Goal: Complete Application Form: Complete application form

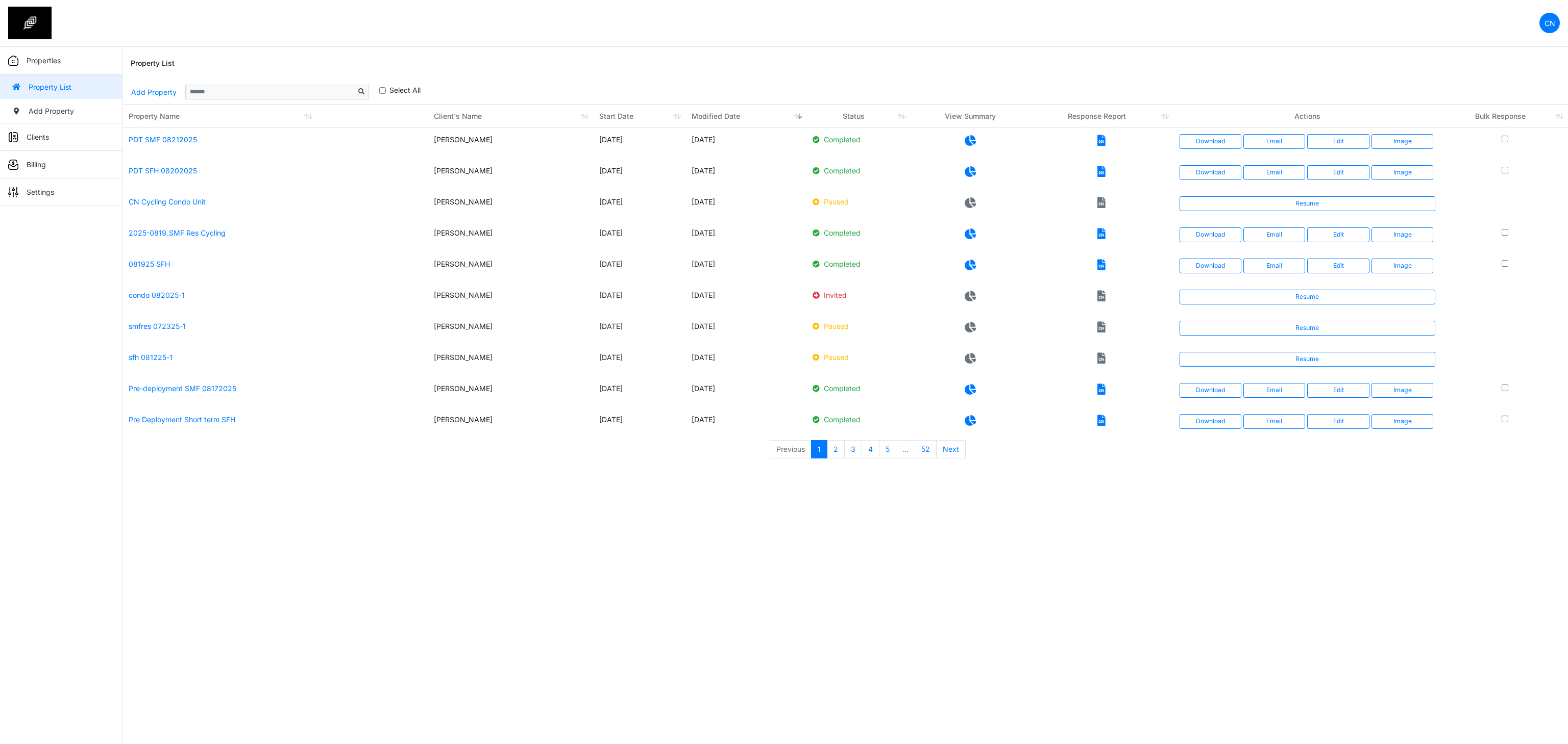
drag, startPoint x: 0, startPoint y: 0, endPoint x: 458, endPoint y: 683, distance: 822.3
click at [458, 470] on html "CN Change Password Logout Clyton clytonnavarro@gmail.com Properties Property Li…" at bounding box center [784, 235] width 1568 height 470
click at [1260, 198] on link "Resume" at bounding box center [1307, 203] width 256 height 14
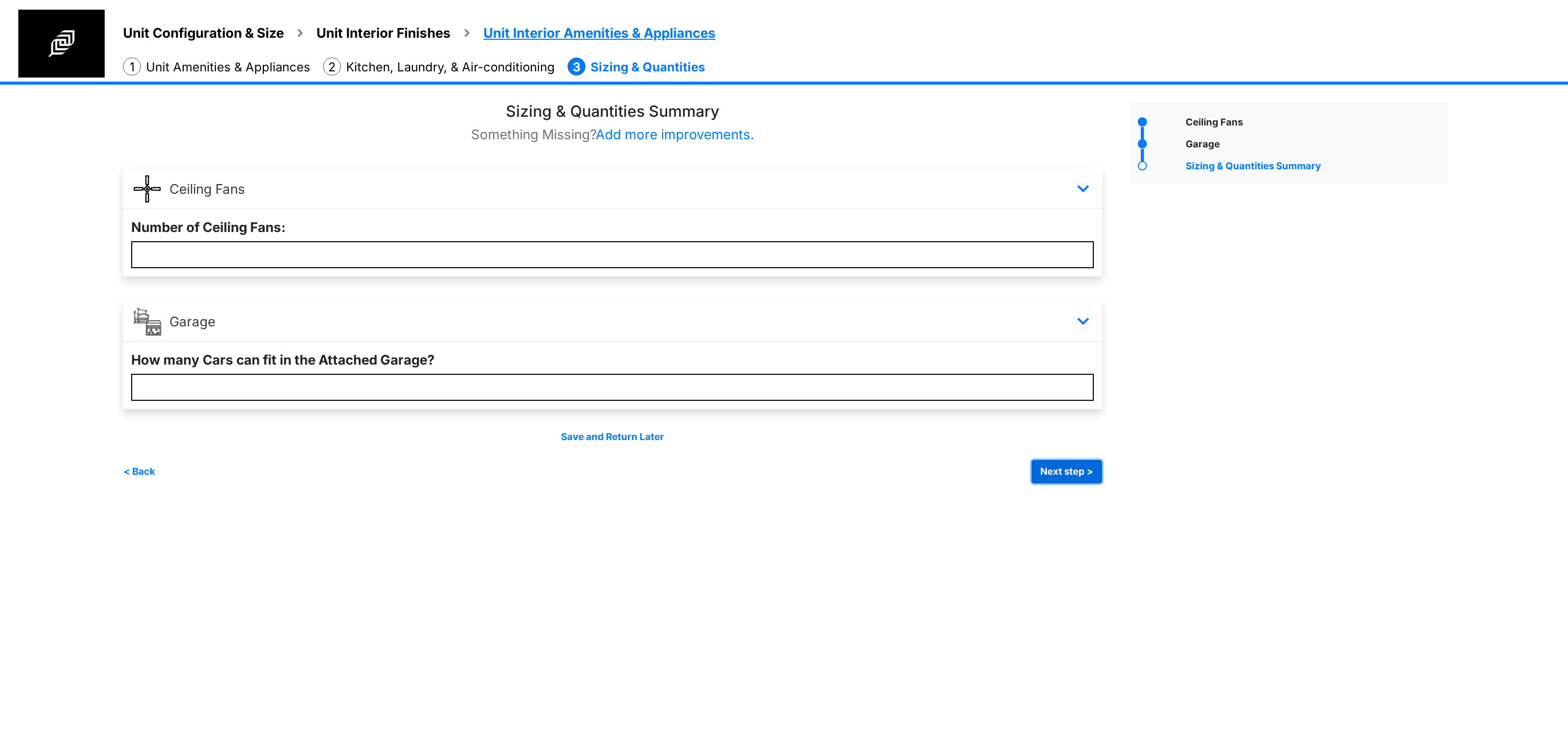
click at [1057, 476] on button "Next step >" at bounding box center [1067, 471] width 71 height 24
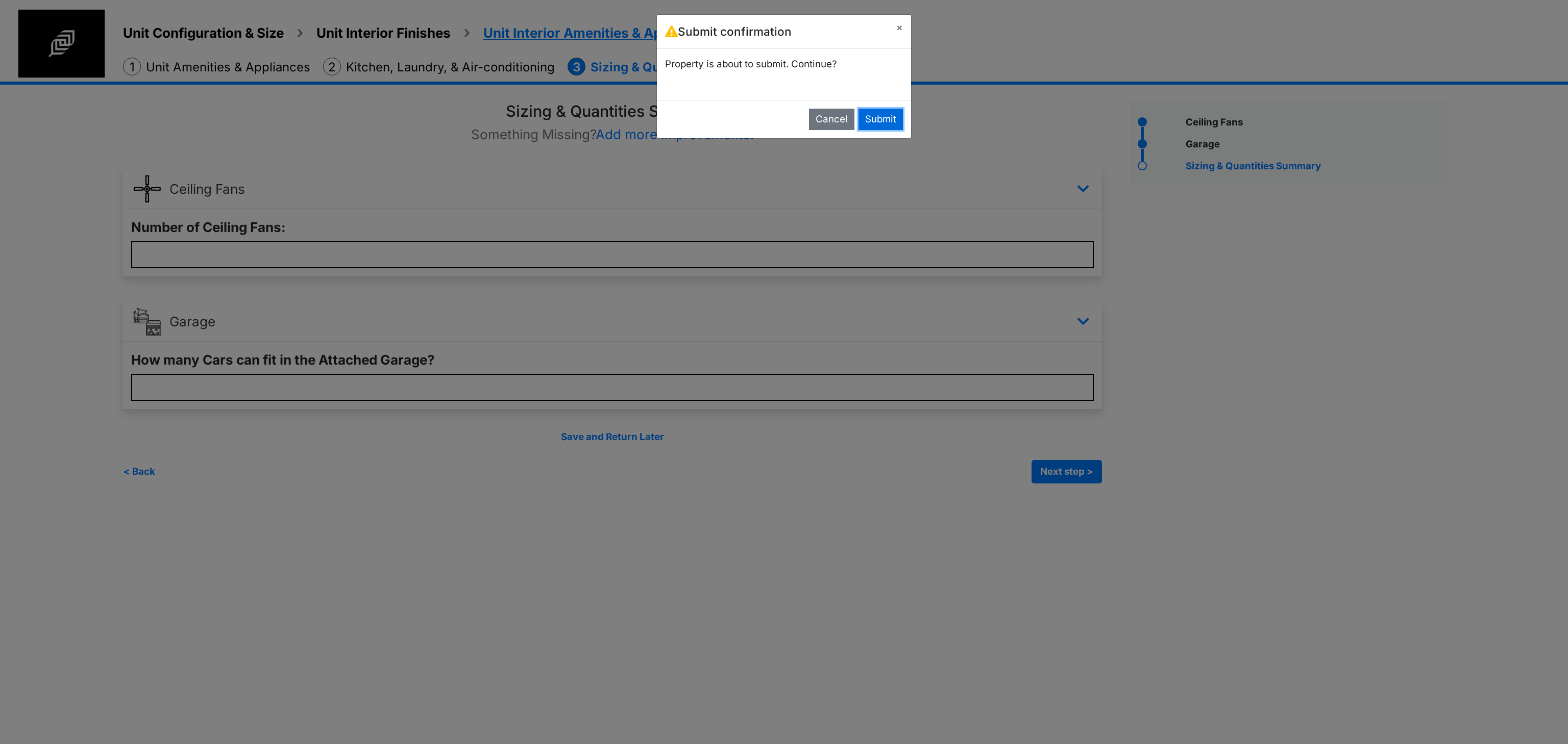
click at [875, 119] on button "Submit" at bounding box center [880, 119] width 44 height 21
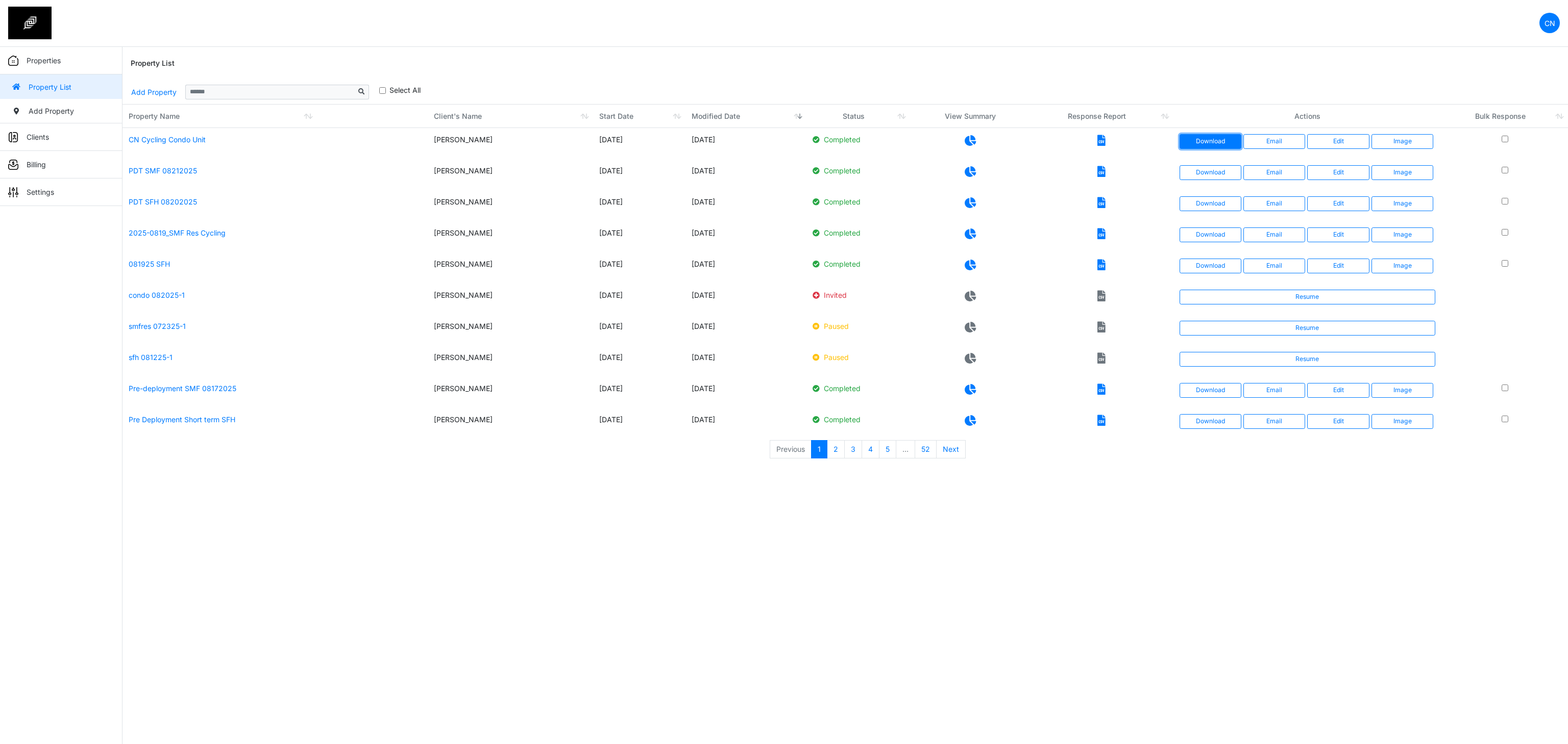
click at [1216, 144] on link "Download" at bounding box center [1210, 141] width 61 height 14
click at [1017, 65] on div "Property List" at bounding box center [845, 63] width 1429 height 33
click at [1096, 69] on div "Property List" at bounding box center [845, 63] width 1429 height 33
click at [1183, 85] on div "**********" at bounding box center [845, 92] width 1429 height 24
click at [154, 95] on link "Add Property" at bounding box center [154, 92] width 46 height 18
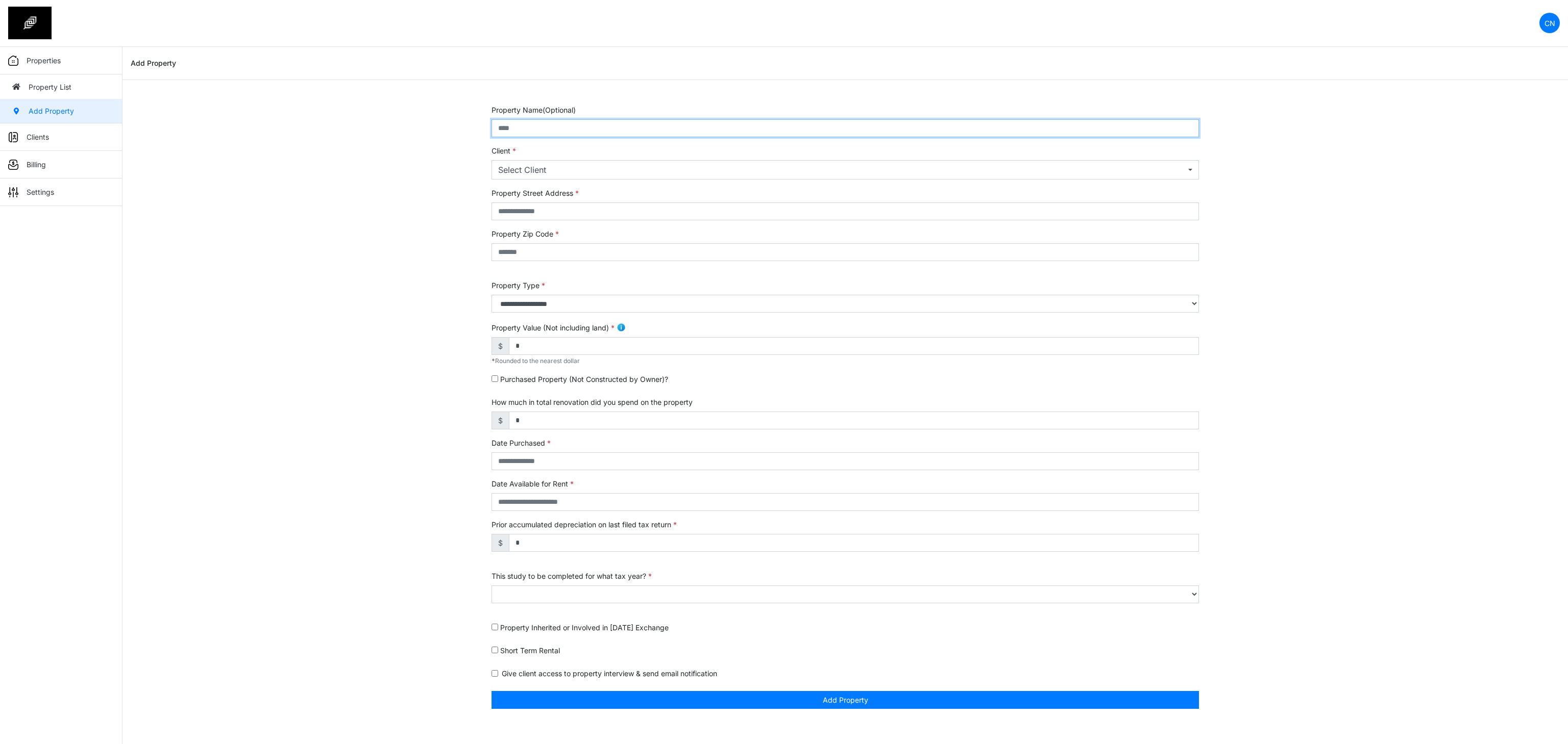
click at [530, 122] on input "text" at bounding box center [845, 128] width 707 height 18
type input "**********"
click at [538, 170] on div "Select Client" at bounding box center [842, 170] width 688 height 12
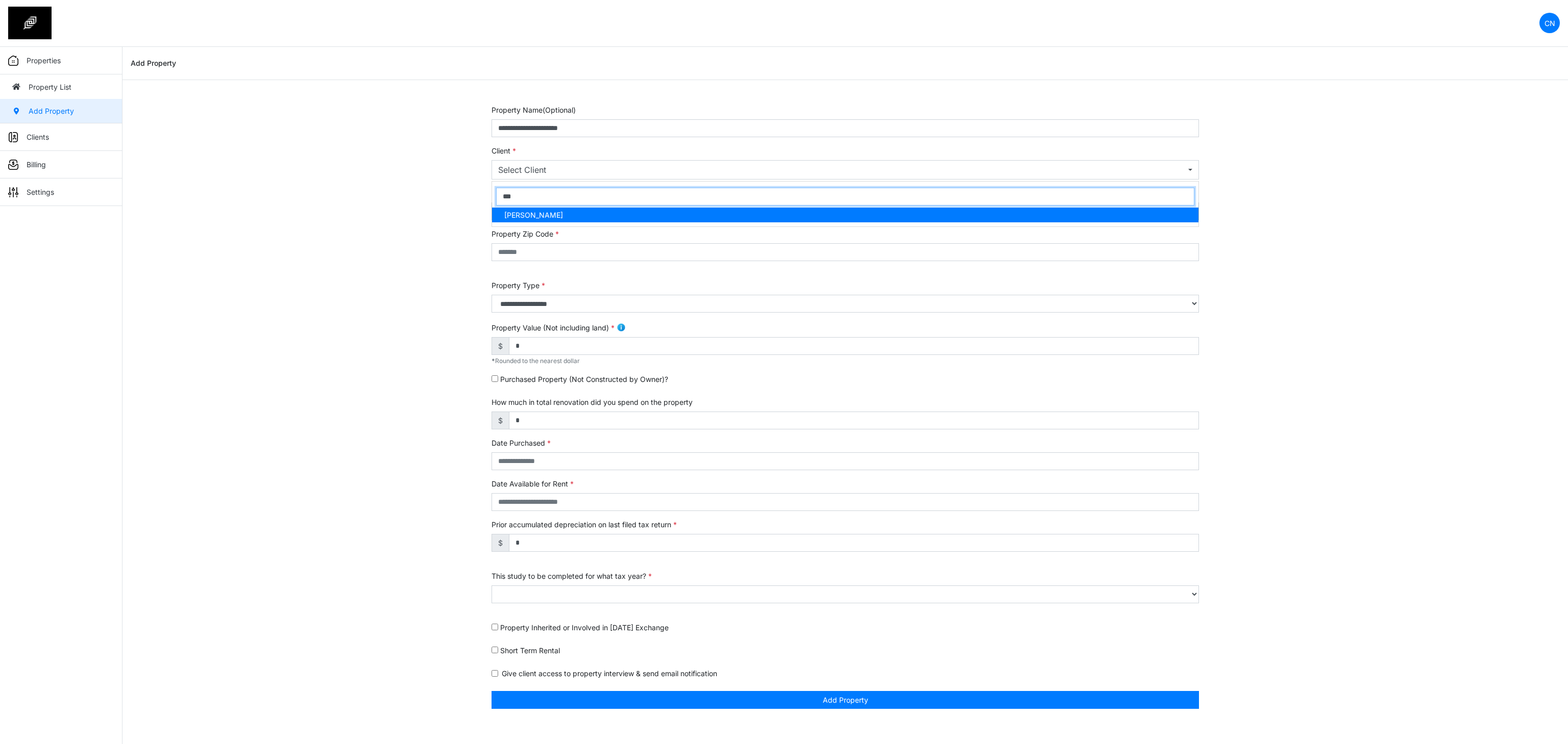
type input "***"
click at [555, 214] on span "[PERSON_NAME]" at bounding box center [533, 215] width 58 height 11
select select "***"
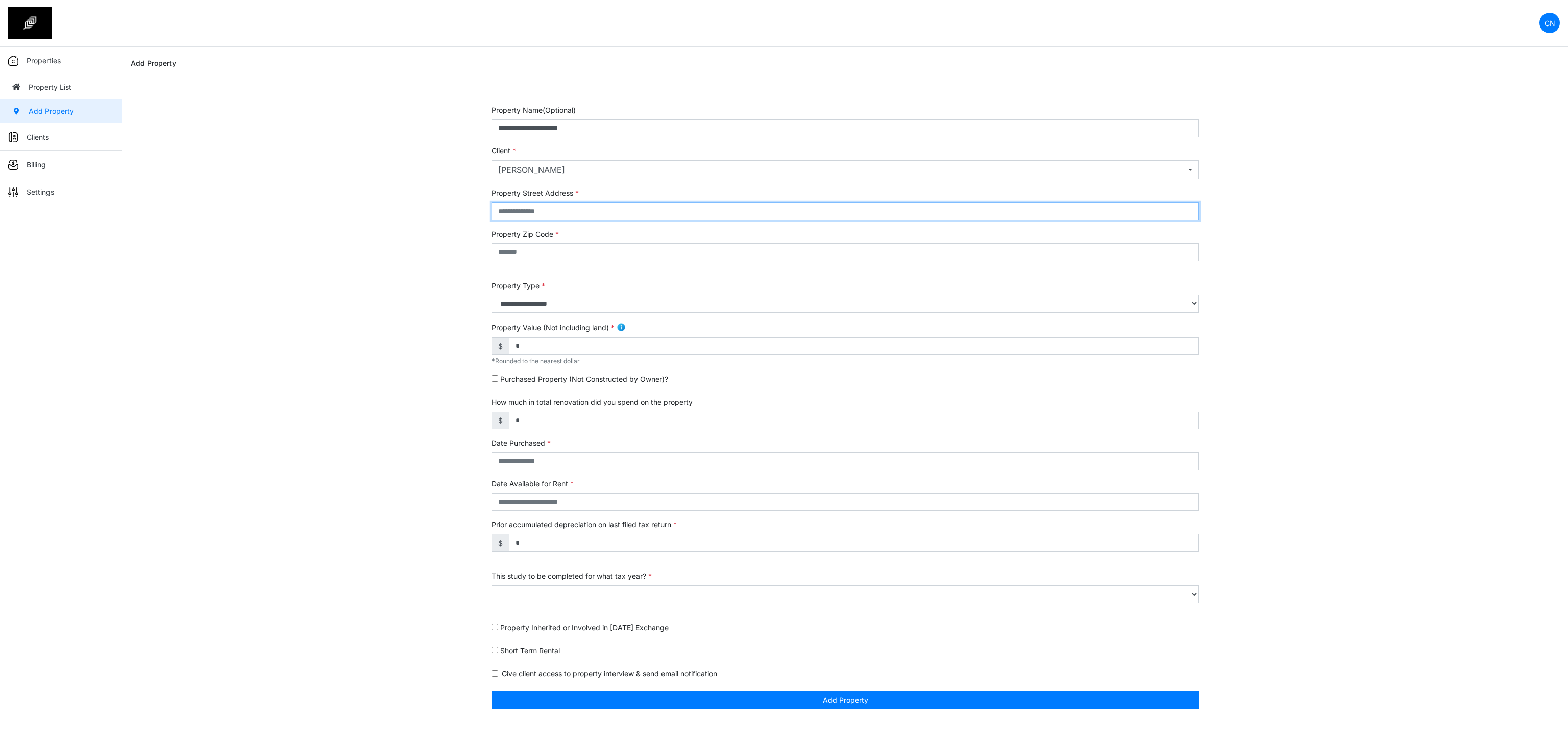
click at [550, 217] on input "text" at bounding box center [845, 211] width 707 height 18
type input "******"
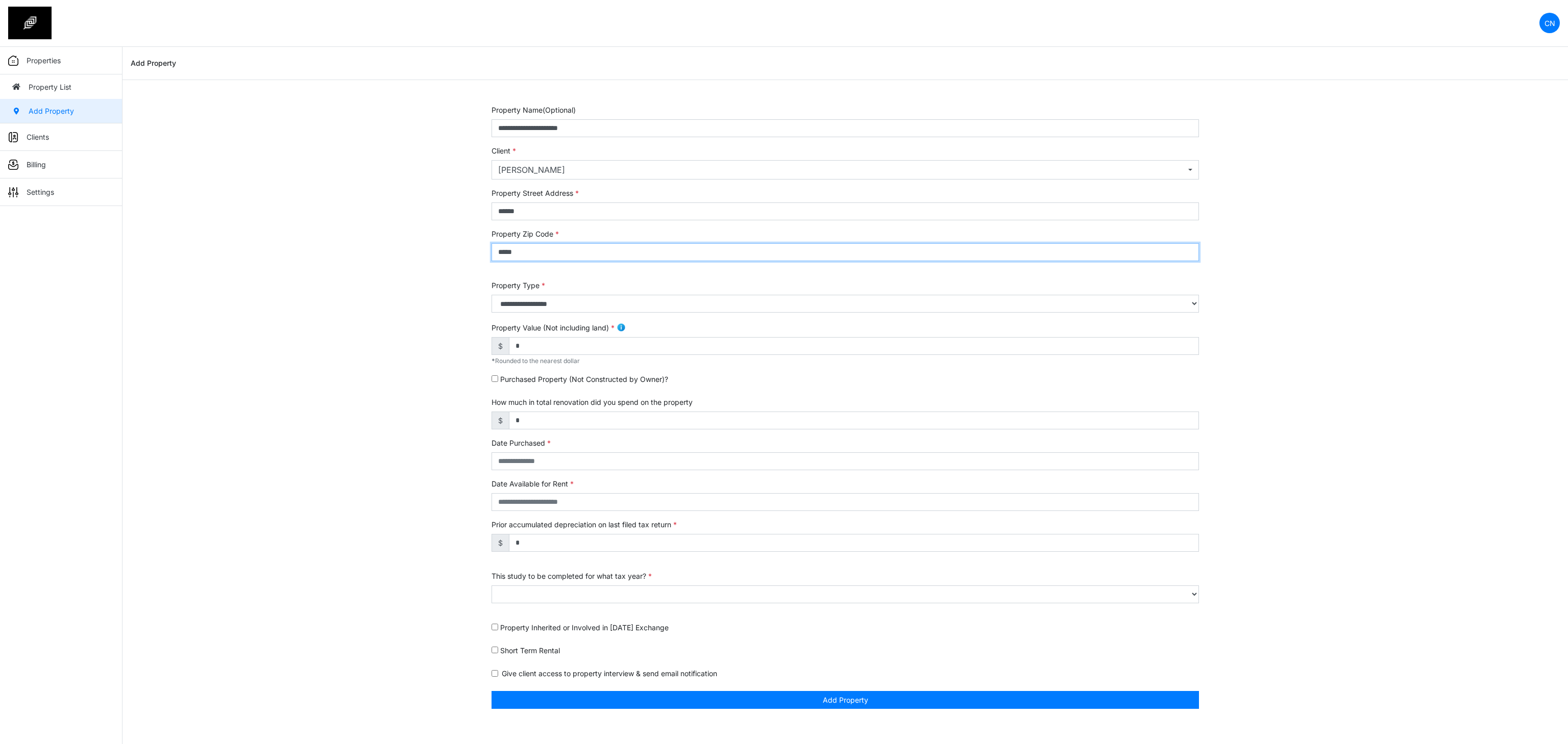
type input "*****"
click at [534, 310] on select "**********" at bounding box center [845, 304] width 707 height 18
select select "*"
click at [492, 296] on select "**********" at bounding box center [845, 304] width 707 height 18
drag, startPoint x: 533, startPoint y: 354, endPoint x: 483, endPoint y: 350, distance: 50.2
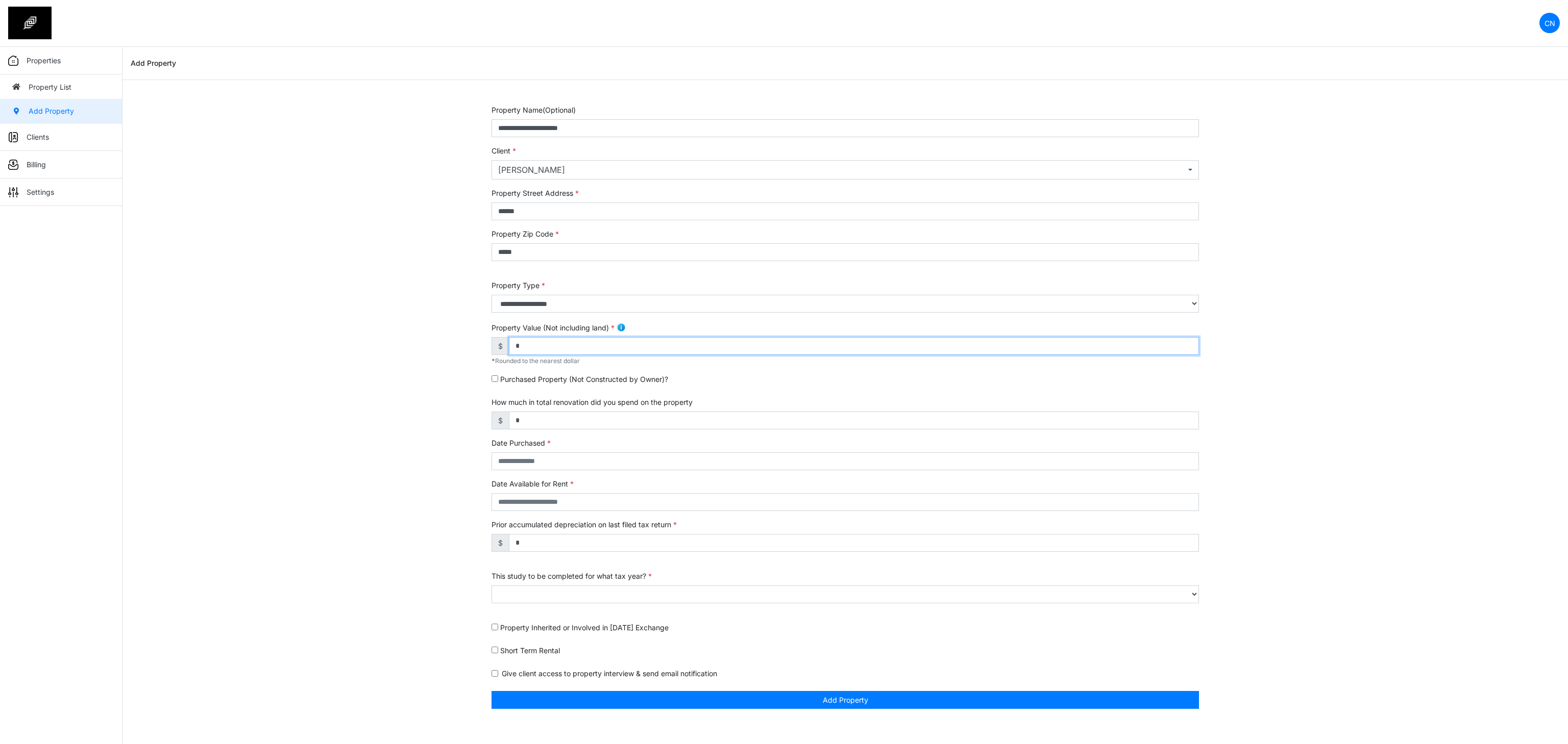
click at [484, 350] on div "**********" at bounding box center [845, 412] width 723 height 616
type input "******"
click at [503, 457] on input "text" at bounding box center [845, 461] width 707 height 18
click at [551, 394] on td "7" at bounding box center [555, 393] width 14 height 12
type input "**********"
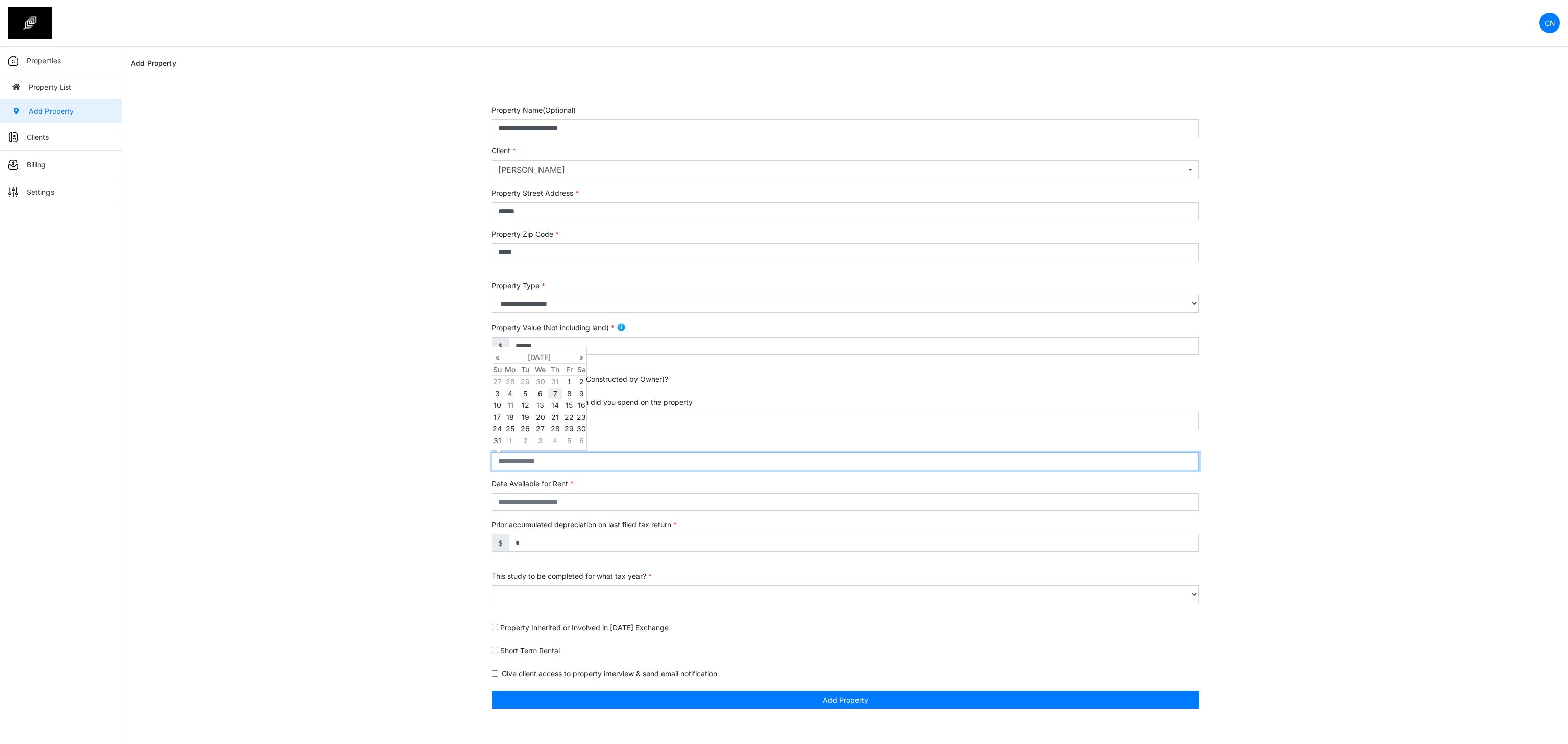
type input "**********"
select select "****"
click at [278, 532] on div "**********" at bounding box center [845, 412] width 1446 height 616
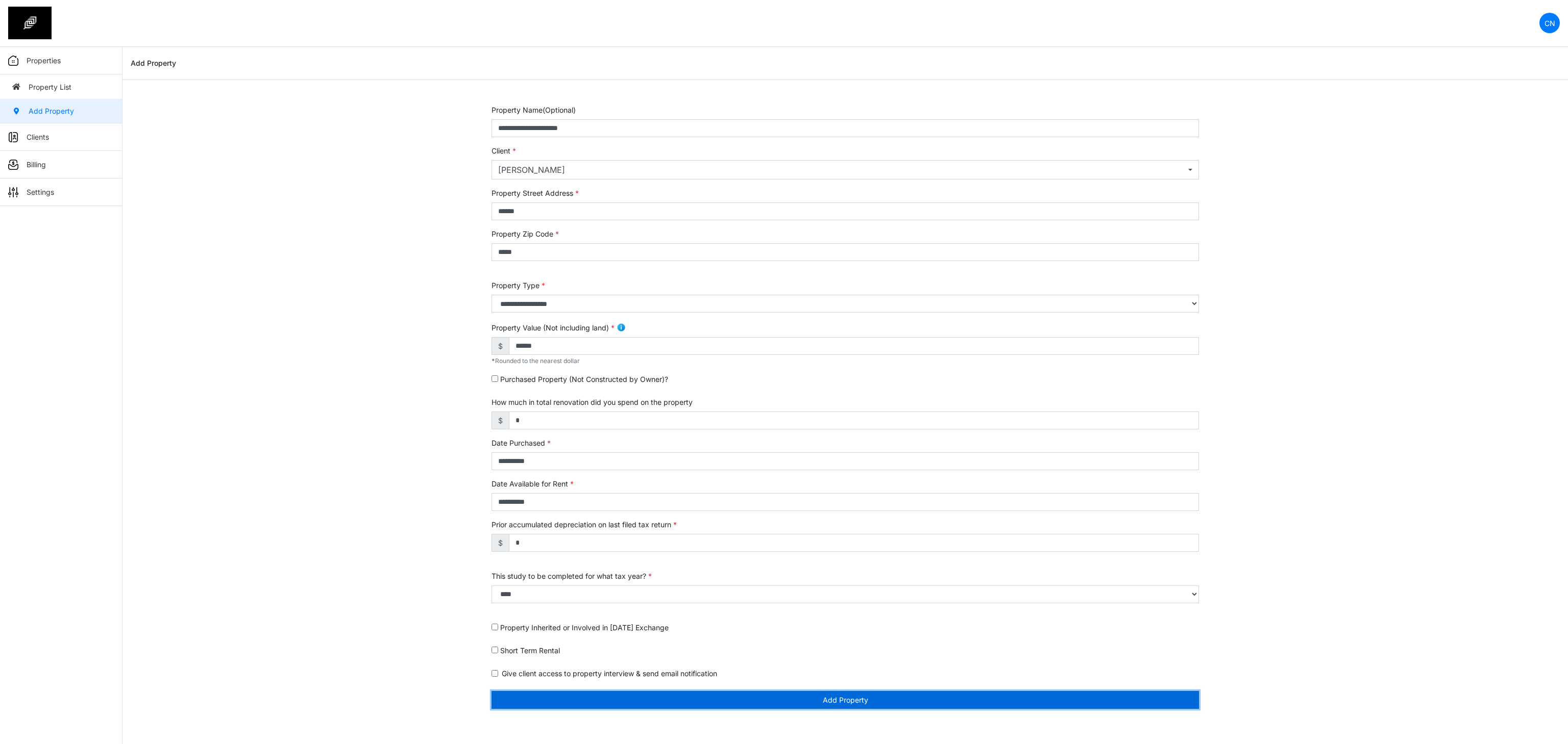
click at [716, 701] on button "Add Property" at bounding box center [845, 700] width 707 height 18
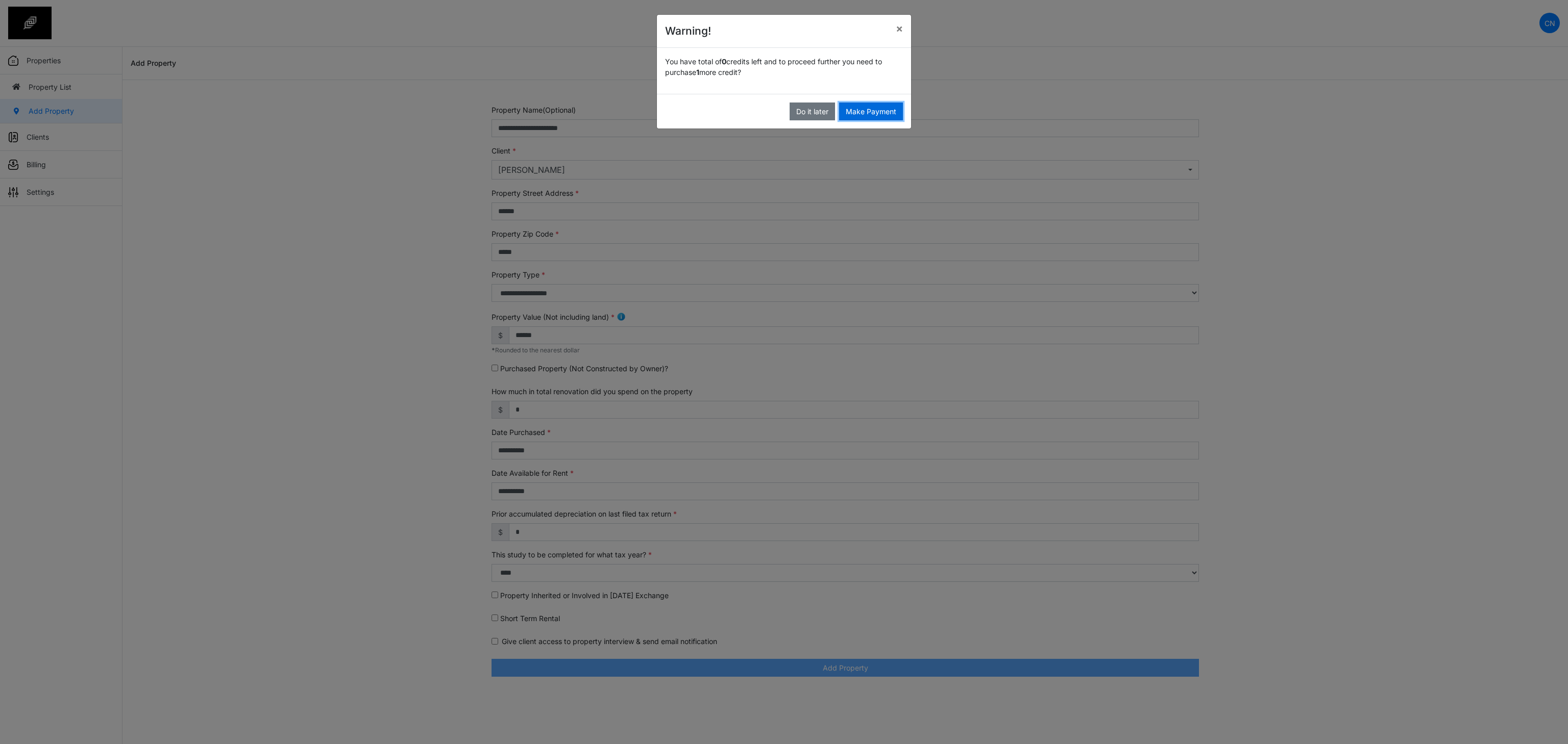
click at [881, 109] on button "Make Payment" at bounding box center [871, 111] width 64 height 18
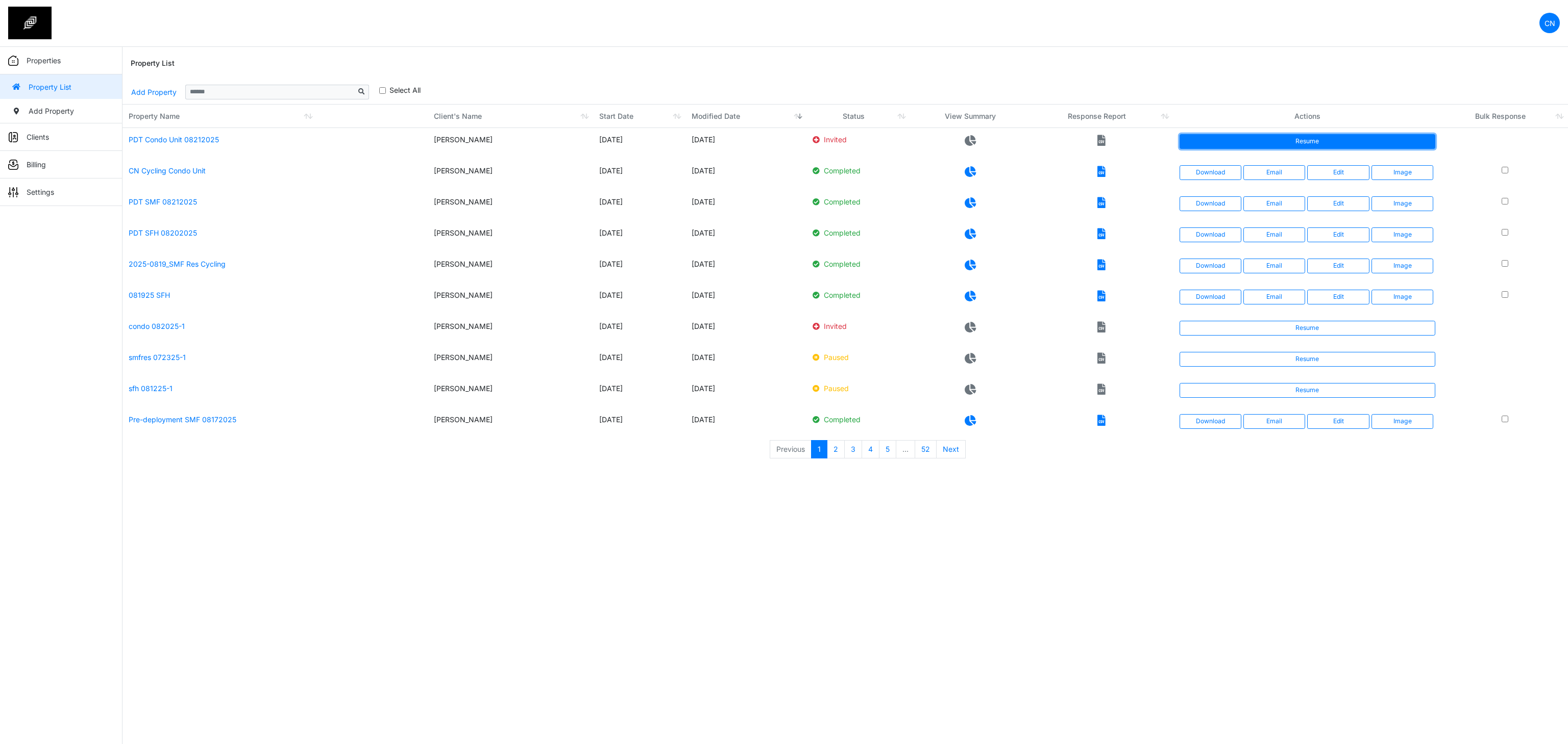
click at [1300, 142] on link "Resume" at bounding box center [1307, 141] width 256 height 14
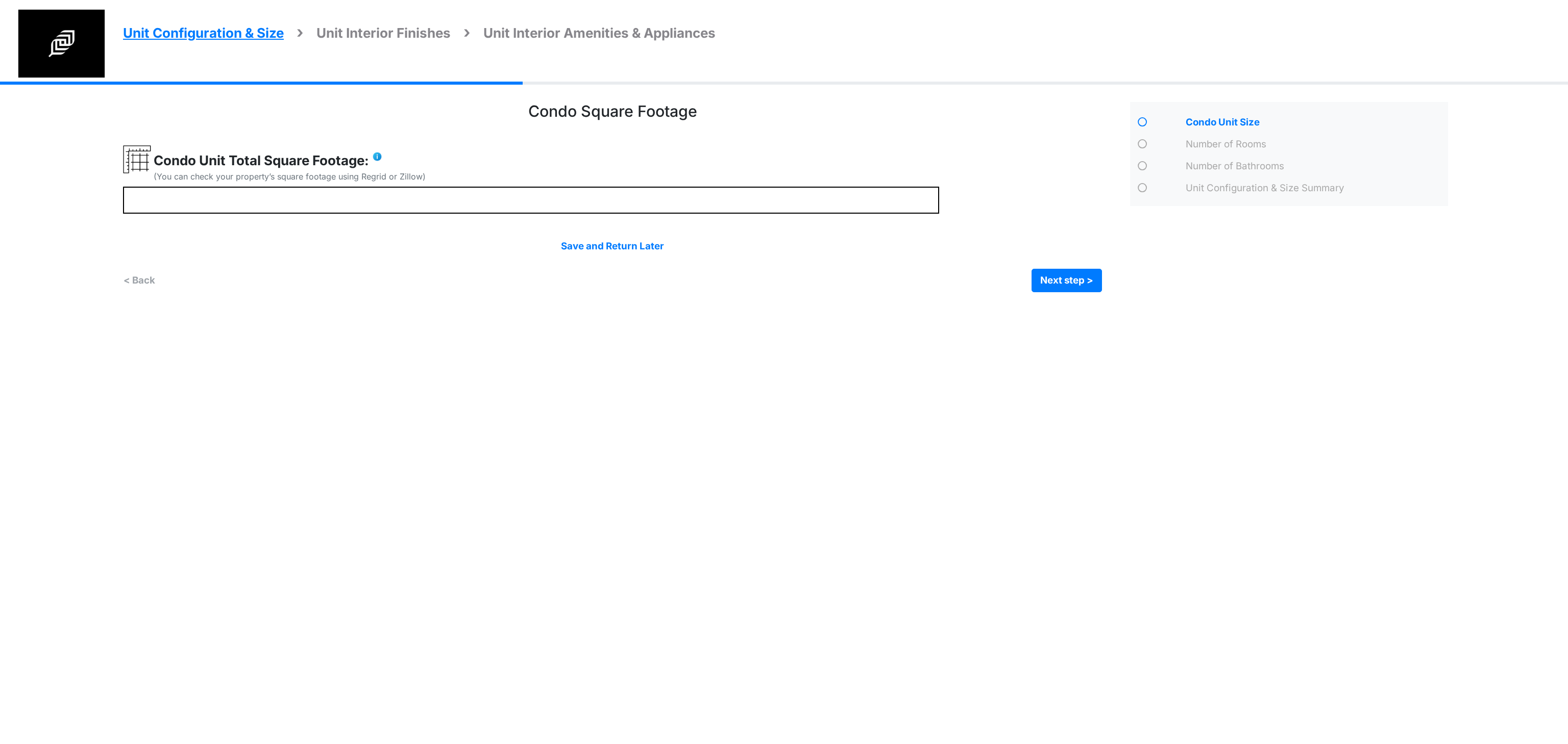
click at [770, 308] on html "Unit Configuration & Size Unit Interior Finishes Unit Interior Amenities & Appl…" at bounding box center [784, 154] width 1568 height 308
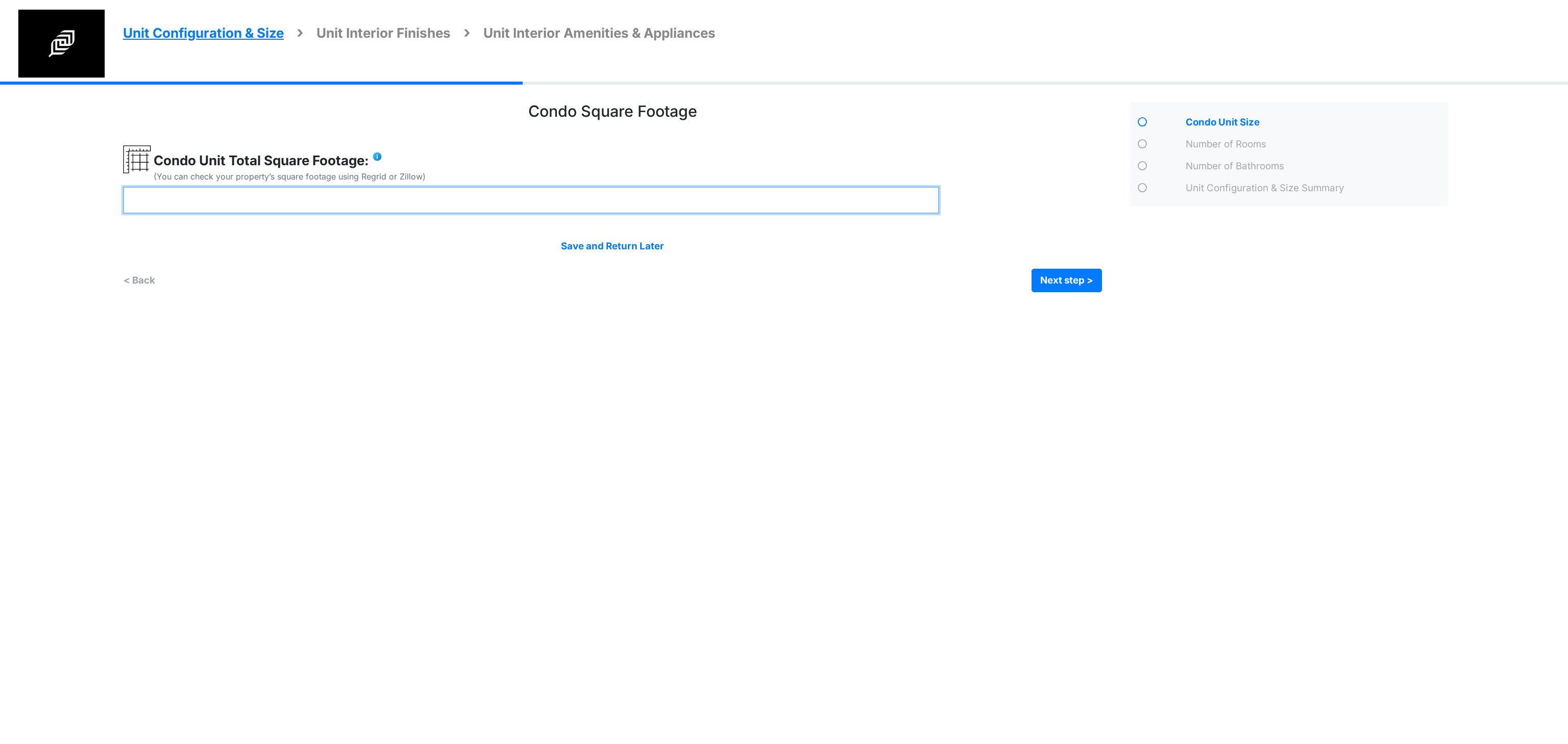
click at [390, 201] on input "number" at bounding box center [531, 200] width 816 height 27
type input "****"
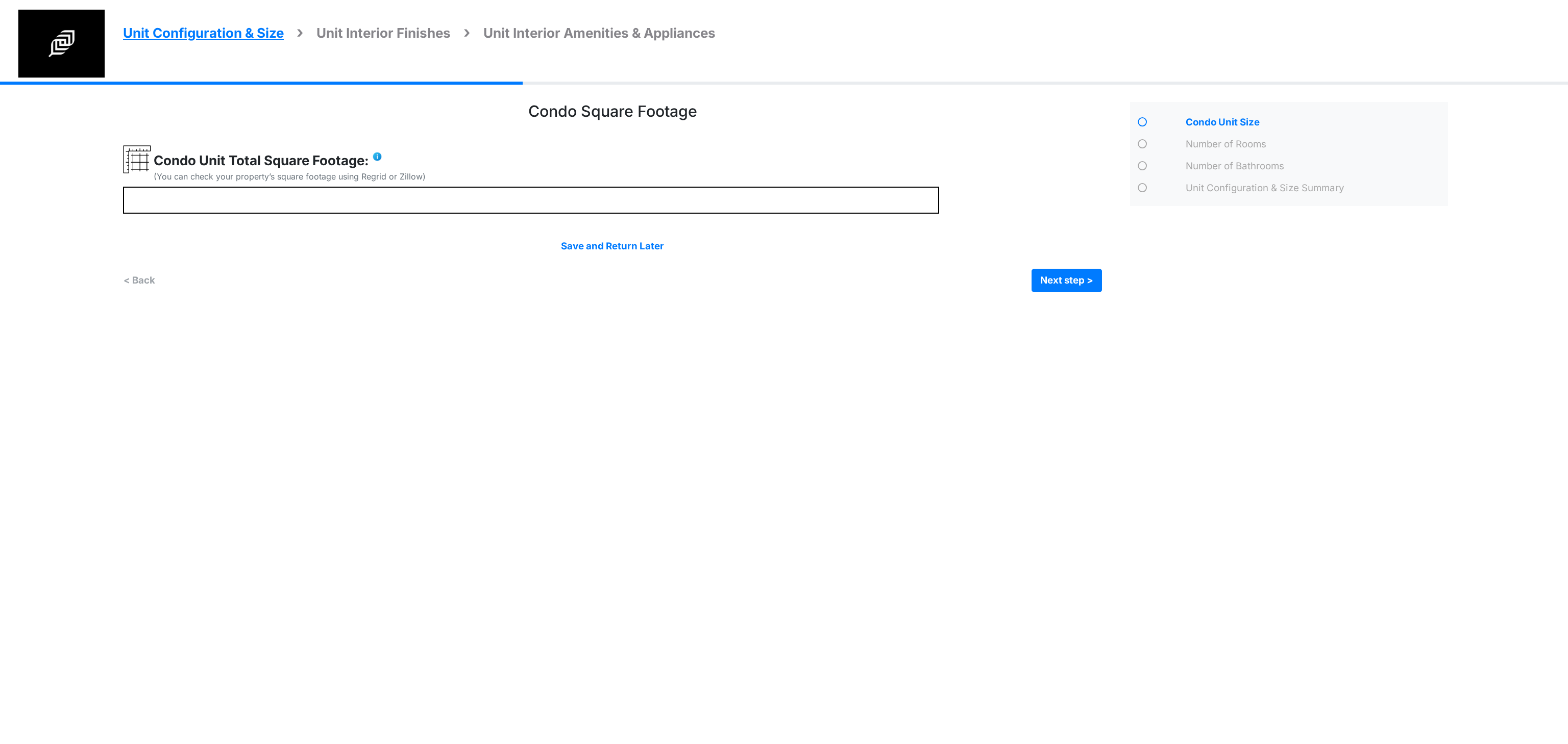
click at [1066, 264] on div "Save and Return Later < Back Next step > Save and submit" at bounding box center [612, 265] width 979 height 53
click at [1057, 279] on button "Next step >" at bounding box center [1067, 280] width 71 height 24
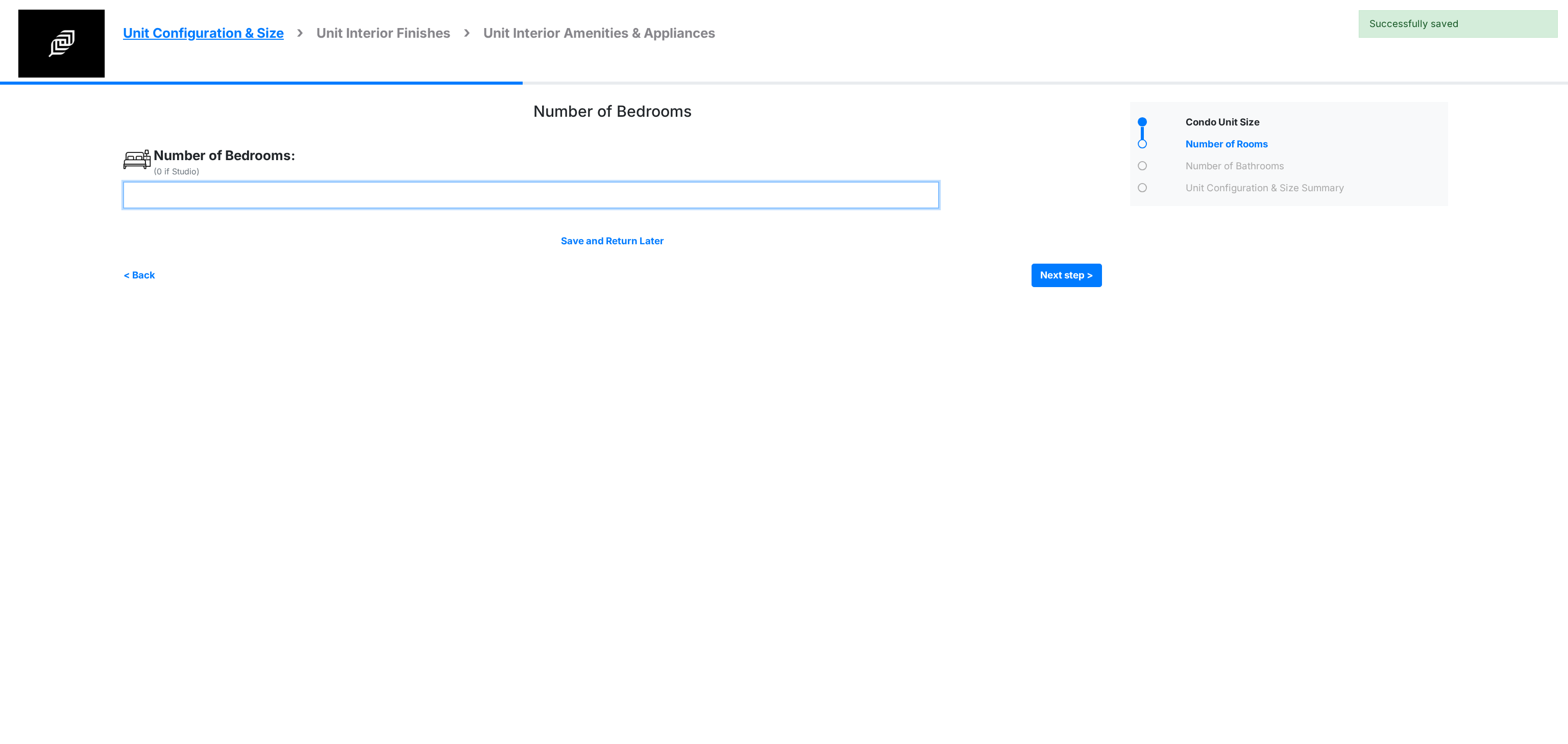
click at [419, 193] on input "number" at bounding box center [531, 195] width 816 height 27
click at [278, 194] on input "number" at bounding box center [531, 195] width 816 height 27
type input "*"
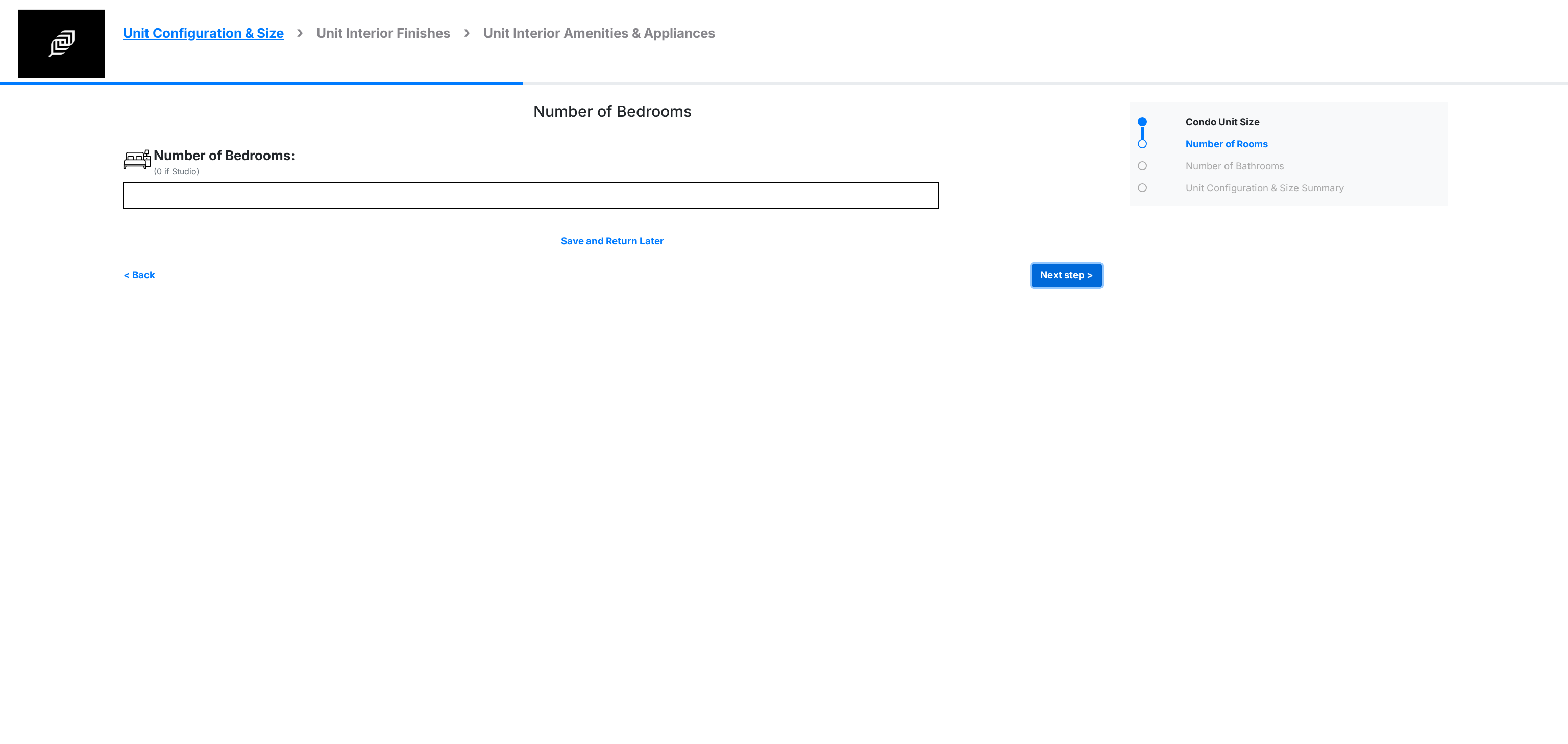
click at [1070, 275] on button "Next step >" at bounding box center [1067, 276] width 71 height 24
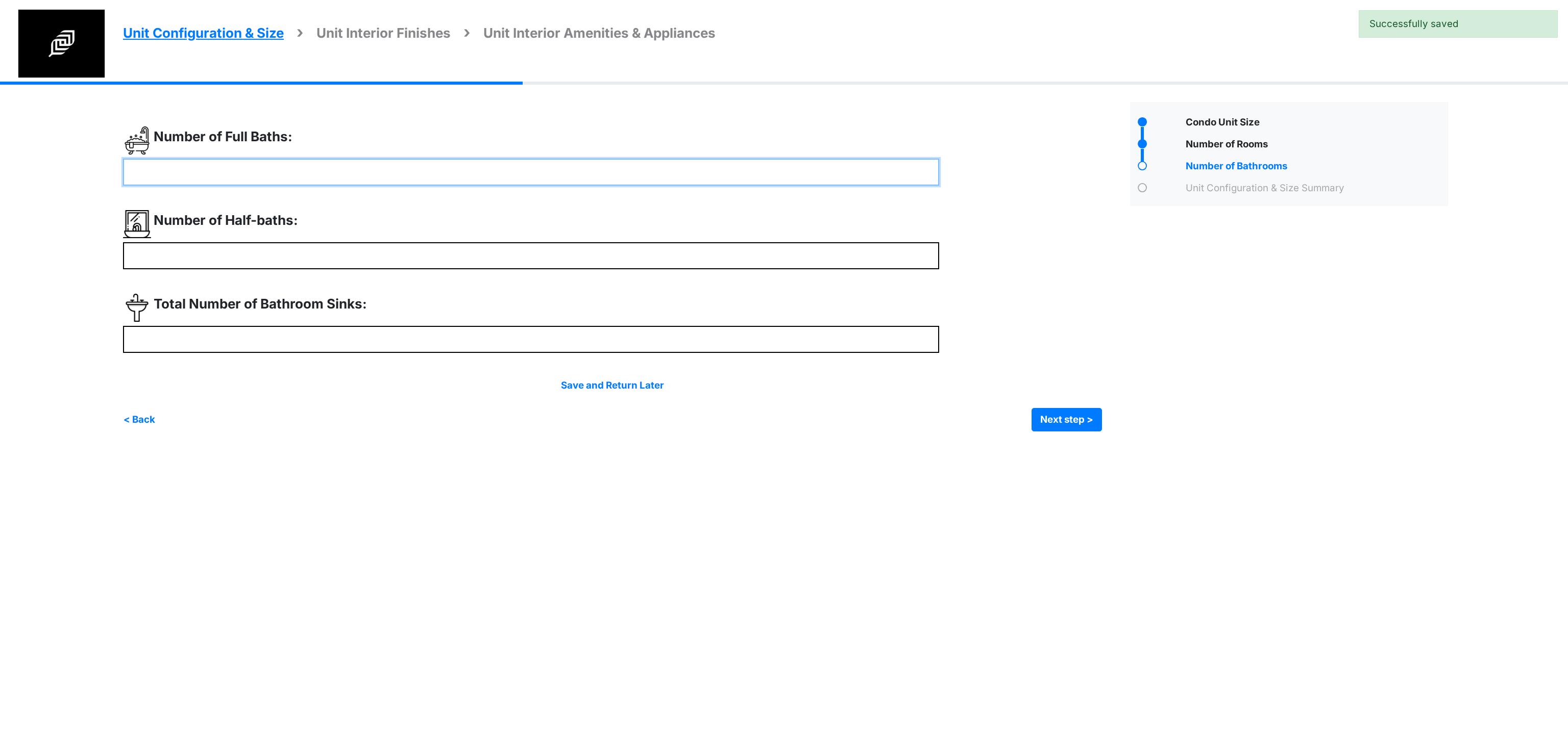
click at [254, 175] on input "number" at bounding box center [531, 172] width 816 height 27
type input "*"
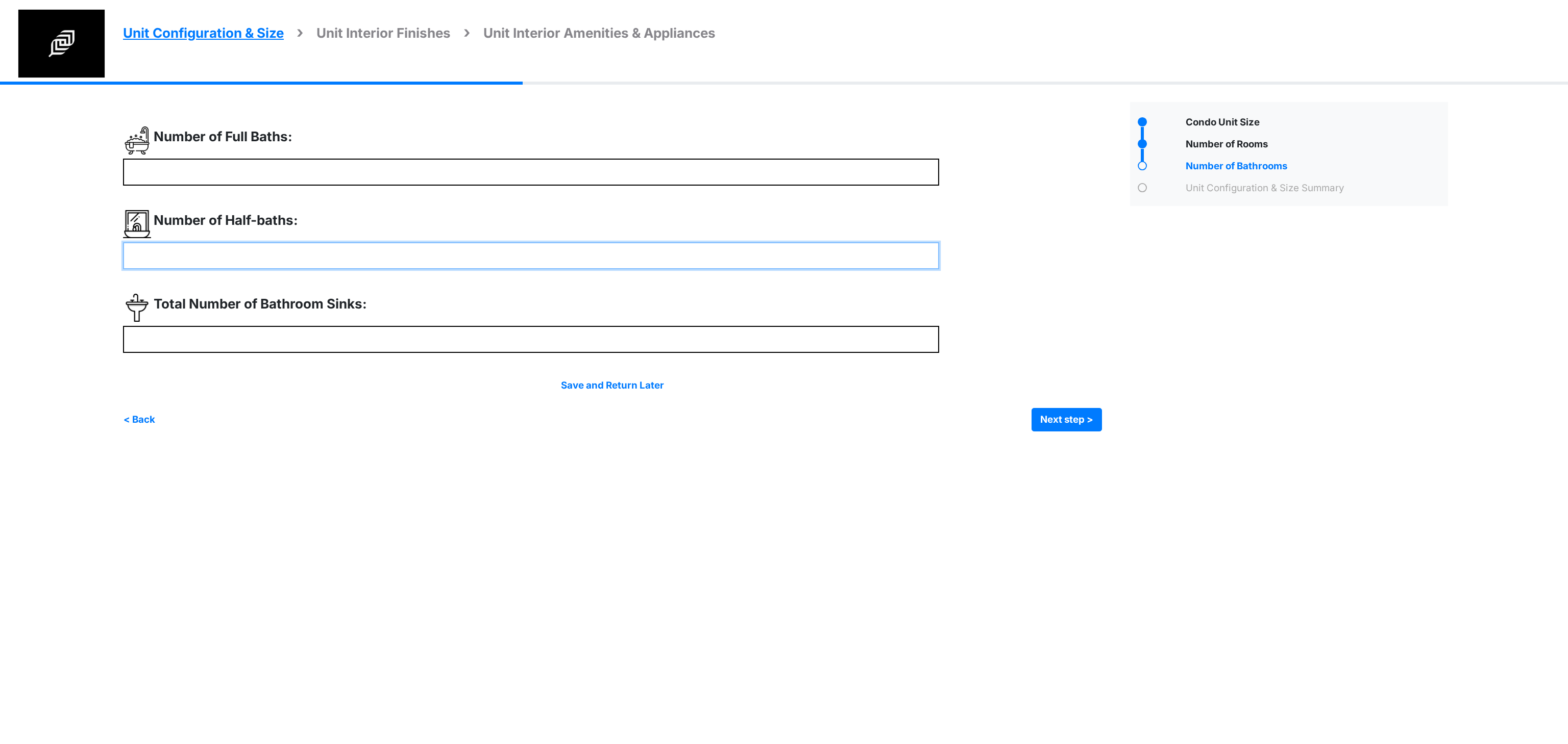
click at [212, 252] on input "number" at bounding box center [531, 256] width 816 height 27
type input "*"
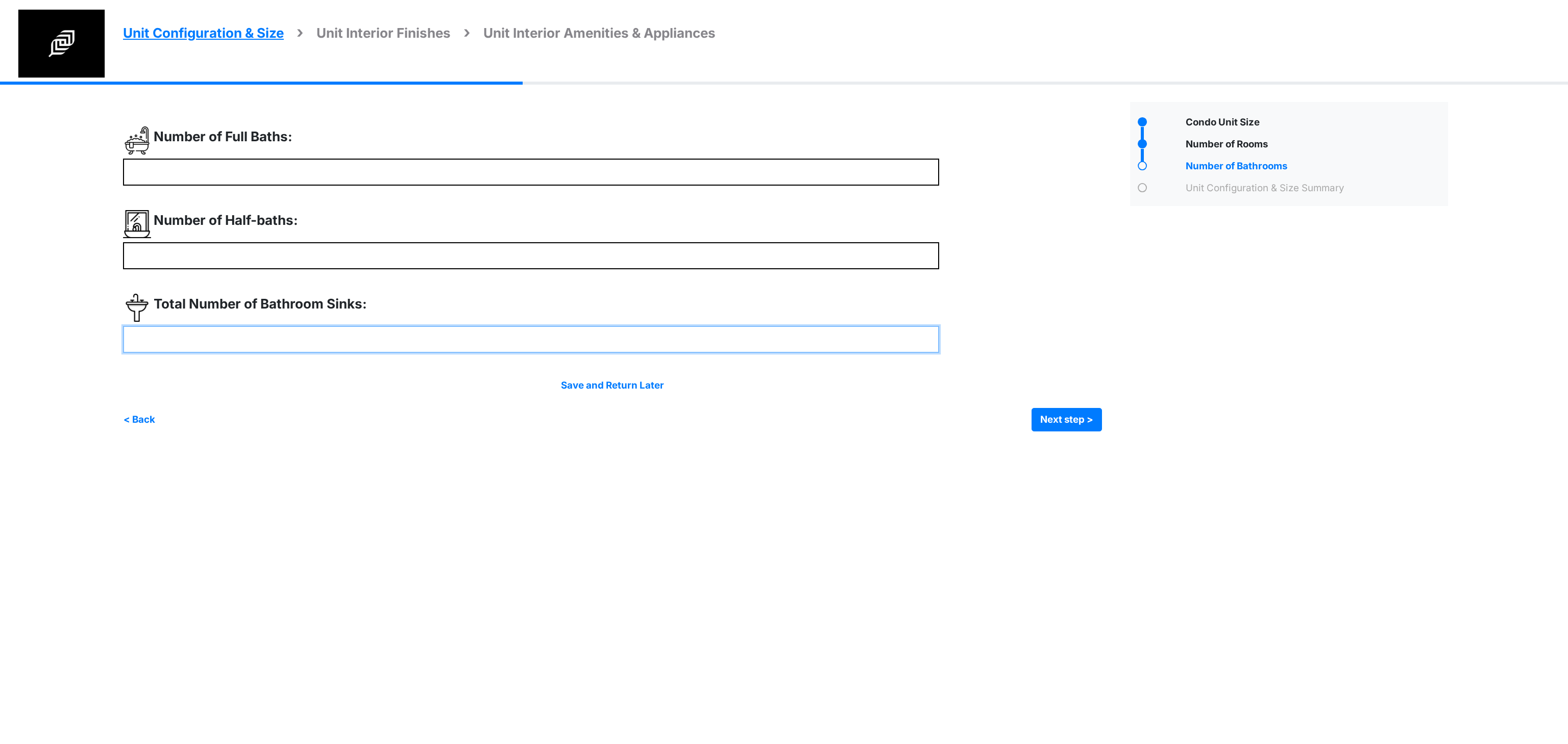
click at [210, 351] on input "number" at bounding box center [531, 339] width 816 height 27
type input "*"
click at [1065, 417] on button "Next step >" at bounding box center [1067, 420] width 71 height 24
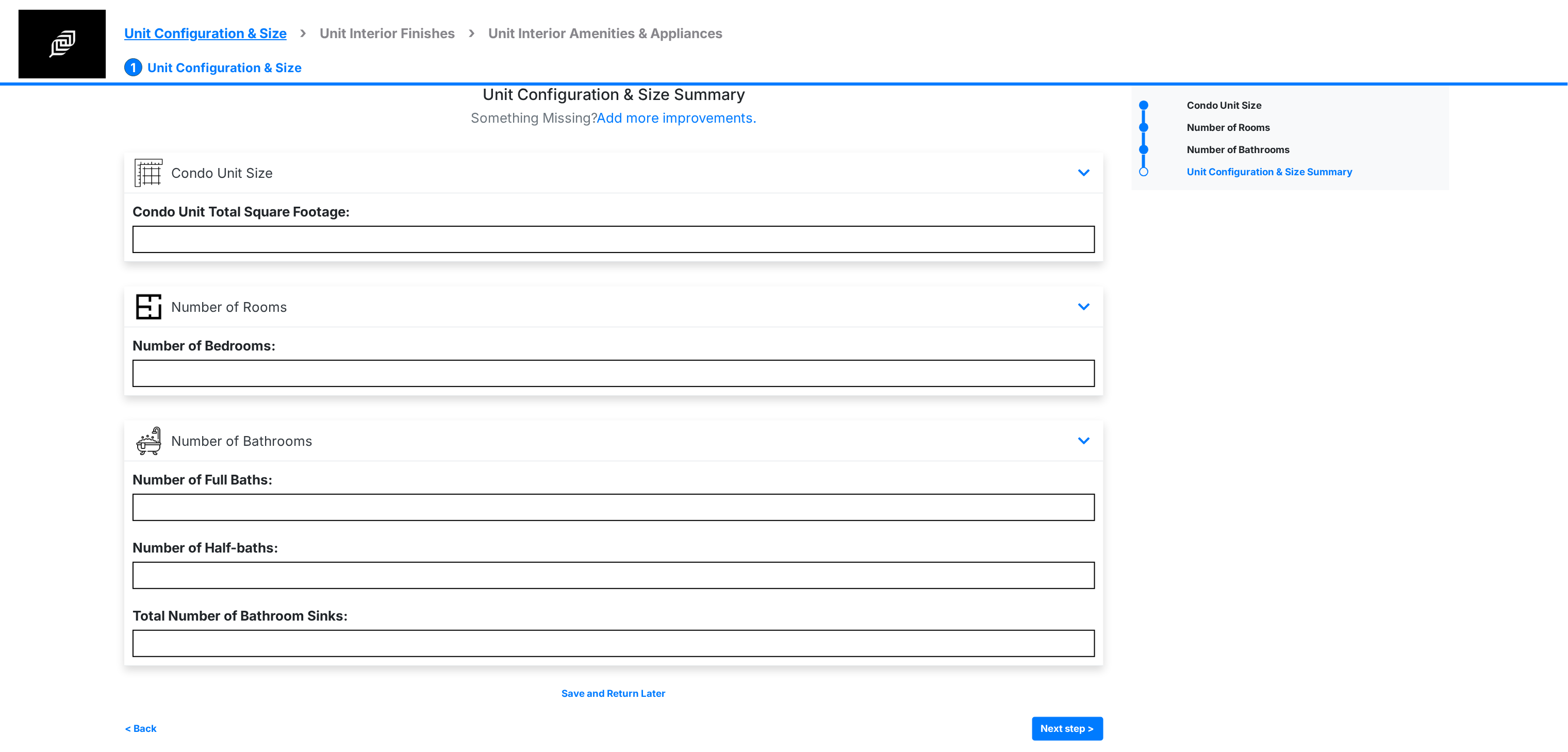
scroll to position [24, 0]
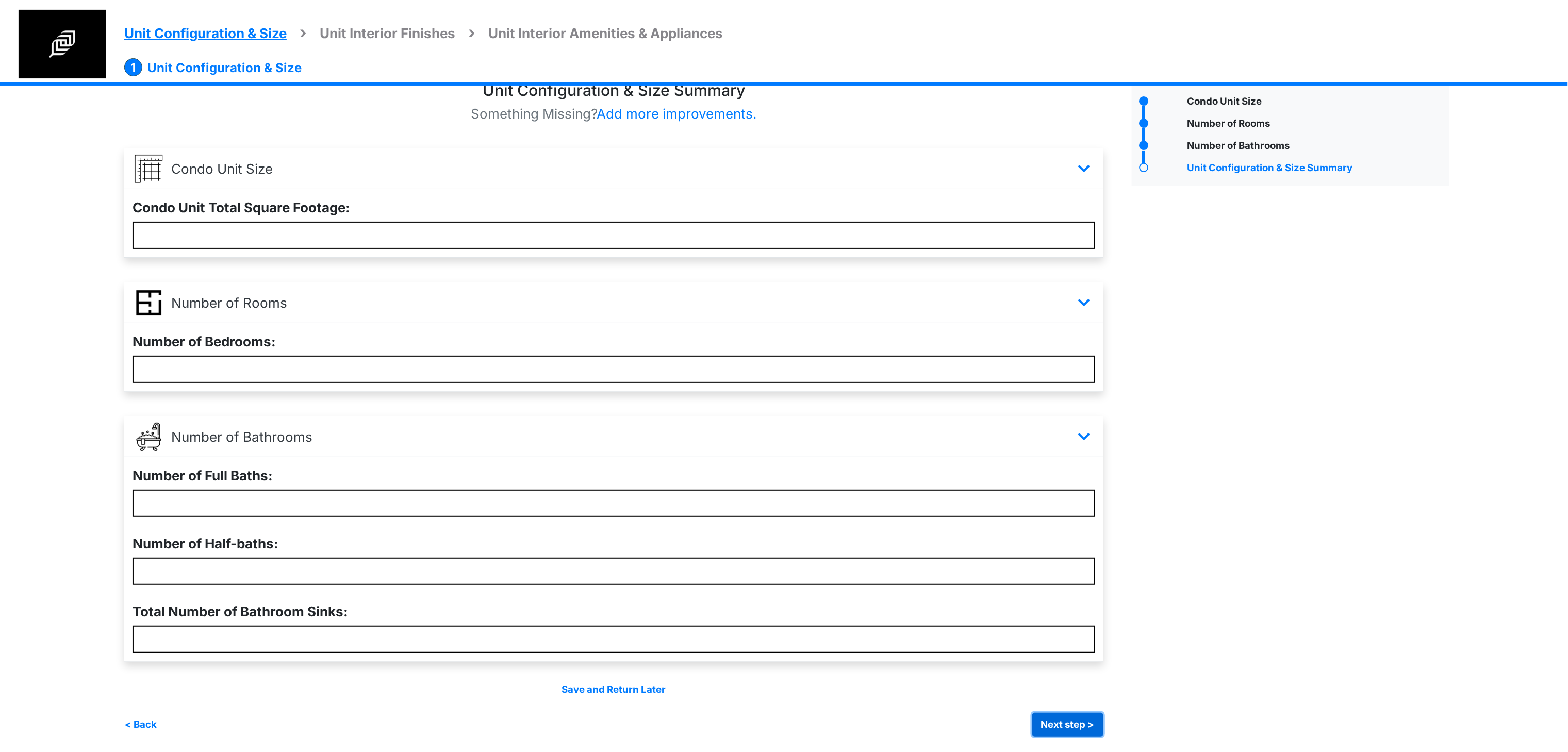
click at [1103, 714] on button "Next step >" at bounding box center [1068, 725] width 71 height 24
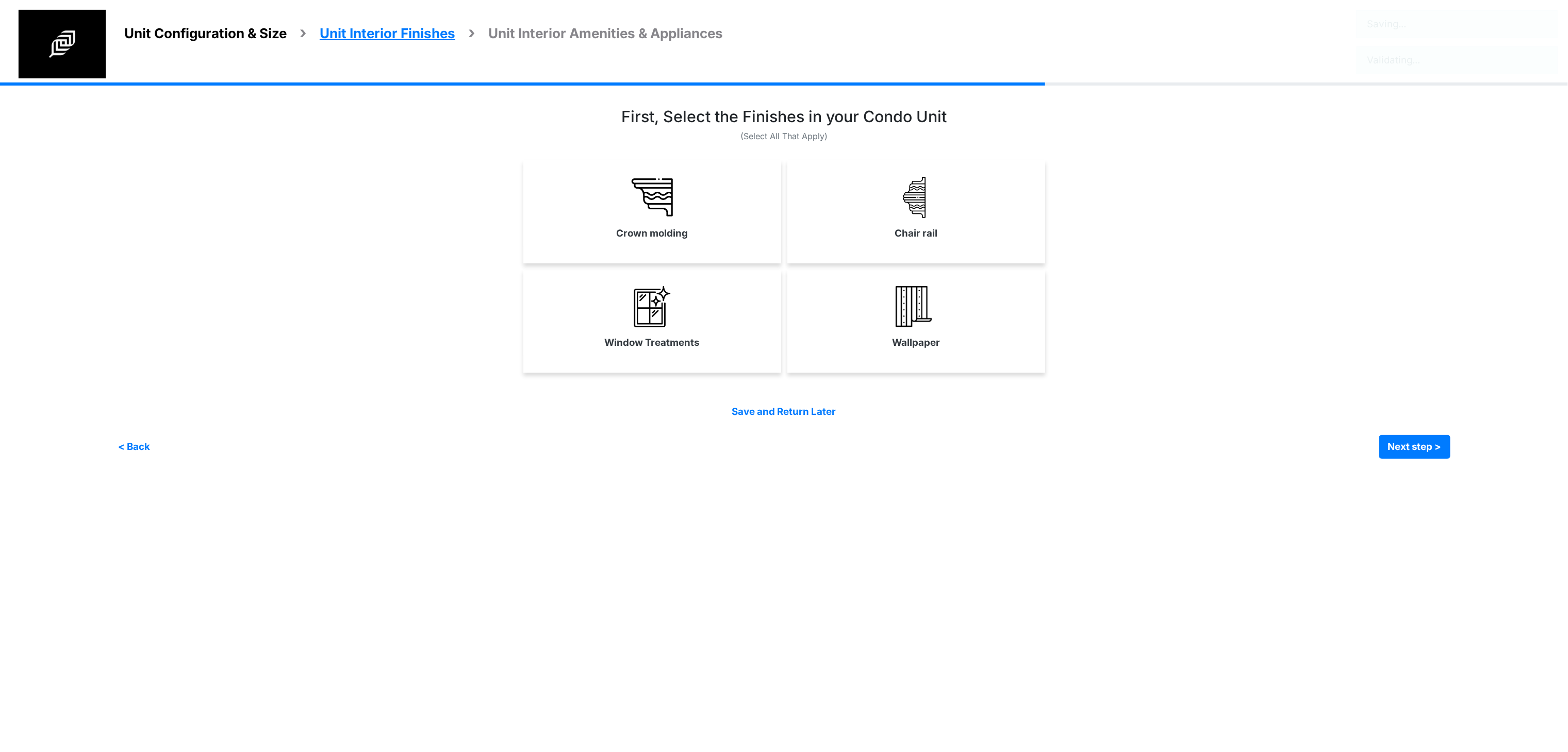
scroll to position [0, 0]
click at [1275, 339] on div "Window Treatments Wallpaper" at bounding box center [791, 322] width 1346 height 103
click at [753, 155] on div "First, Select the Finishes in your Condo Unit (Select All That Apply)" at bounding box center [791, 243] width 1346 height 272
click at [767, 213] on link "Crown molding" at bounding box center [660, 208] width 258 height 75
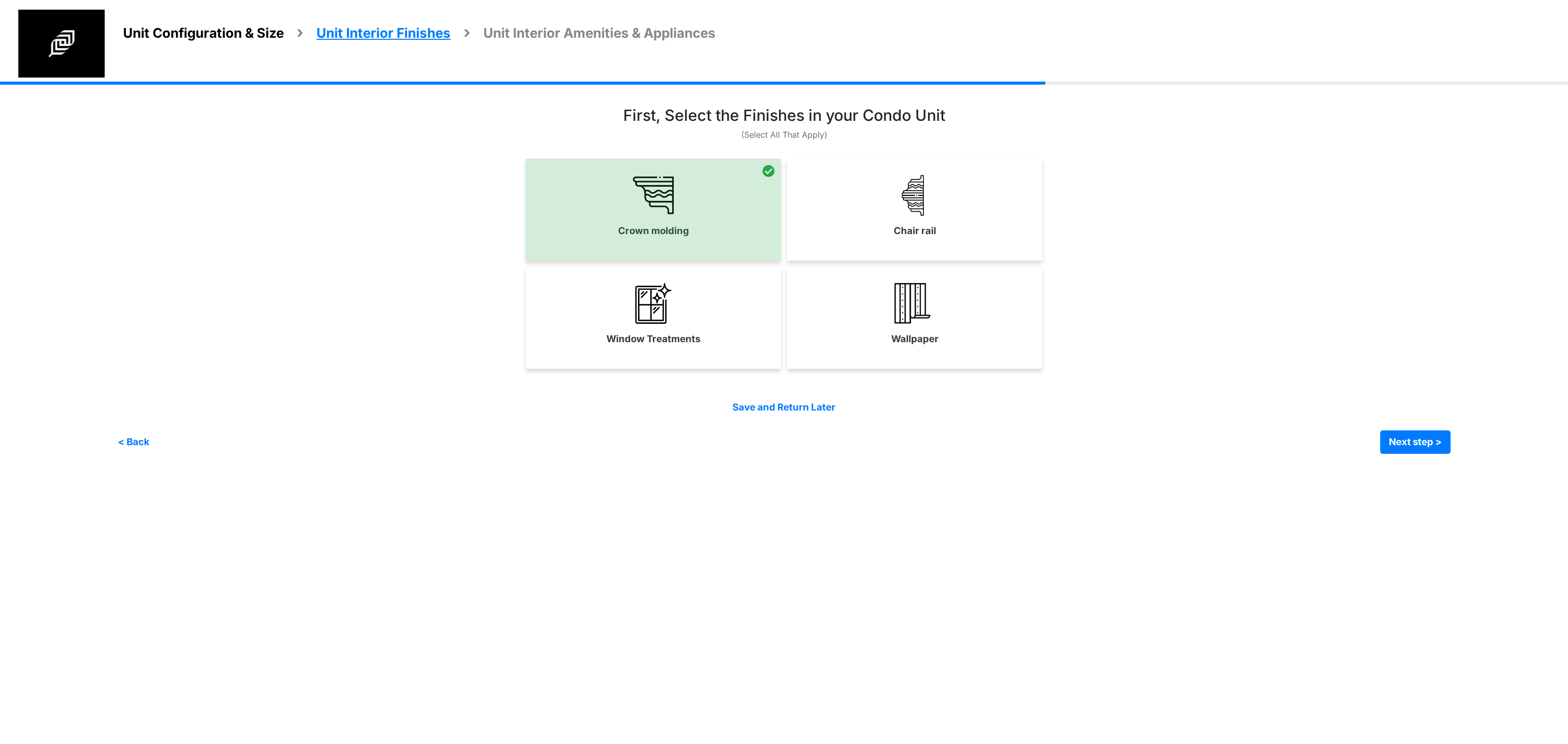
click at [990, 242] on link "Chair rail" at bounding box center [914, 206] width 255 height 74
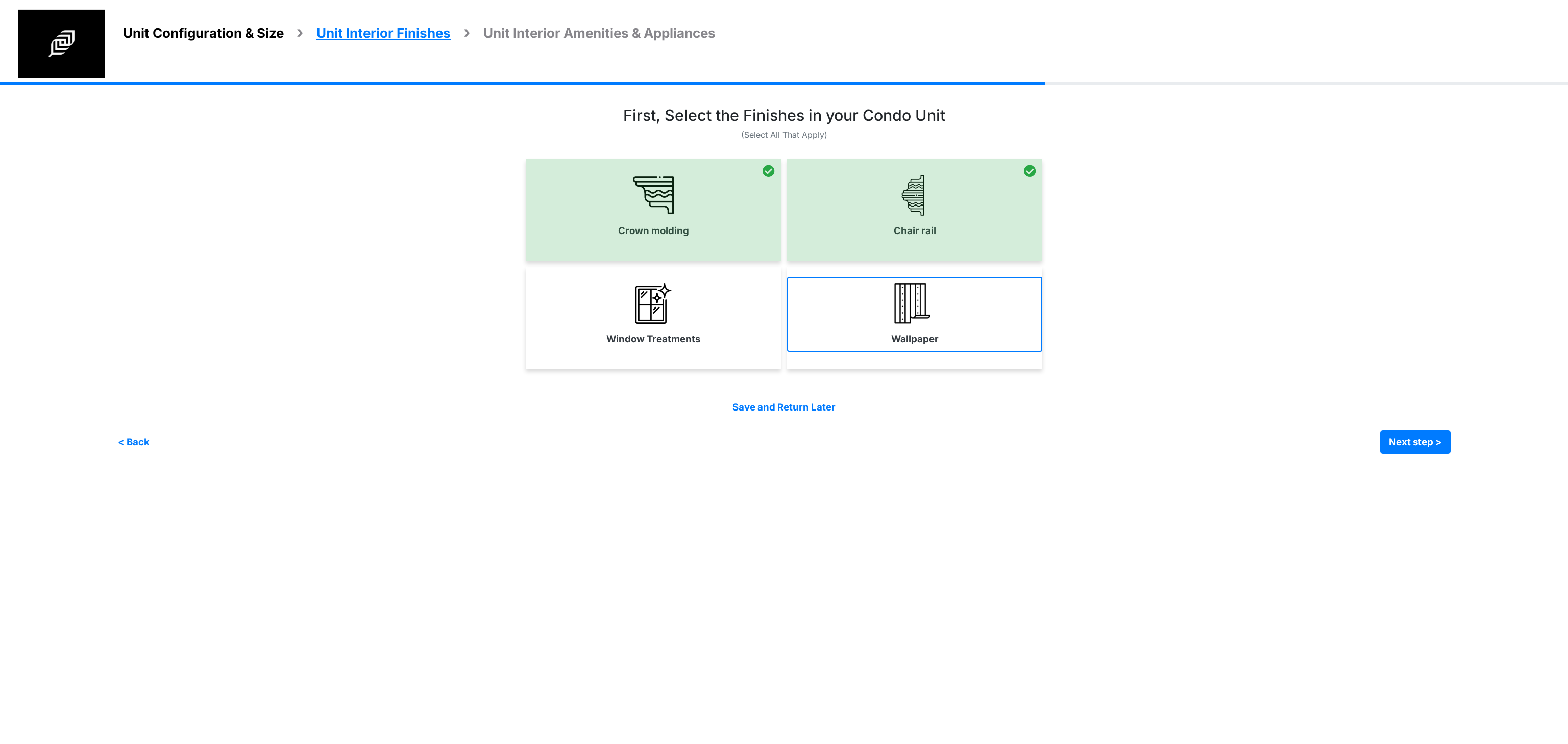
click at [855, 338] on link "Wallpaper" at bounding box center [914, 314] width 255 height 74
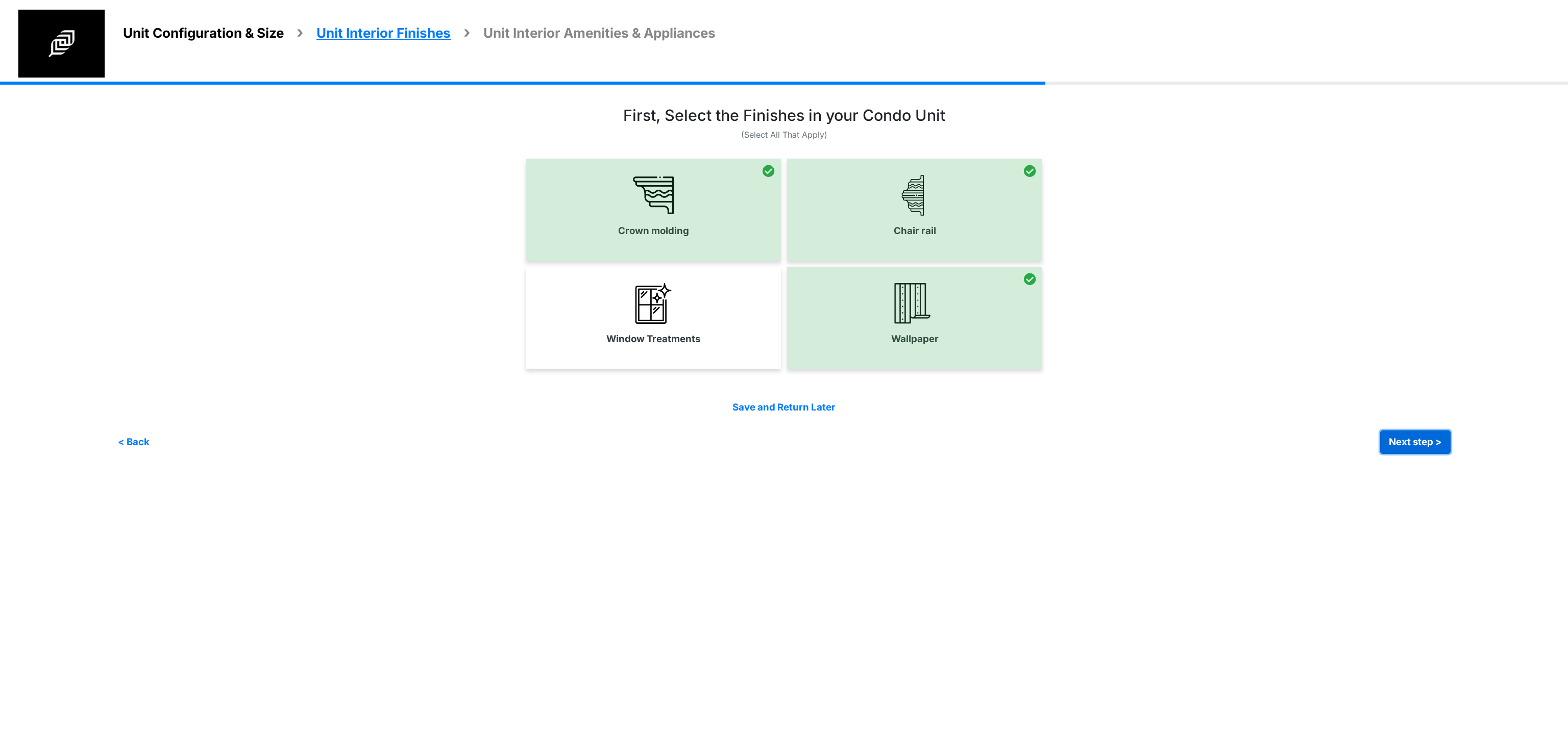
click at [1415, 437] on button "Next step >" at bounding box center [1415, 442] width 71 height 24
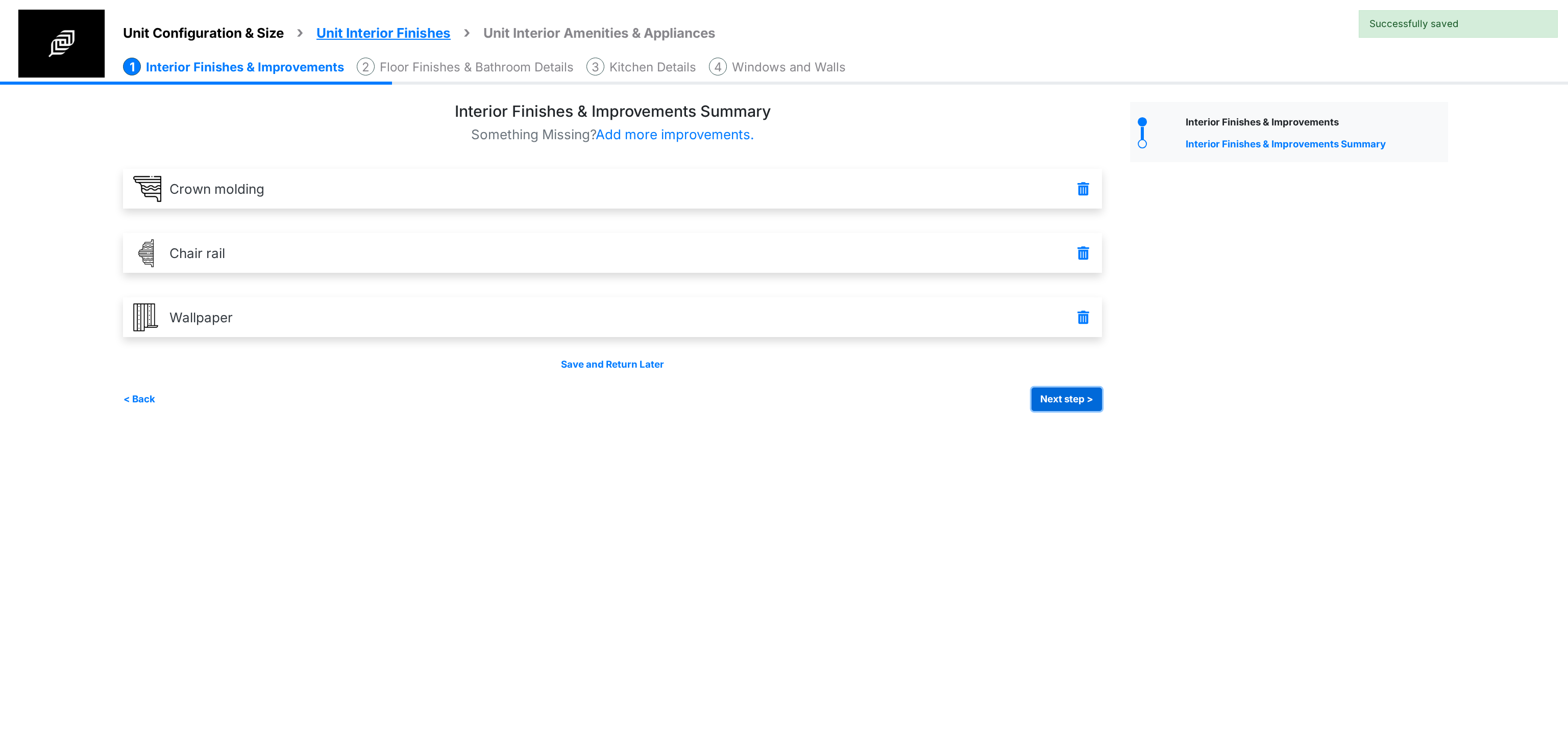
click at [1067, 393] on button "Next step >" at bounding box center [1067, 399] width 71 height 24
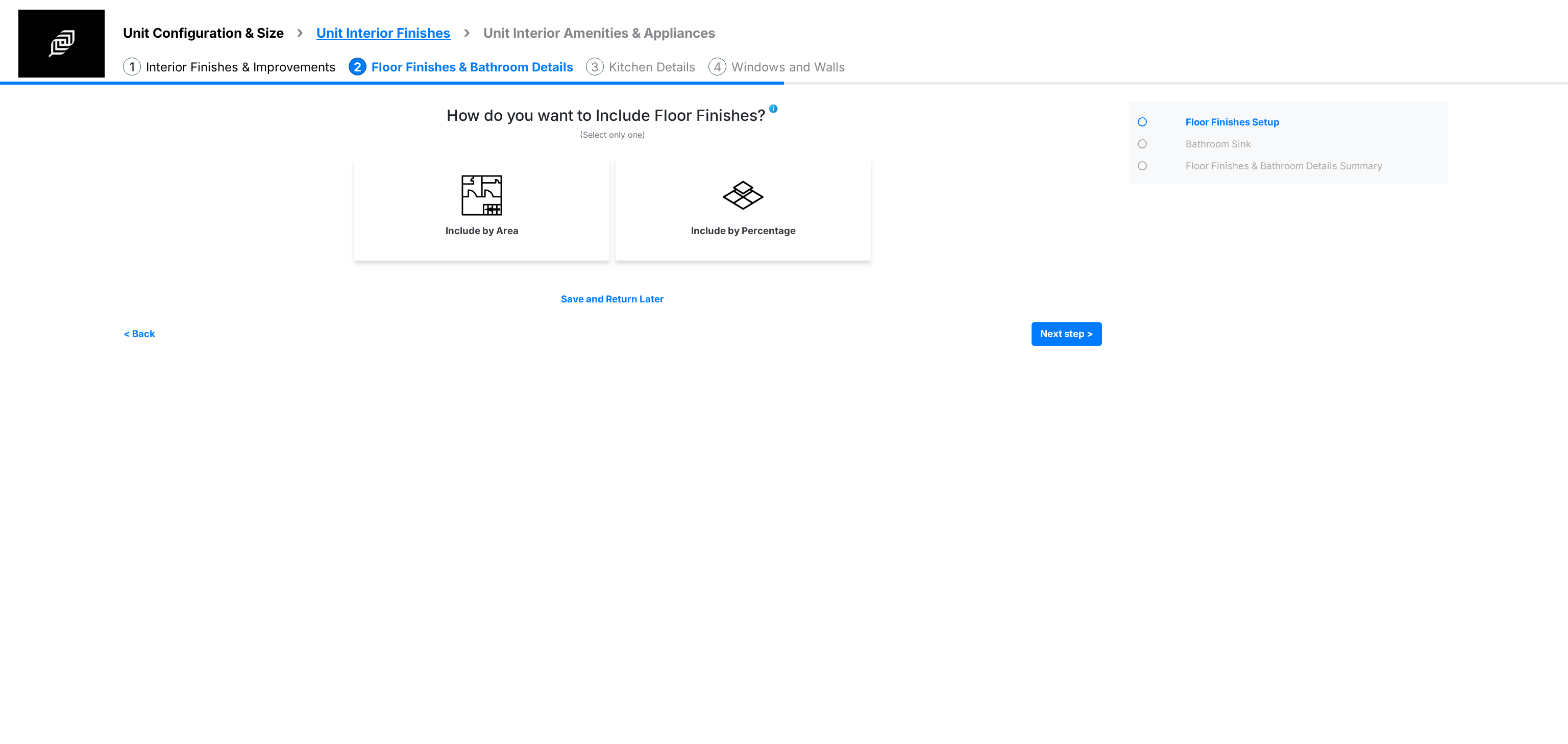
click at [906, 361] on html "Unit Configuration & Size Unit Interior Finishes Unit Interior Amenities & Appl…" at bounding box center [784, 181] width 1568 height 361
click at [561, 361] on html "Unit Configuration & Size Unit Interior Finishes Unit Interior Amenities & Appl…" at bounding box center [784, 181] width 1568 height 361
click at [565, 238] on link "Include by Area" at bounding box center [481, 206] width 251 height 74
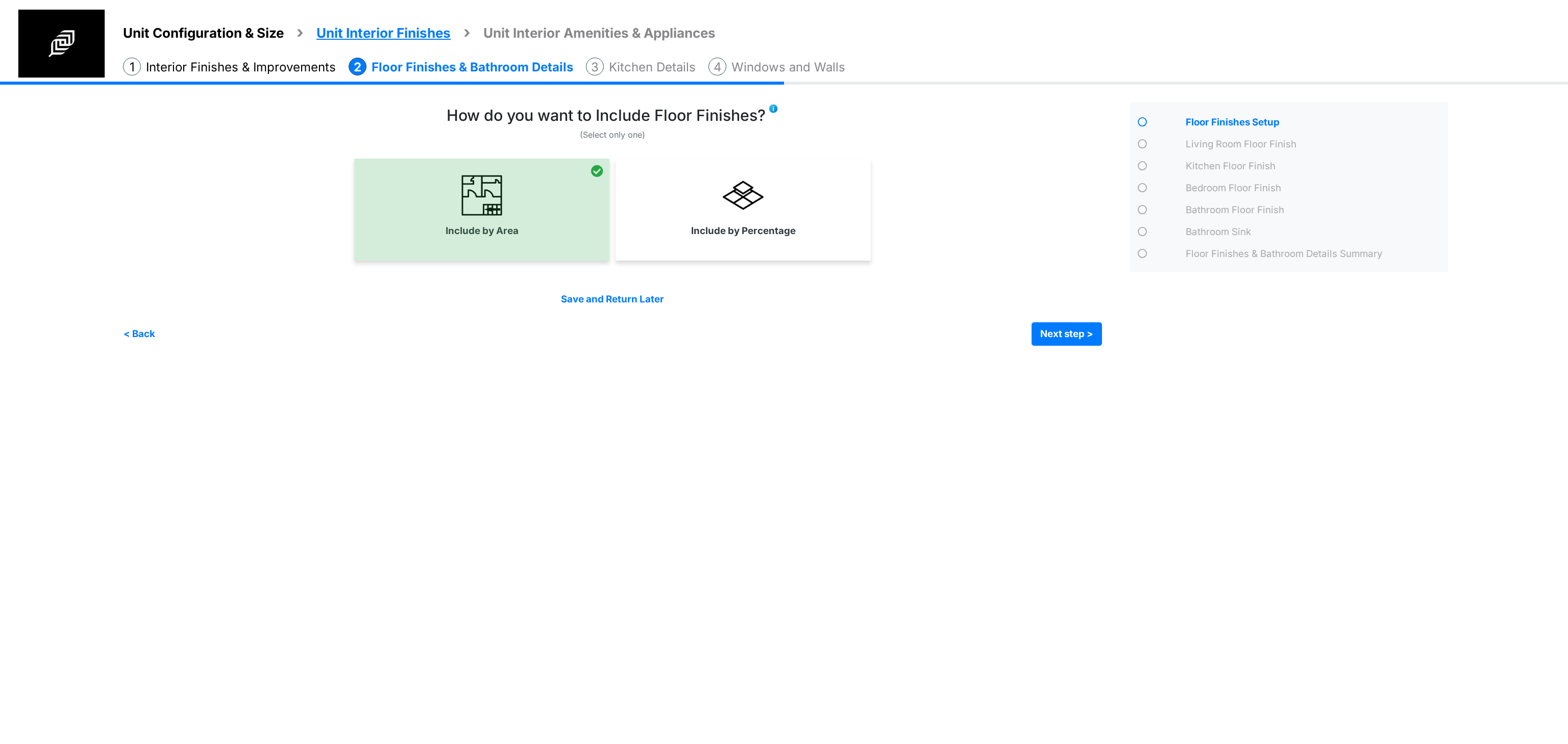
click at [780, 249] on div "Include by Percentage" at bounding box center [743, 210] width 255 height 102
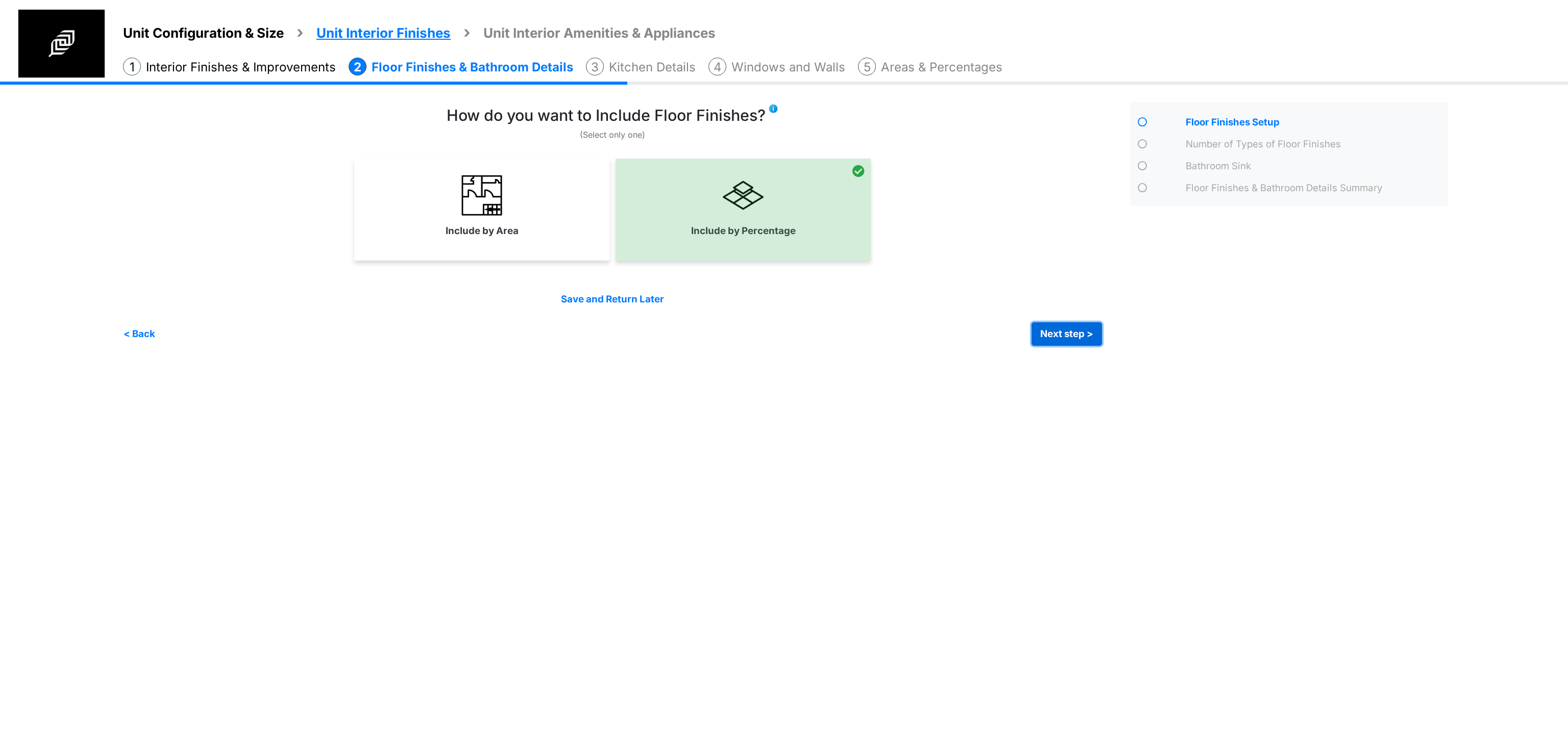
click at [1034, 338] on button "Next step >" at bounding box center [1067, 334] width 71 height 24
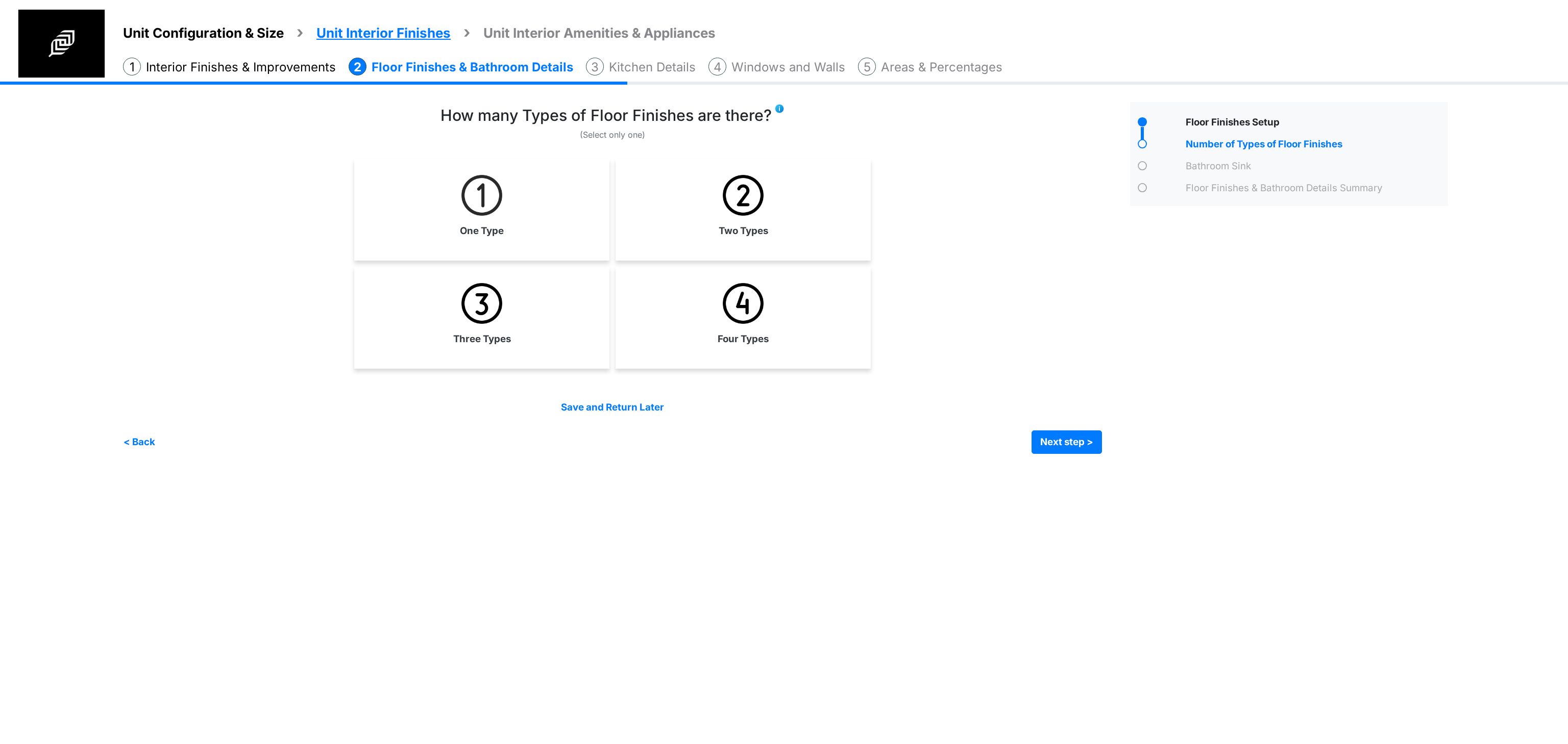
click at [642, 469] on html "Unit Configuration & Size Unit Interior Finishes Unit Interior Amenities & Appl…" at bounding box center [784, 234] width 1568 height 469
click at [553, 234] on link "One Type" at bounding box center [481, 206] width 251 height 74
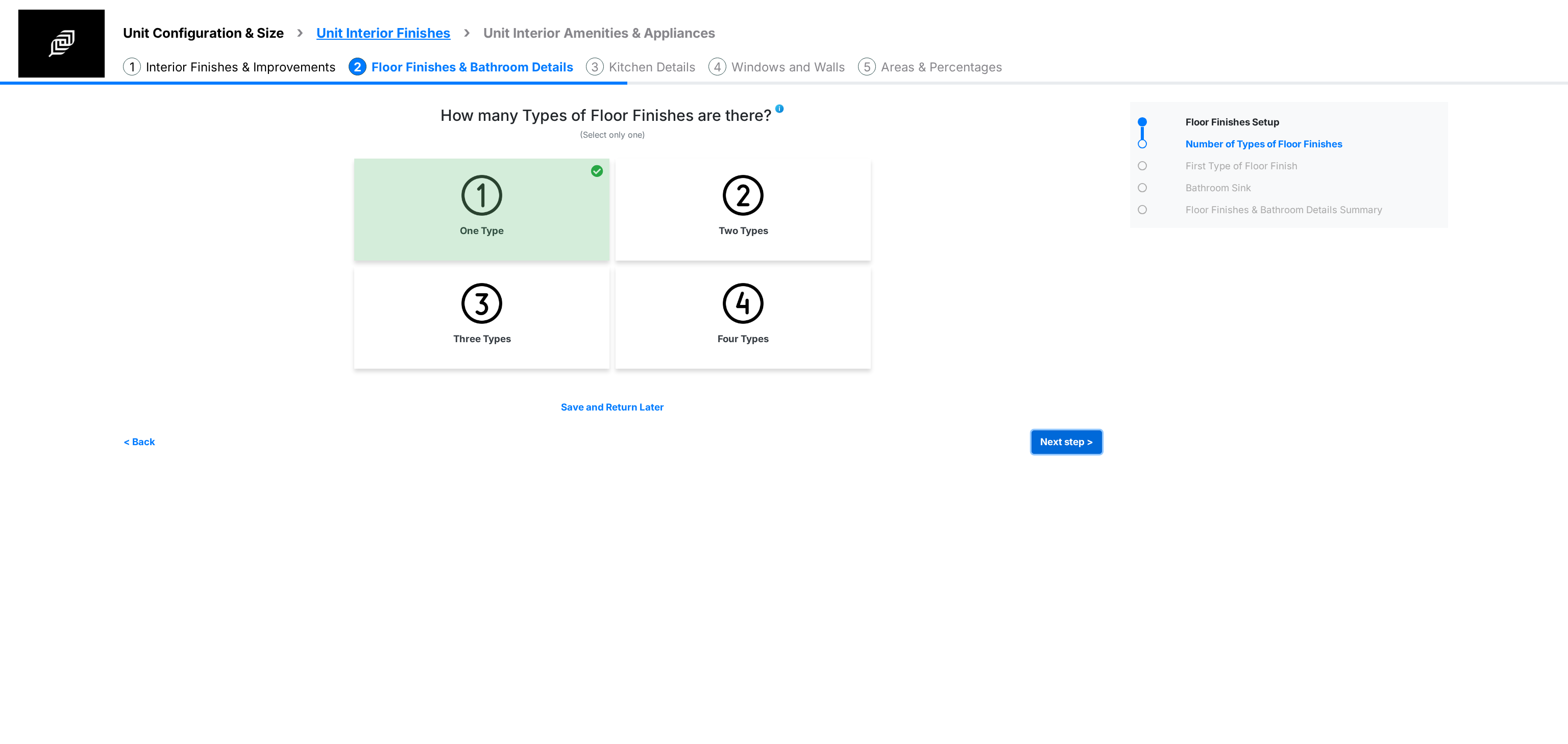
click at [1068, 434] on button "Next step >" at bounding box center [1067, 442] width 71 height 24
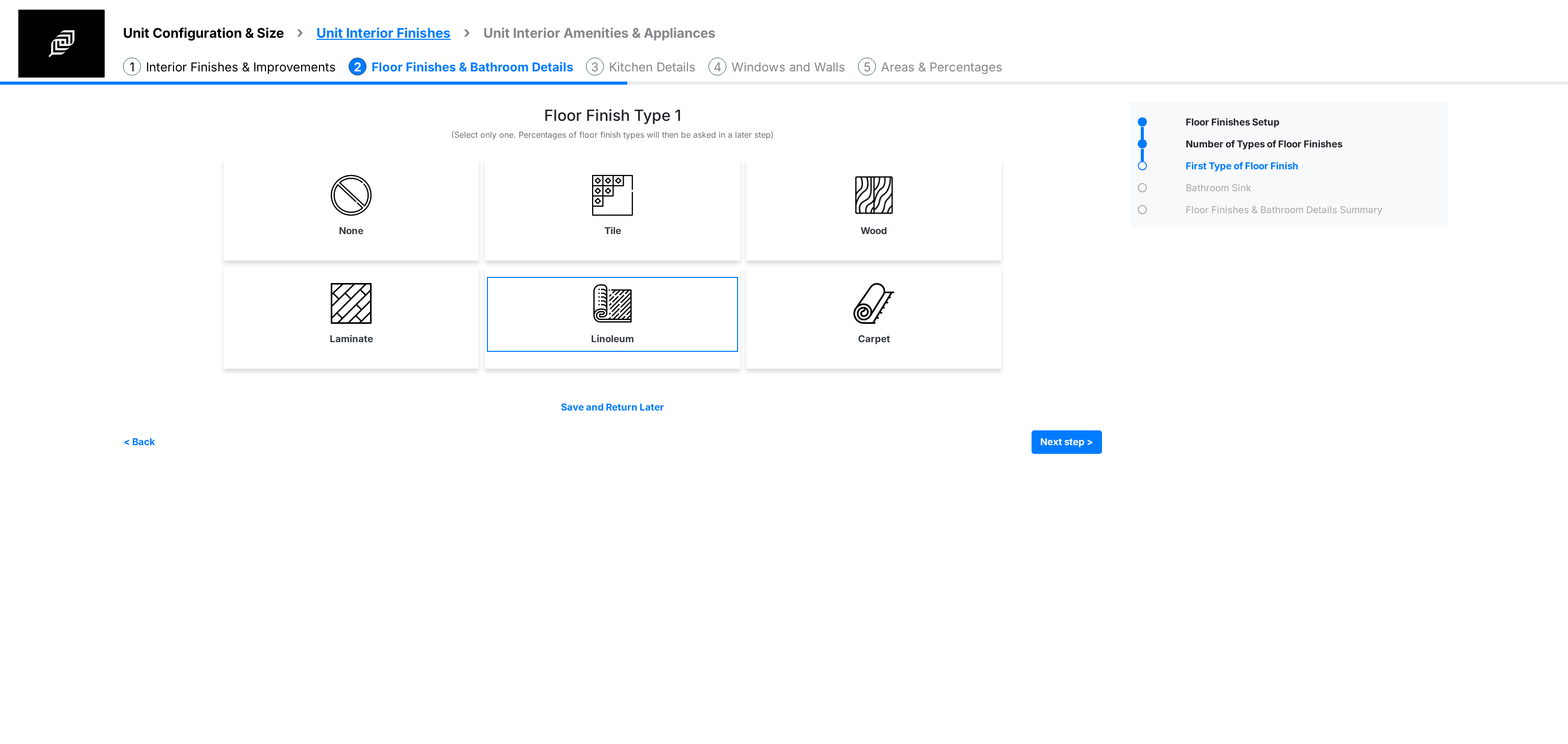
click at [645, 288] on link "Linoleum" at bounding box center [612, 314] width 251 height 74
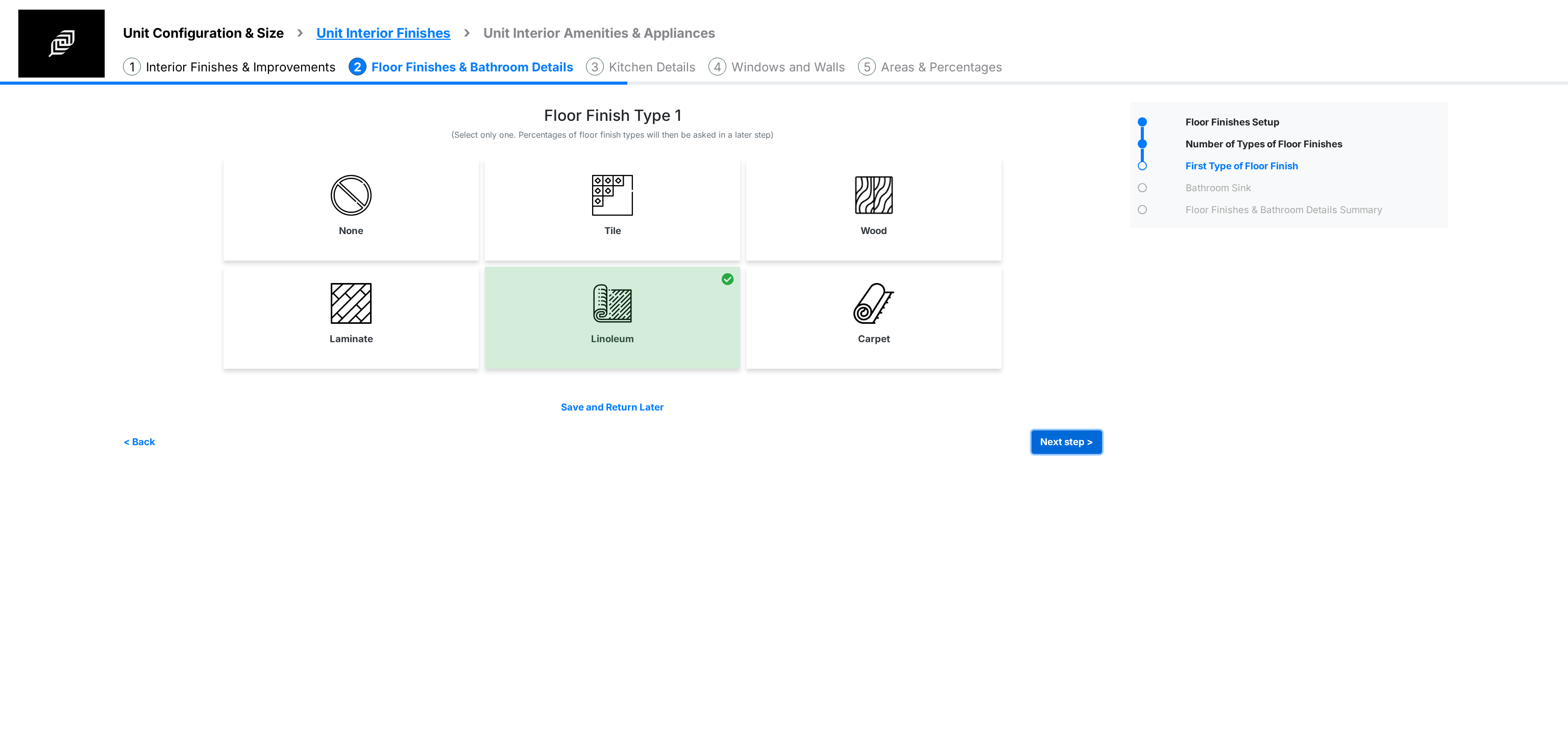
click at [1077, 437] on button "Next step >" at bounding box center [1067, 442] width 71 height 24
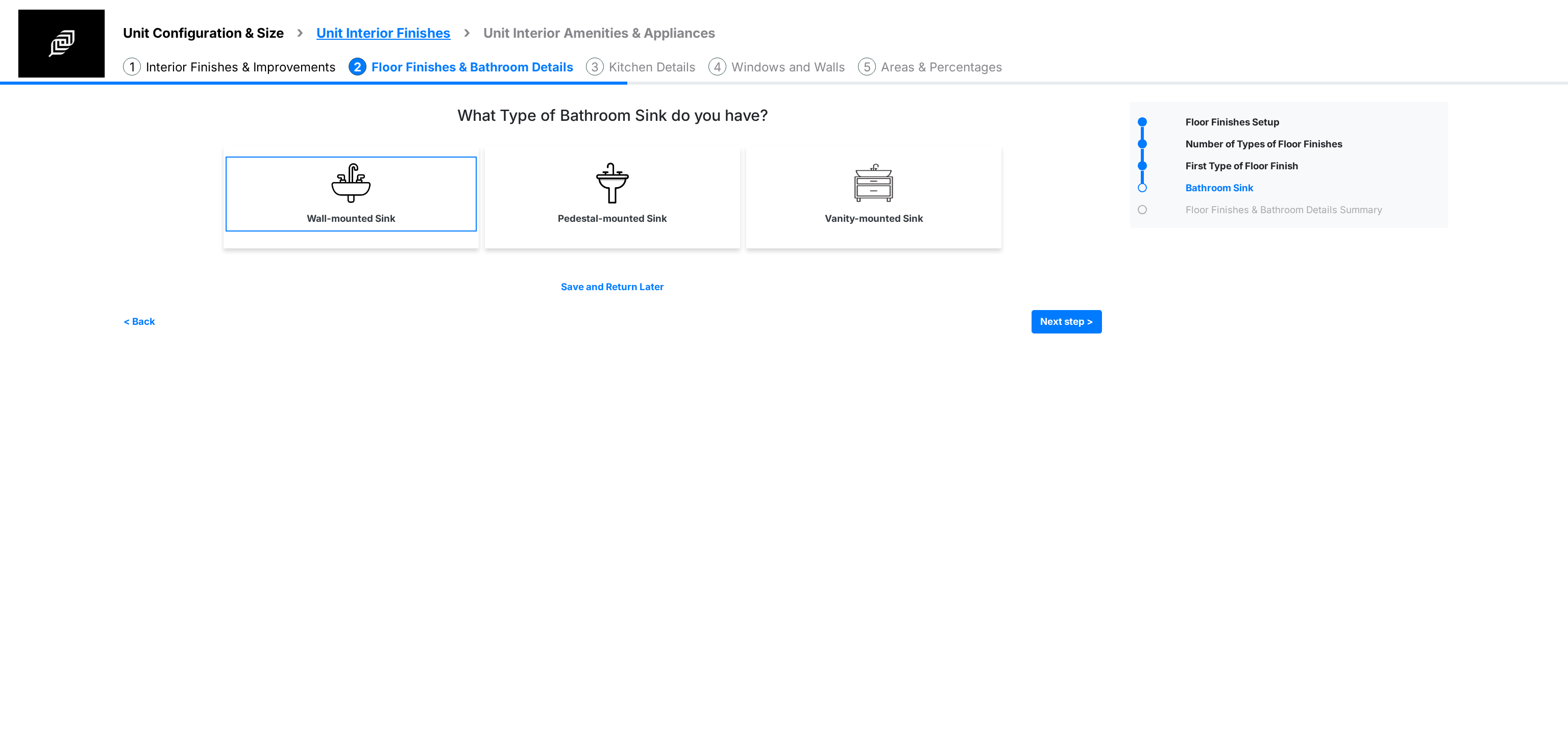
click at [334, 214] on label "Wall-mounted Sink" at bounding box center [351, 218] width 89 height 14
select select "*"
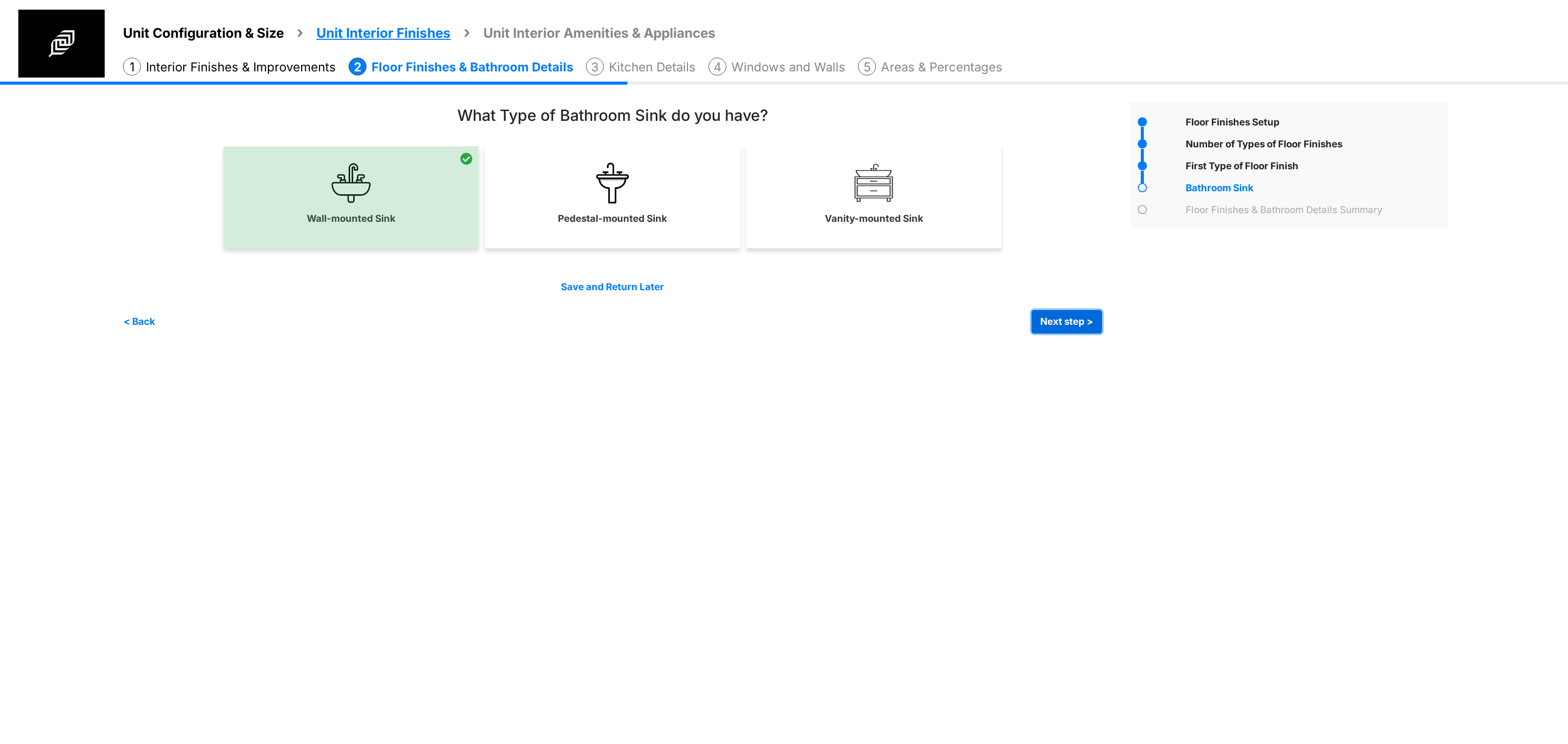
click at [1043, 321] on button "Next step >" at bounding box center [1067, 322] width 71 height 24
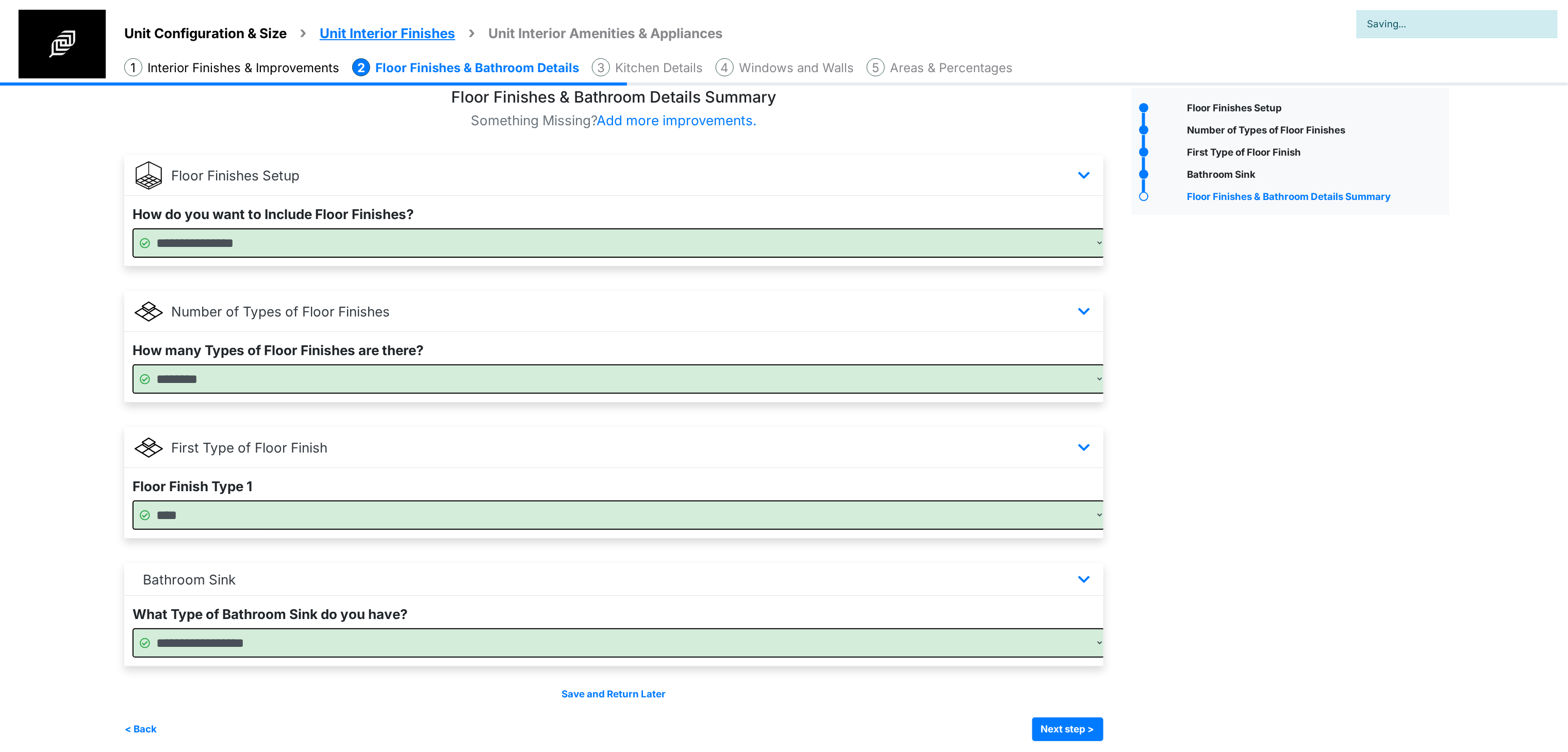
scroll to position [23, 0]
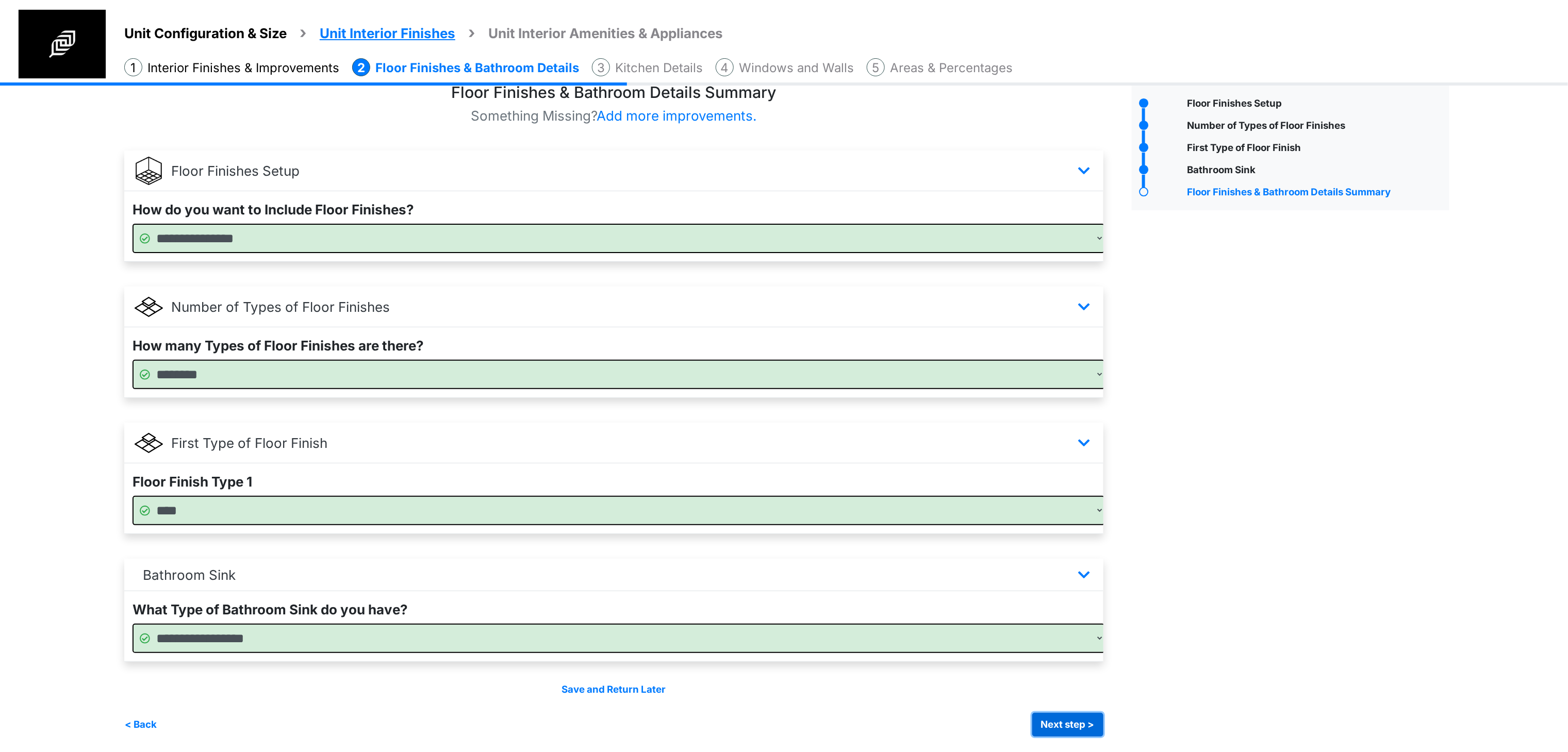
click at [1052, 717] on button "Next step >" at bounding box center [1068, 725] width 71 height 24
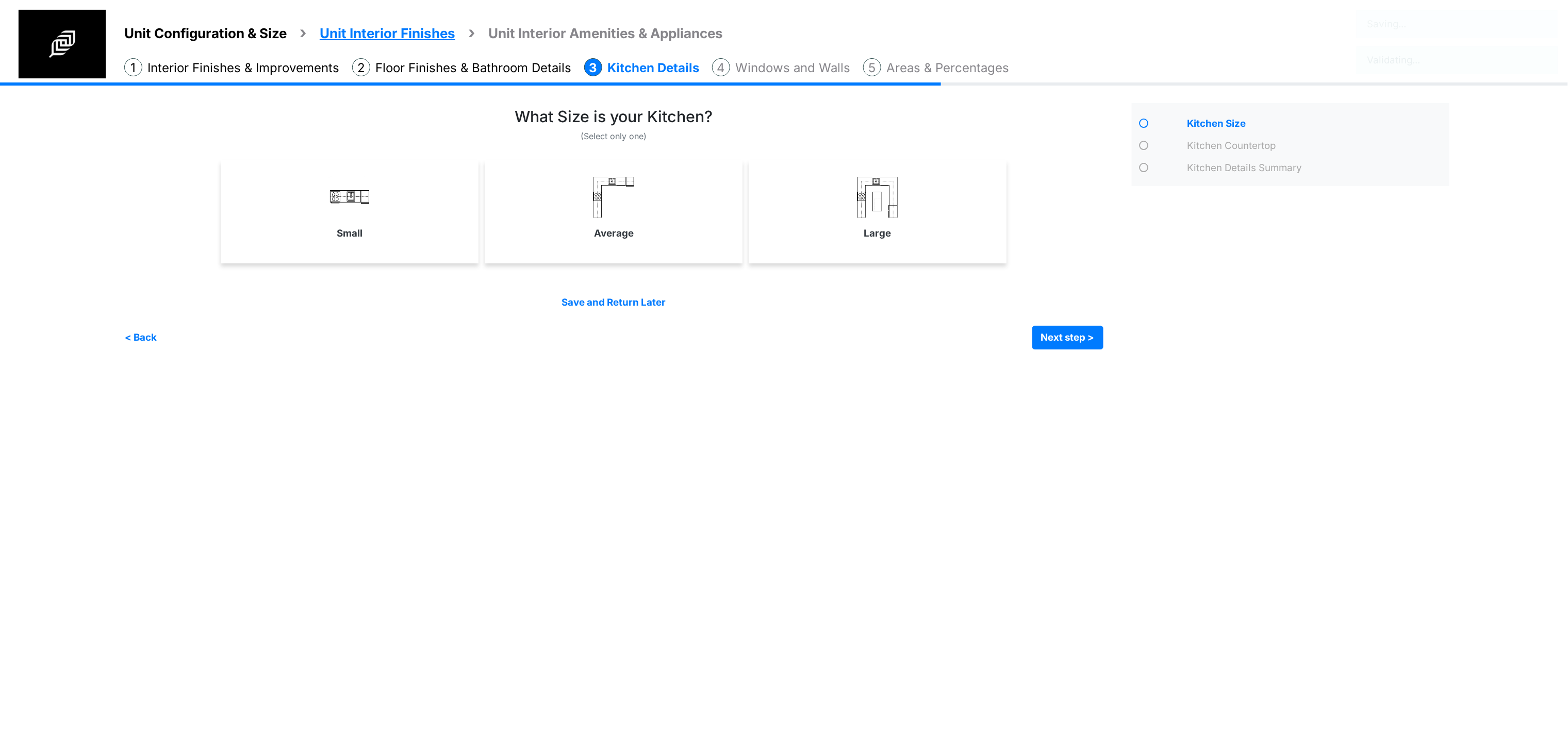
scroll to position [0, 0]
click at [1123, 238] on div "(Select only one) Small" at bounding box center [629, 228] width 1010 height 242
click at [563, 222] on link "Average" at bounding box center [619, 208] width 254 height 75
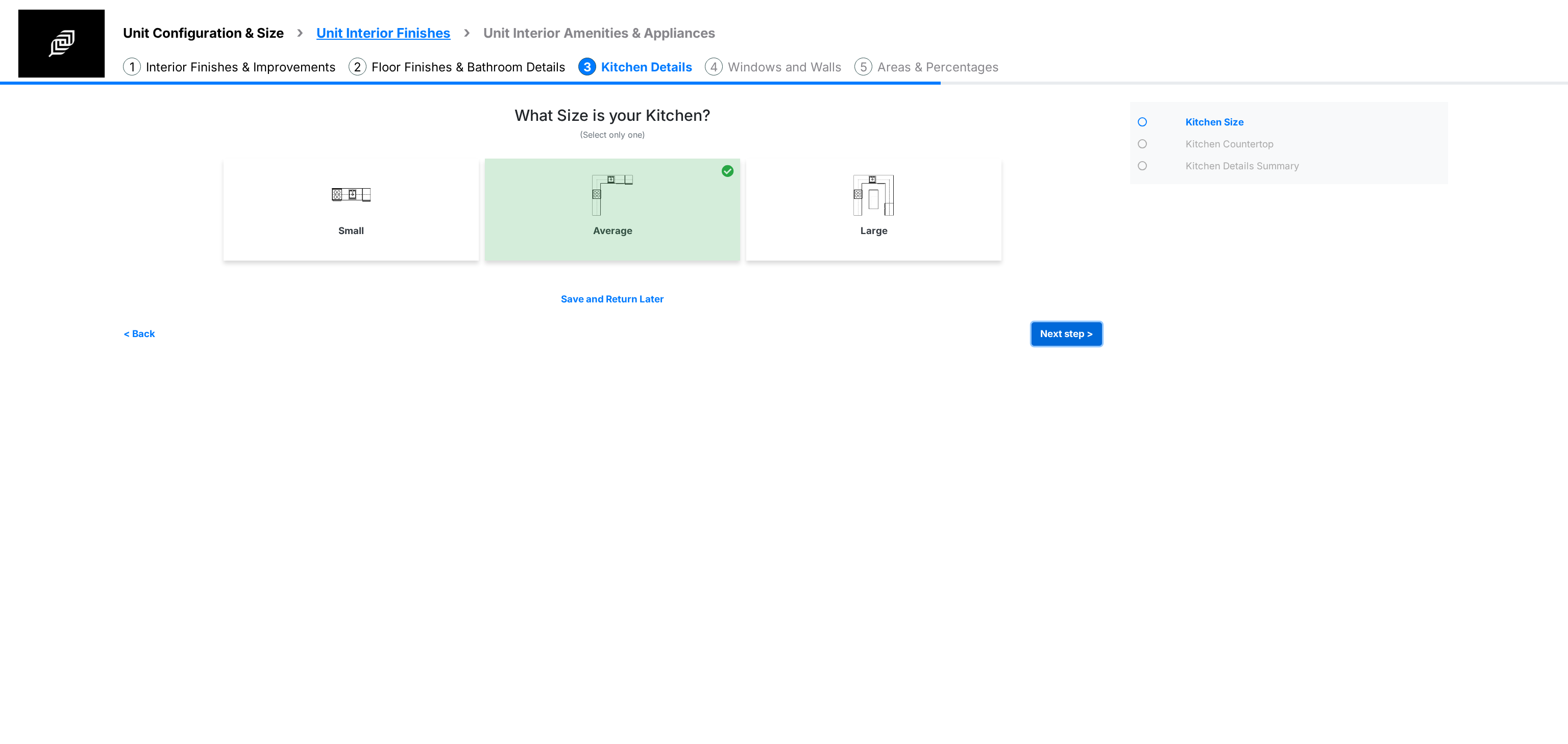
click at [1048, 332] on button "Next step >" at bounding box center [1067, 334] width 71 height 24
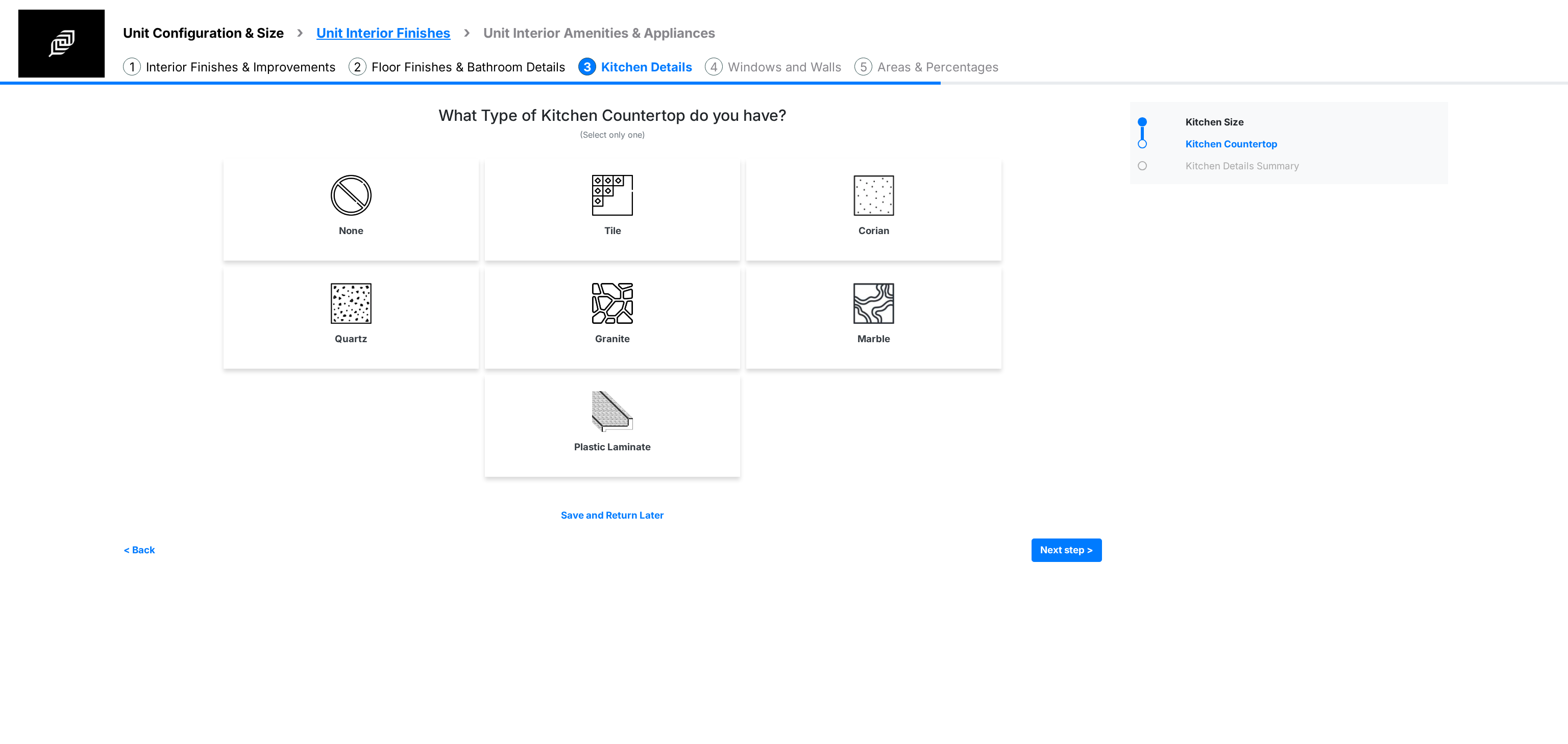
click at [621, 378] on div "Plastic Laminate" at bounding box center [612, 426] width 255 height 102
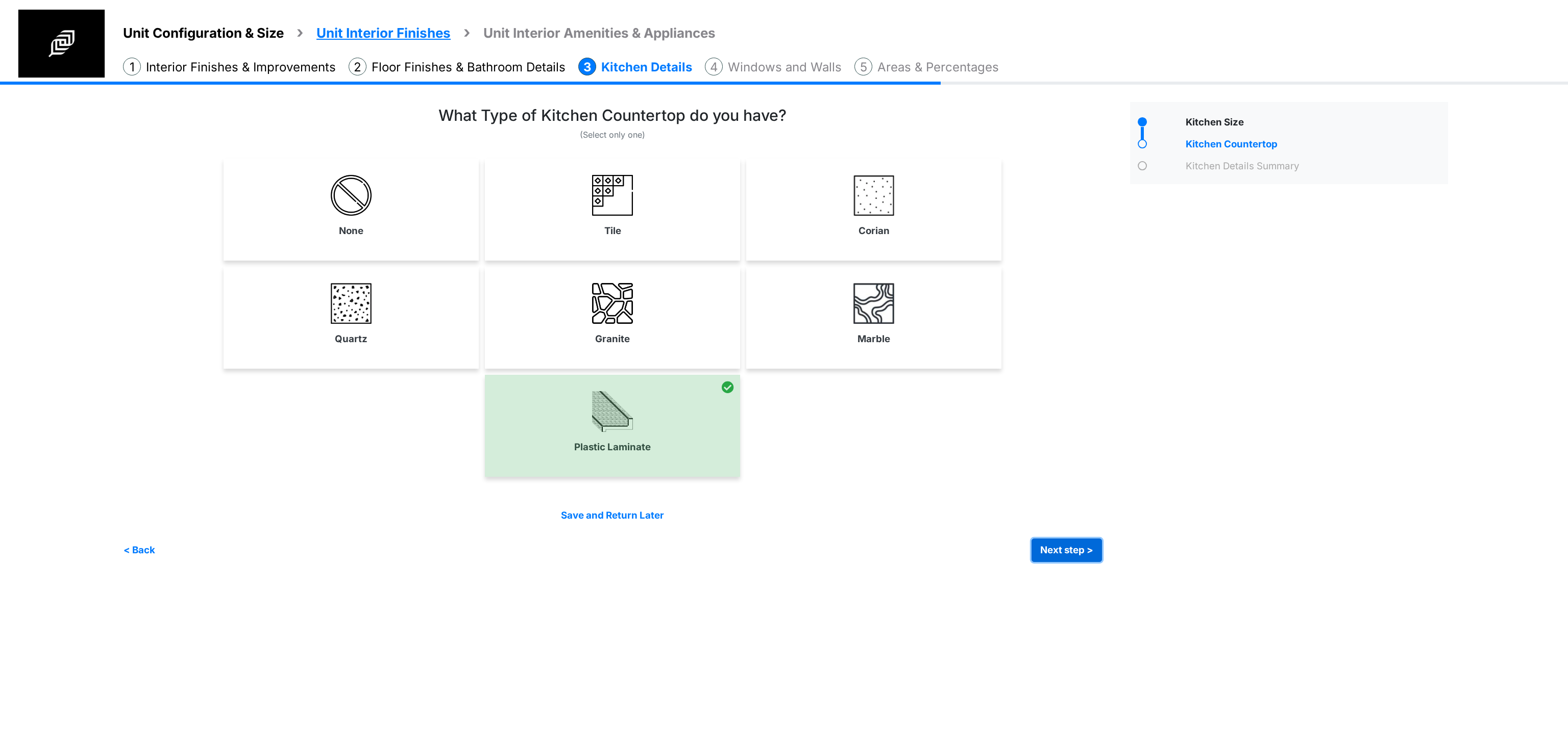
click at [1074, 544] on button "Next step >" at bounding box center [1067, 551] width 71 height 24
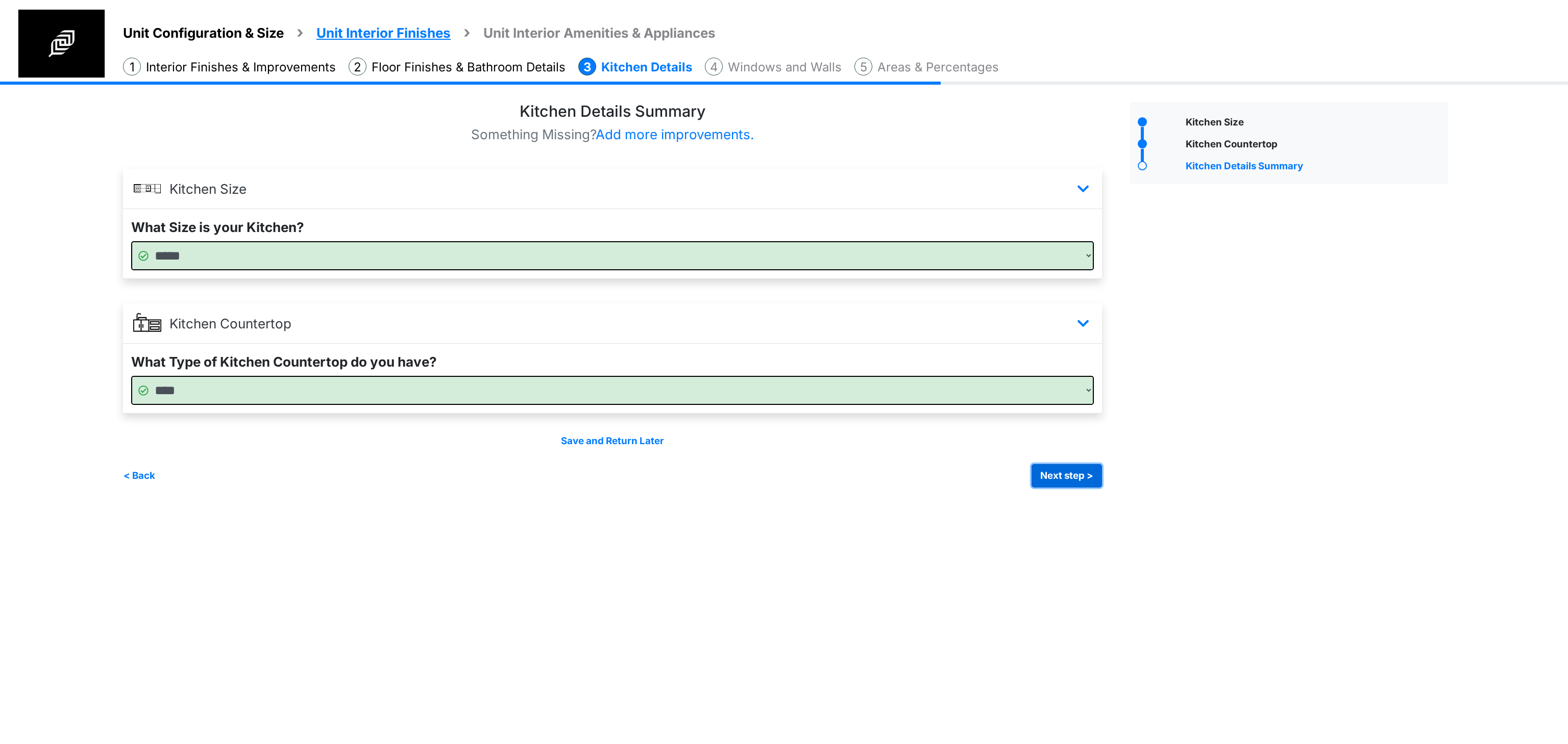
click at [1045, 472] on button "Next step >" at bounding box center [1067, 476] width 71 height 24
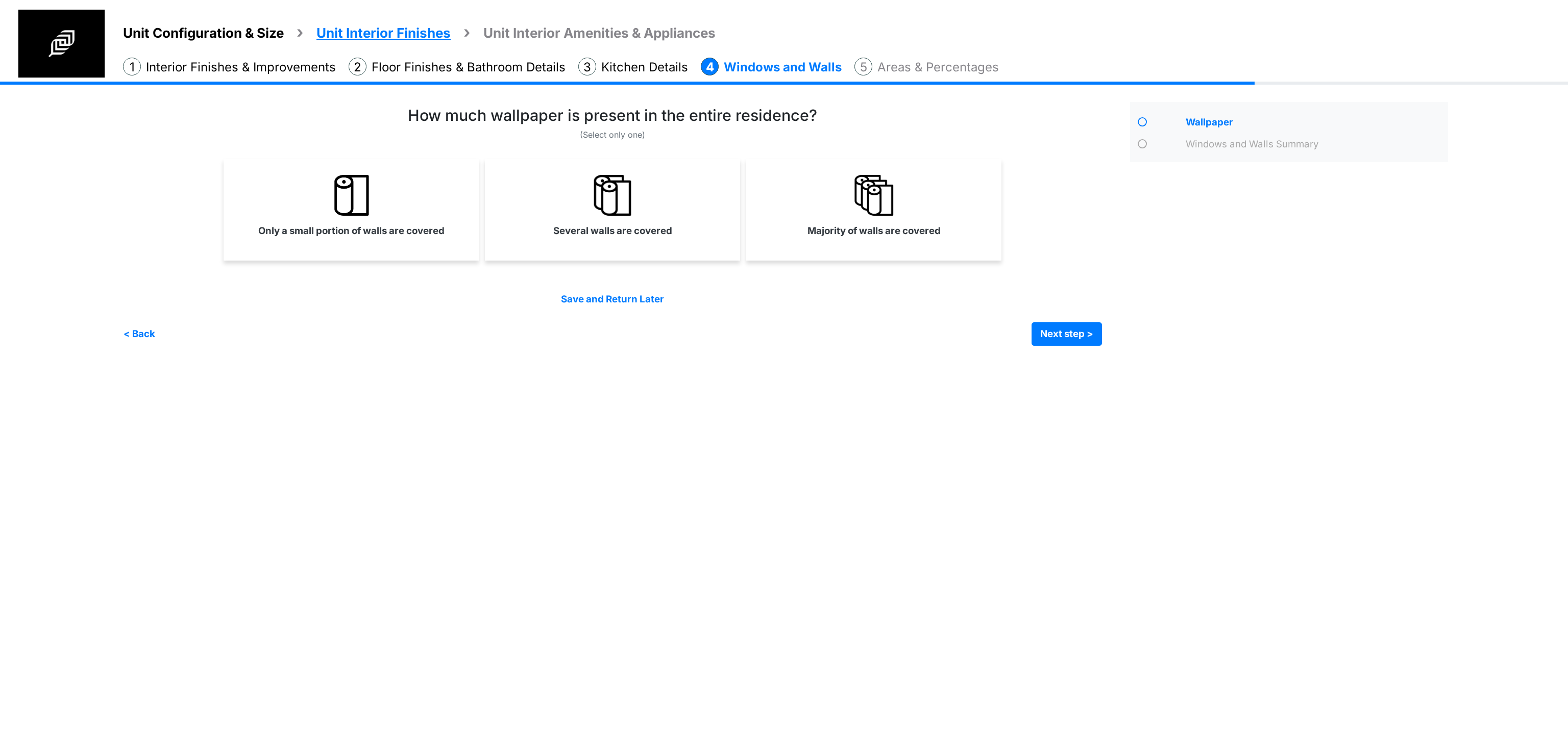
drag, startPoint x: 1045, startPoint y: 472, endPoint x: 862, endPoint y: 423, distance: 189.4
click at [862, 361] on html "Unit Configuration & Size Unit Interior Finishes Unit Interior Amenities & Appl…" at bounding box center [784, 181] width 1568 height 361
click at [833, 235] on label "Majority of walls are covered" at bounding box center [874, 231] width 133 height 14
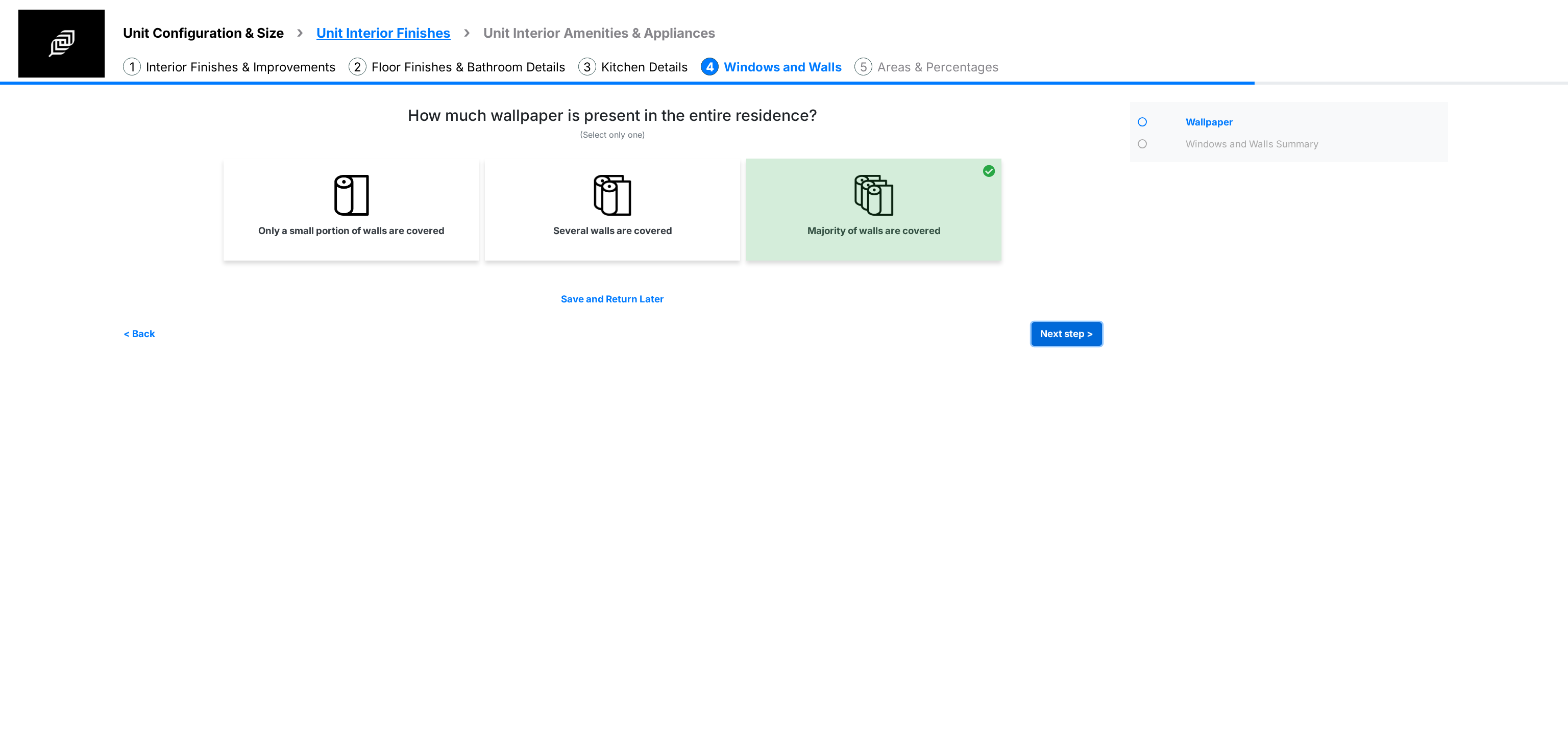
click at [1072, 333] on button "Next step >" at bounding box center [1067, 334] width 71 height 24
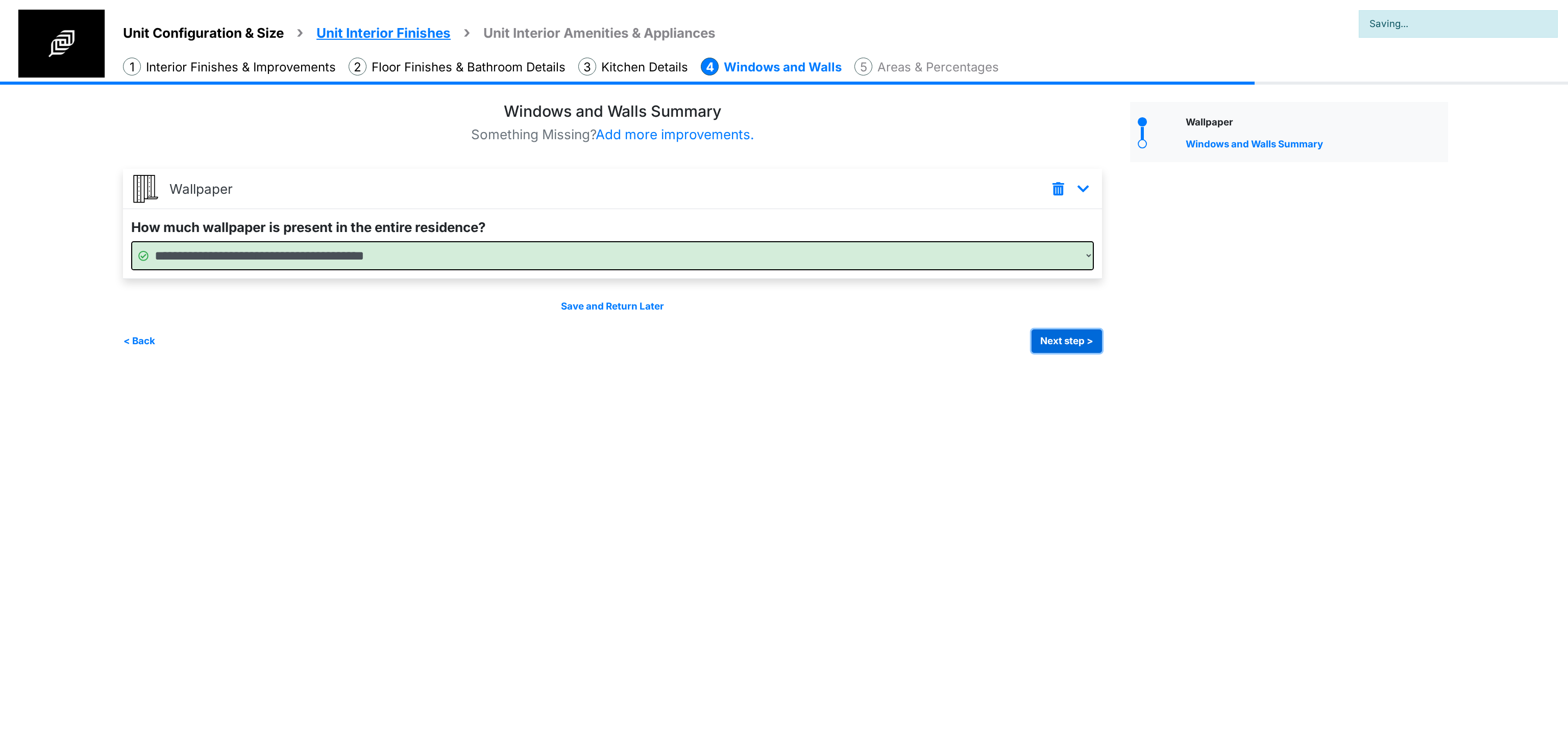
click at [1059, 344] on button "Next step >" at bounding box center [1067, 341] width 71 height 24
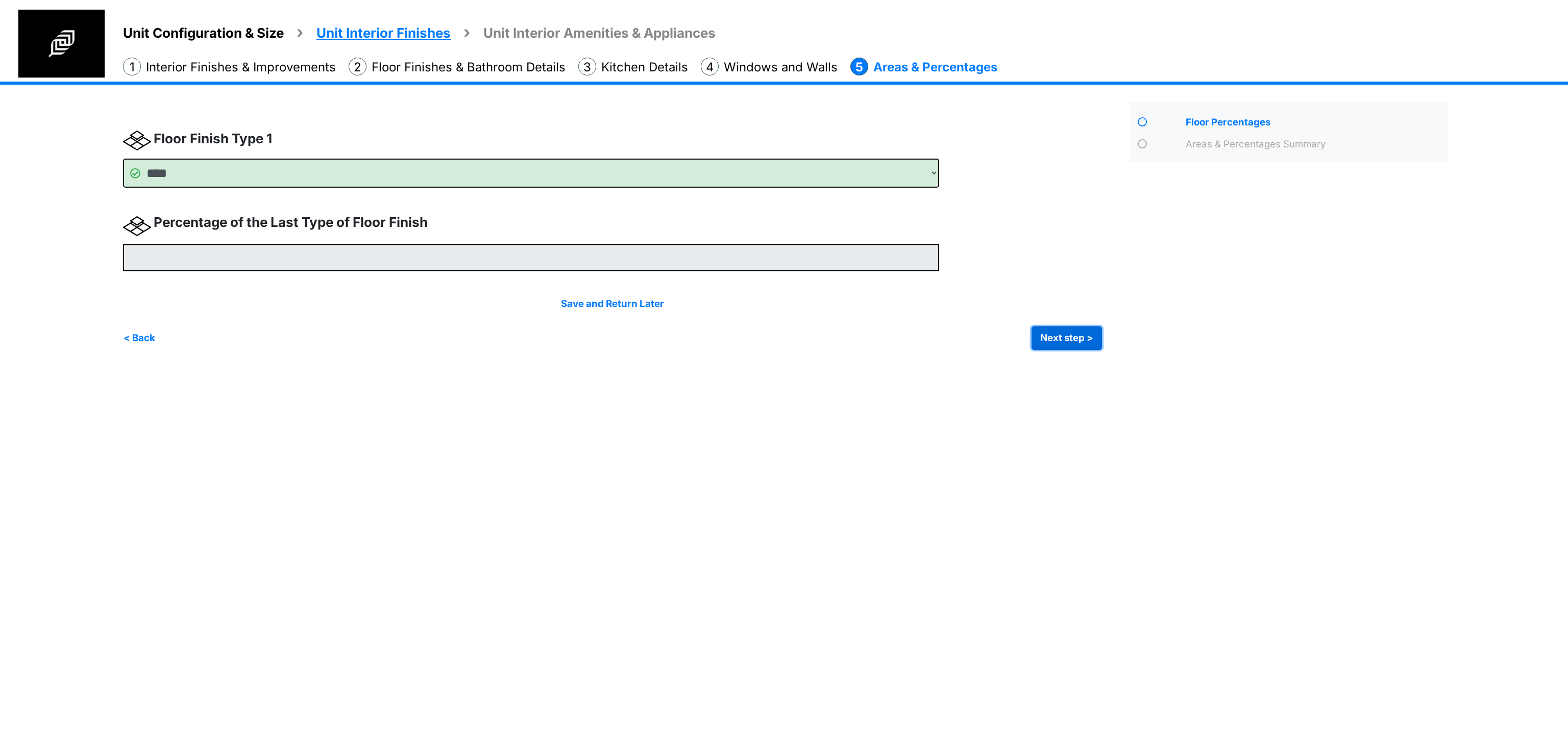
click at [1059, 344] on button "Next step >" at bounding box center [1067, 338] width 71 height 24
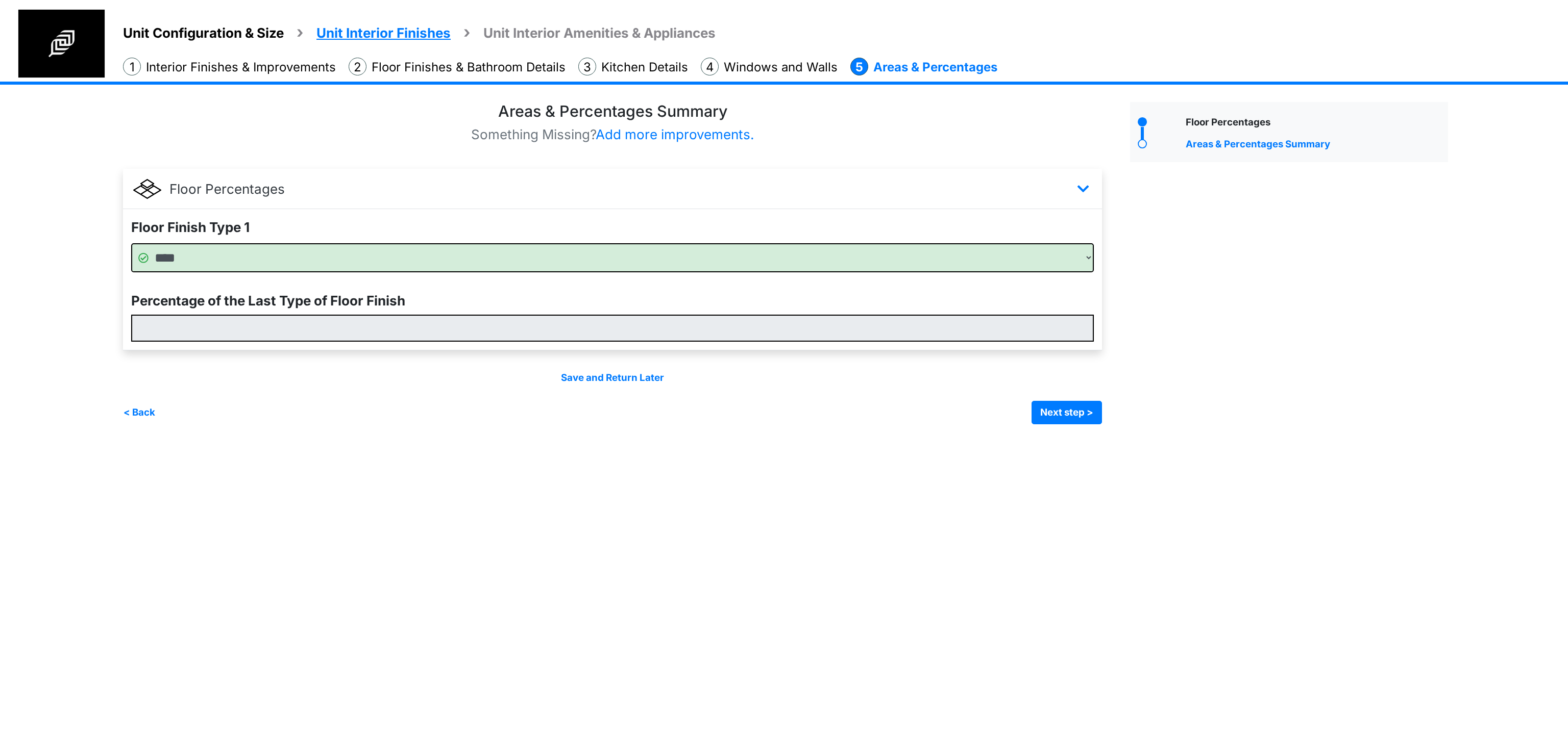
click at [1282, 271] on div "Floor Percentages Areas & Percentages Summary" at bounding box center [1289, 263] width 334 height 322
click at [1070, 411] on button "Next step >" at bounding box center [1067, 412] width 71 height 24
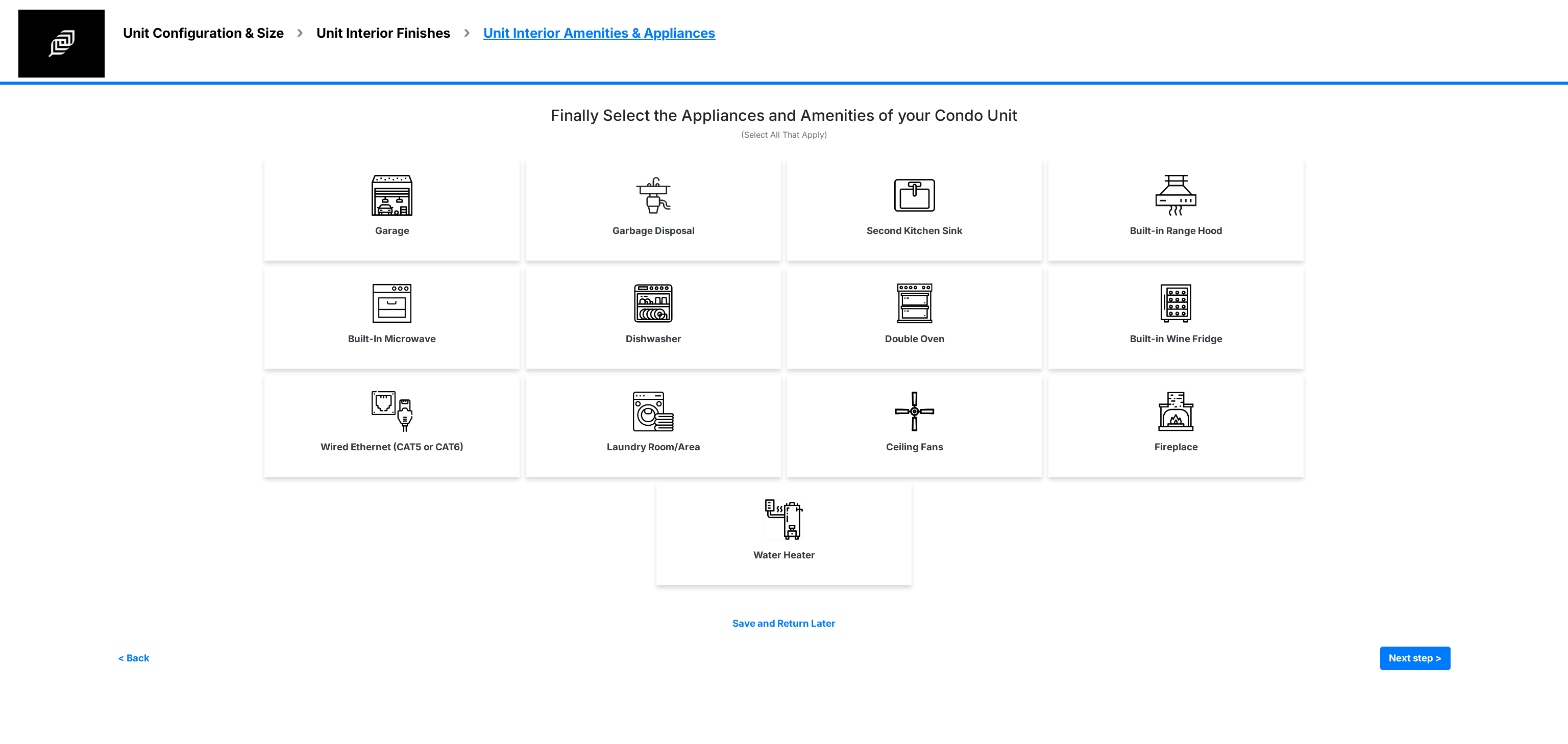
click at [1364, 160] on div "Garage Garbage Disposal" at bounding box center [783, 210] width 1332 height 102
click at [1385, 182] on div "Garage Garbage Disposal" at bounding box center [783, 210] width 1332 height 102
click at [404, 242] on div "Garage" at bounding box center [391, 210] width 255 height 102
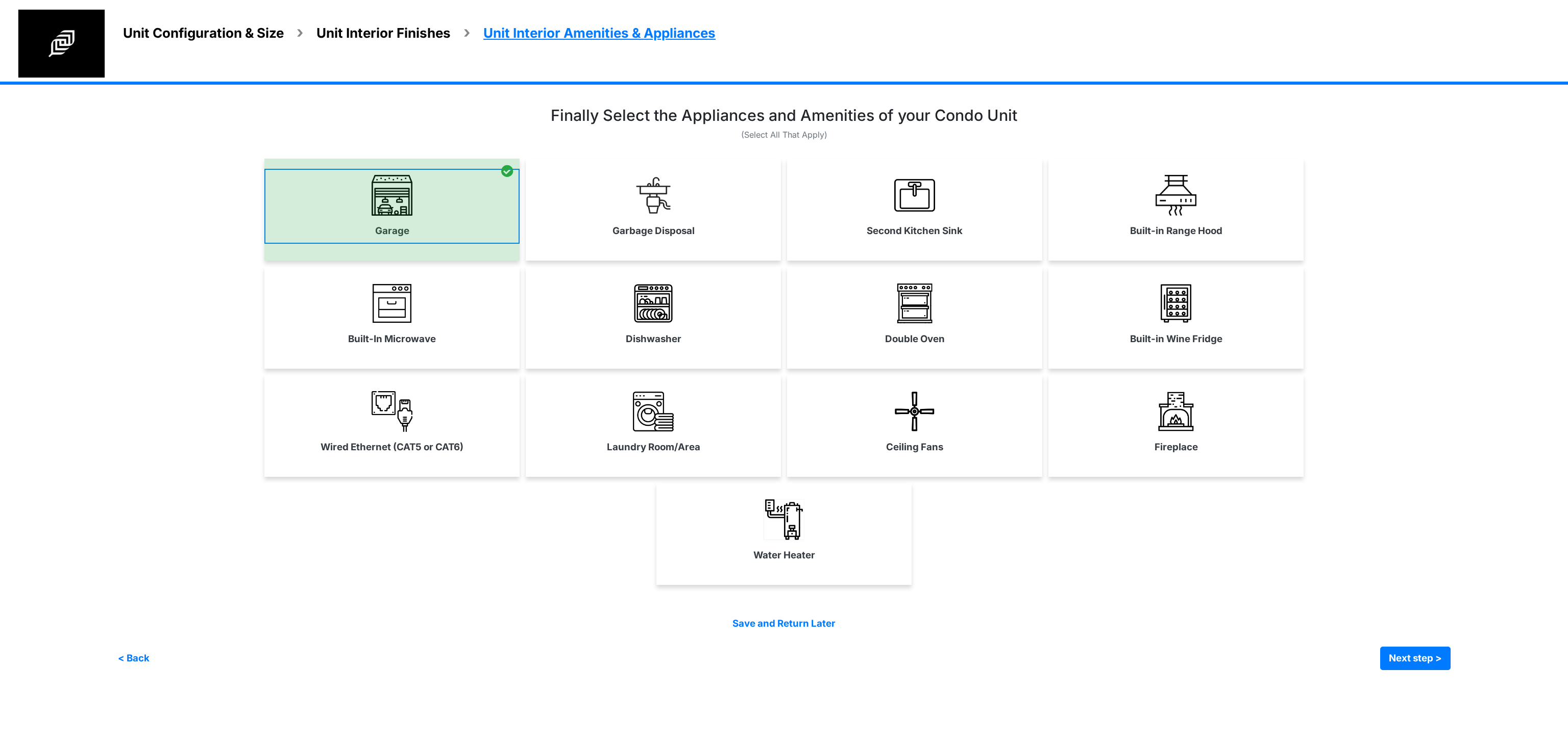
click at [404, 242] on div at bounding box center [391, 210] width 255 height 102
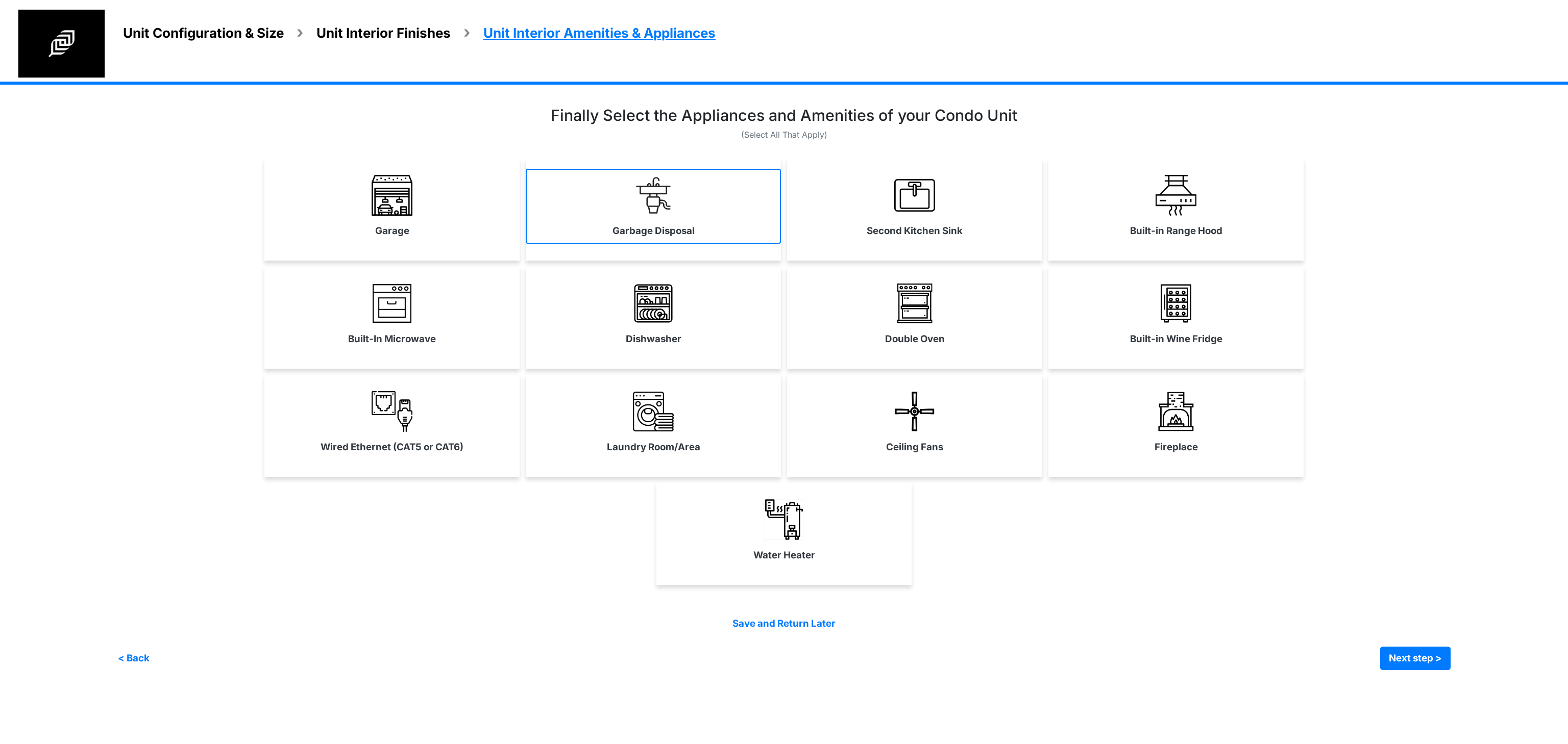
click at [576, 229] on link "Garbage Disposal" at bounding box center [653, 206] width 255 height 74
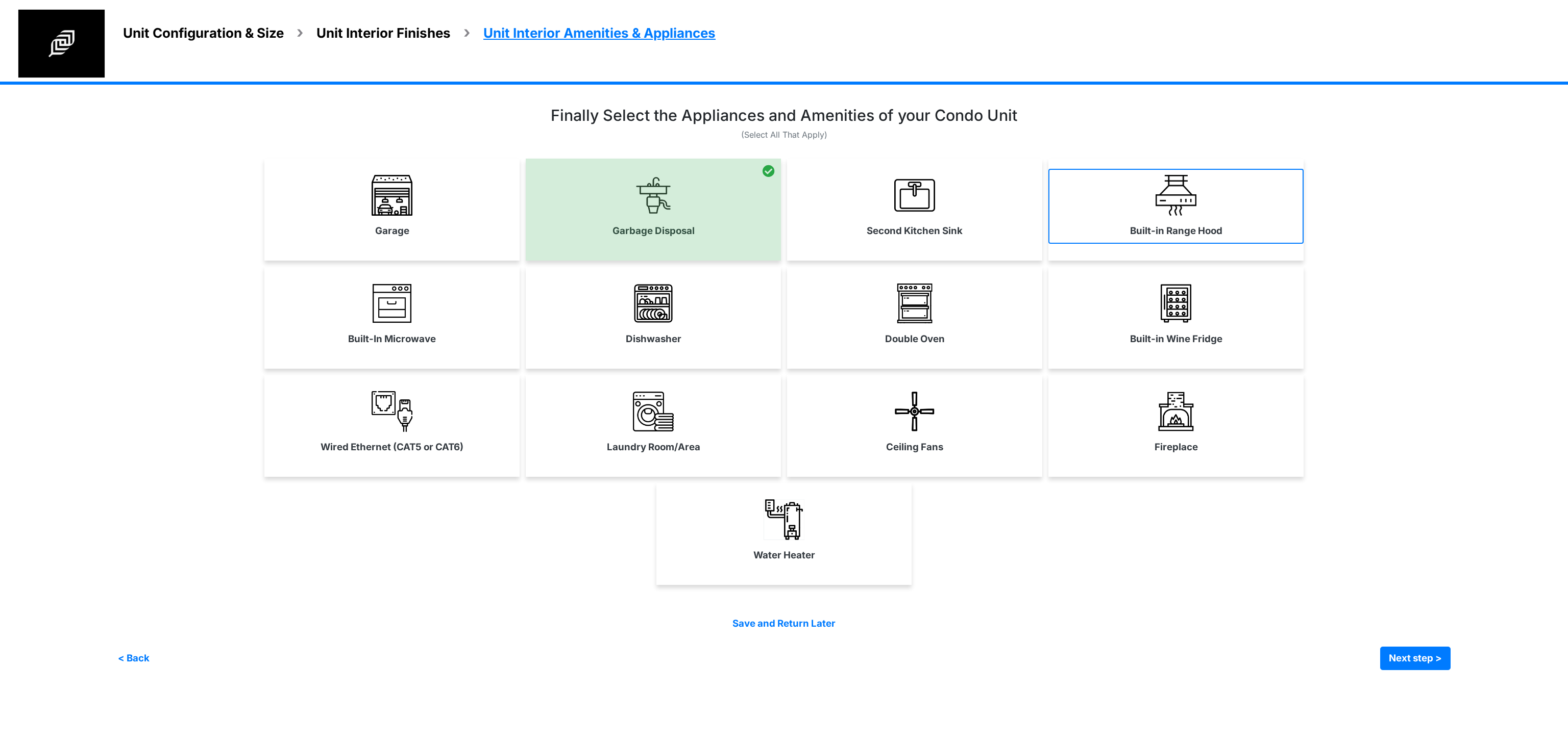
click at [1152, 220] on link "Built-in Range Hood" at bounding box center [1175, 206] width 255 height 74
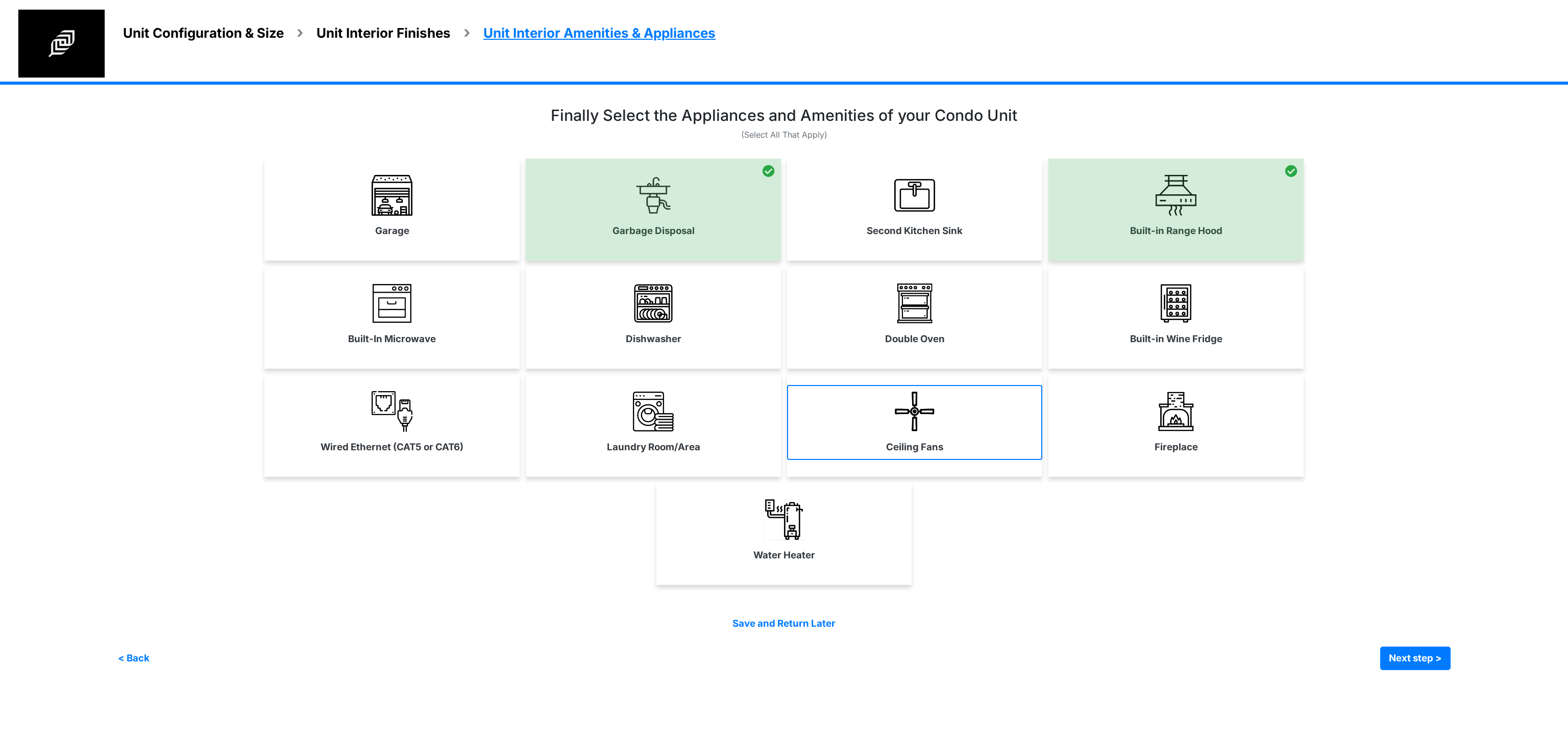
click at [937, 429] on link "Ceiling Fans" at bounding box center [914, 422] width 255 height 74
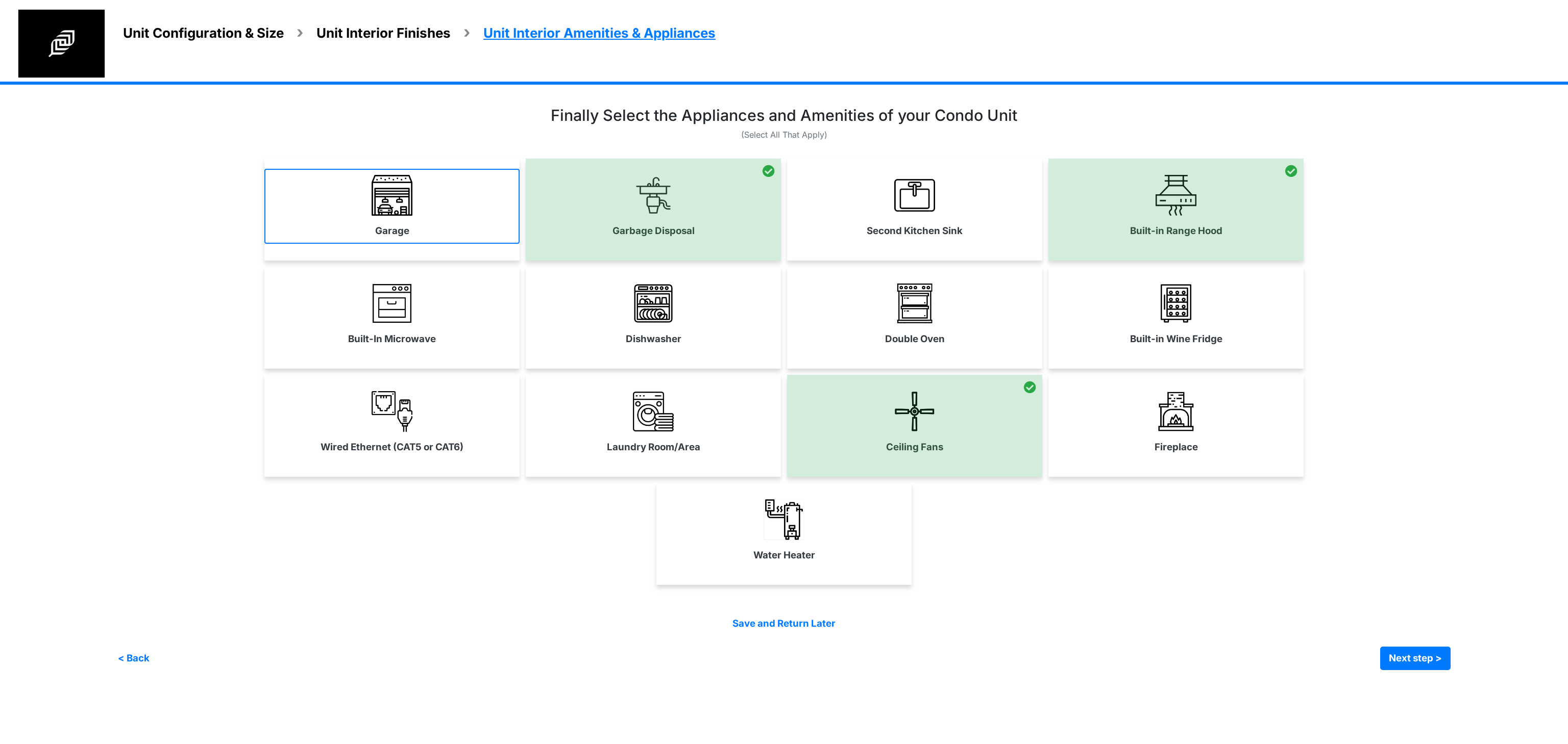
click at [409, 223] on link "Garage" at bounding box center [391, 206] width 255 height 74
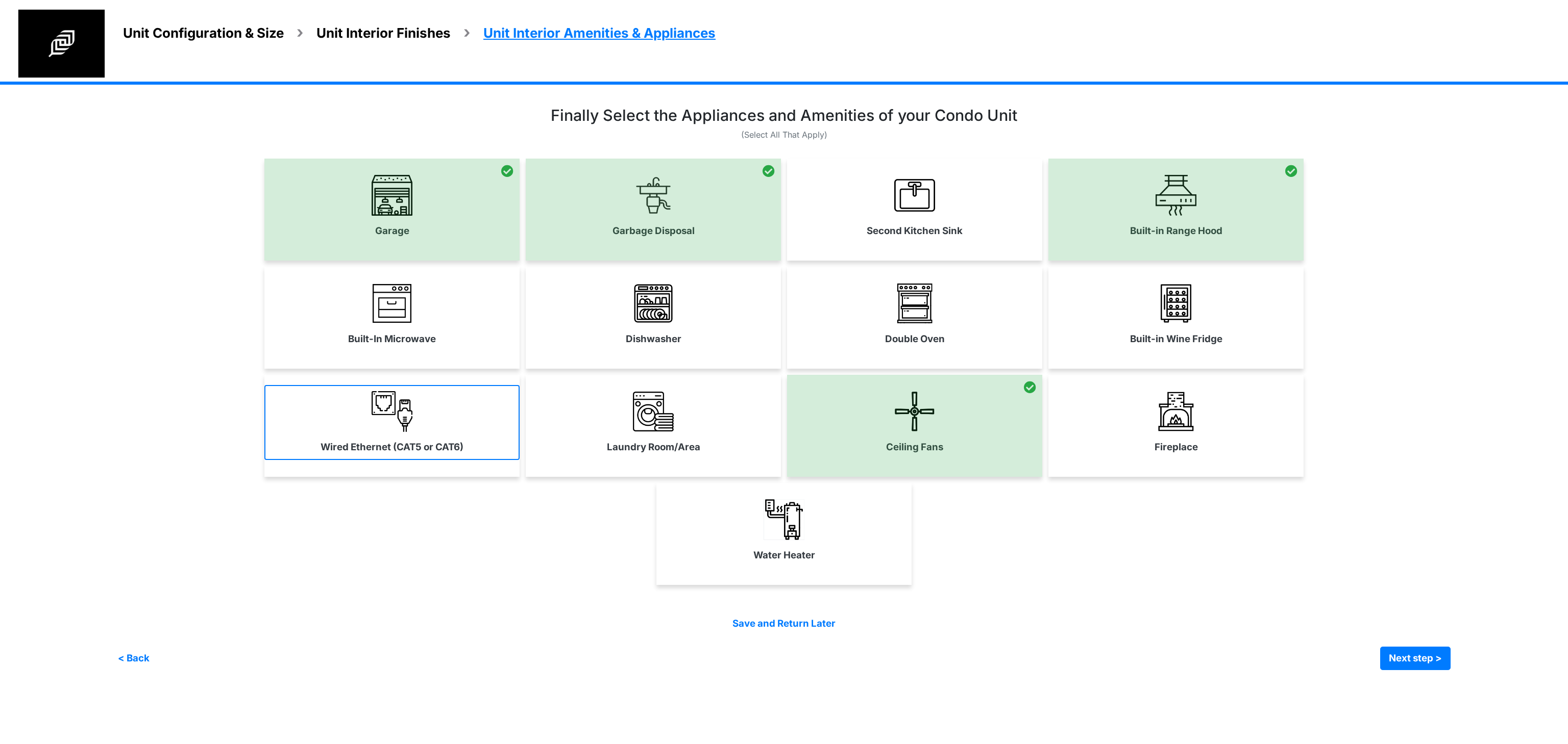
click at [414, 409] on link "Wired Ethernet (CAT5 or CAT6)" at bounding box center [391, 422] width 255 height 74
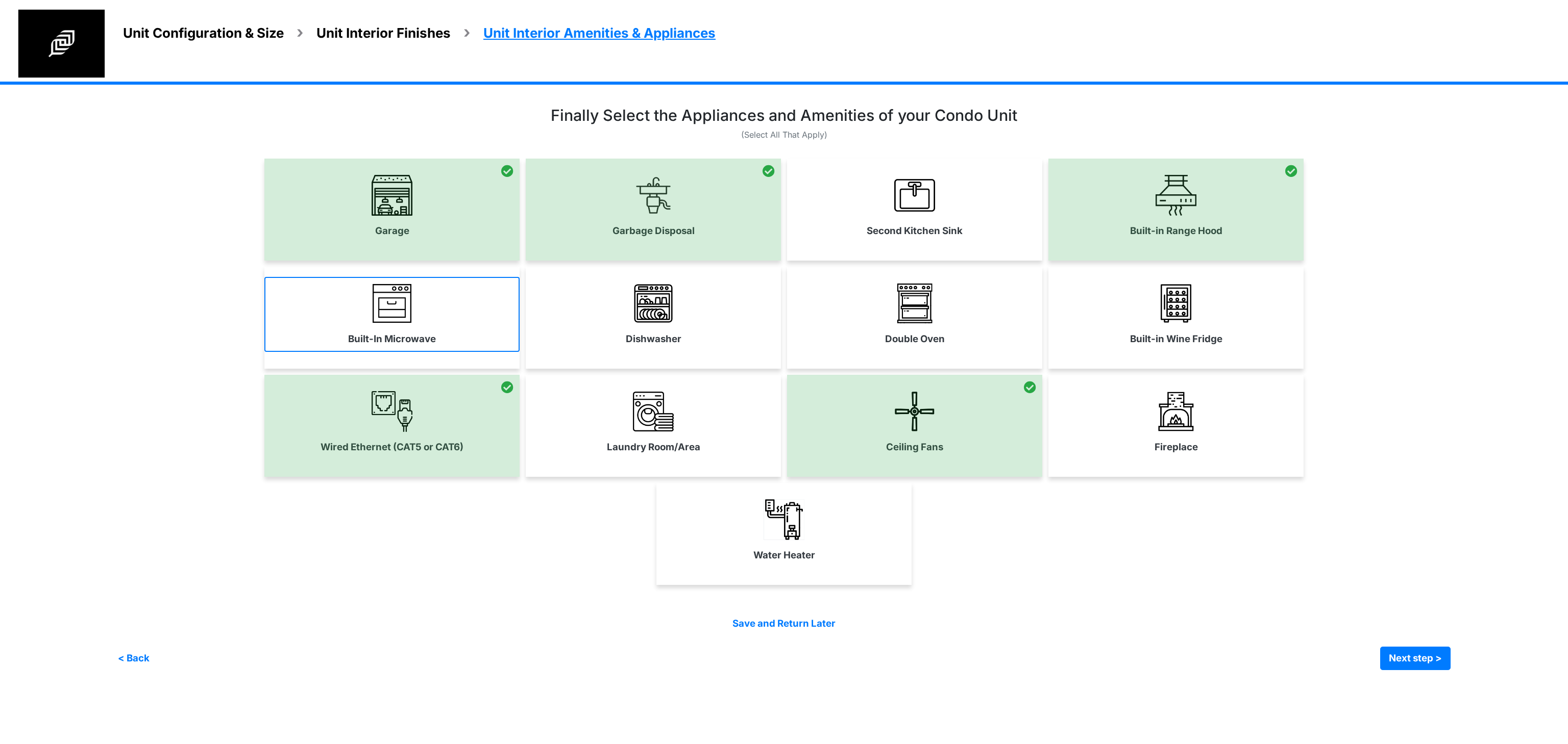
click at [431, 324] on link "Built-In Microwave" at bounding box center [391, 314] width 255 height 74
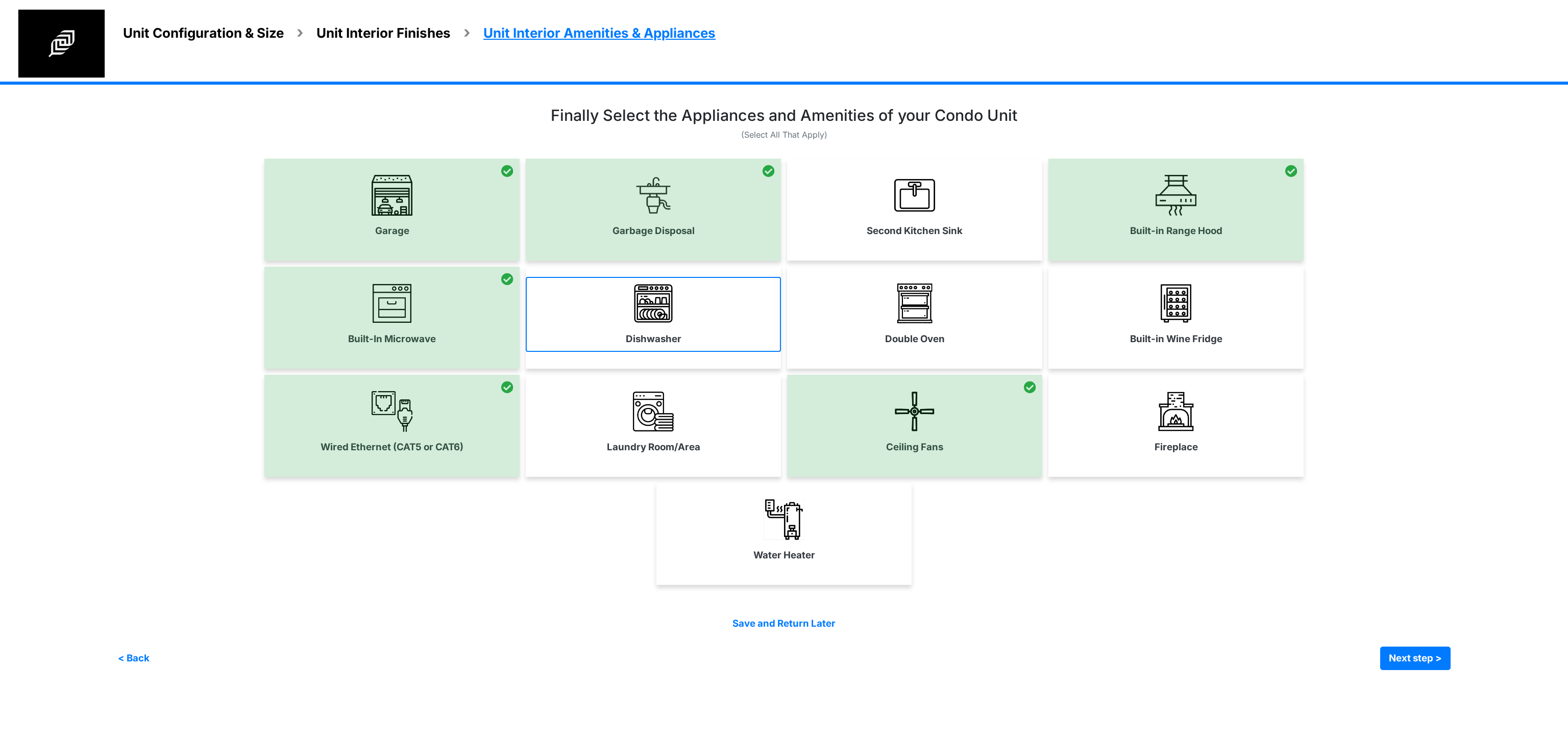
click at [643, 321] on img at bounding box center [653, 303] width 41 height 41
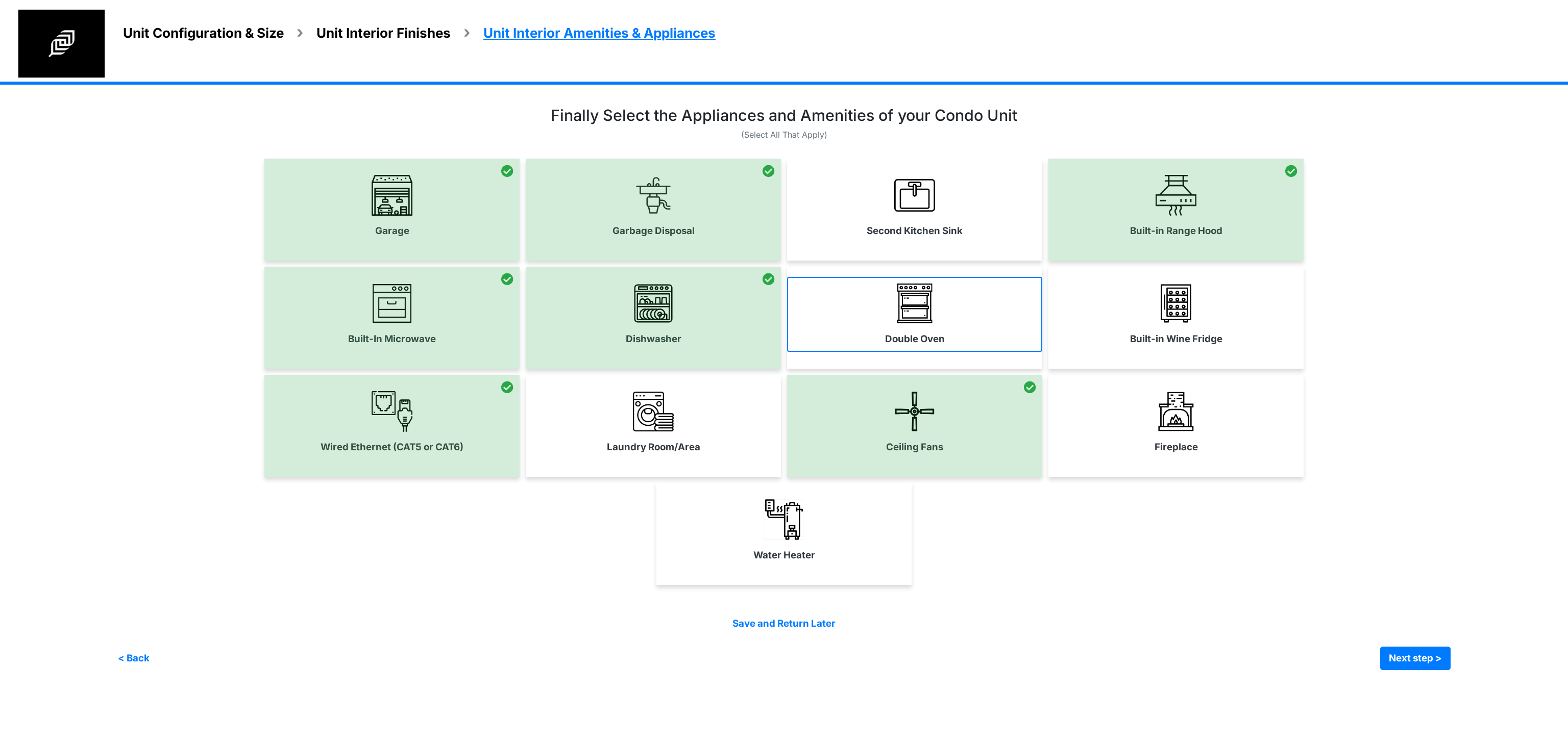
click at [959, 316] on link "Double Oven" at bounding box center [914, 314] width 255 height 74
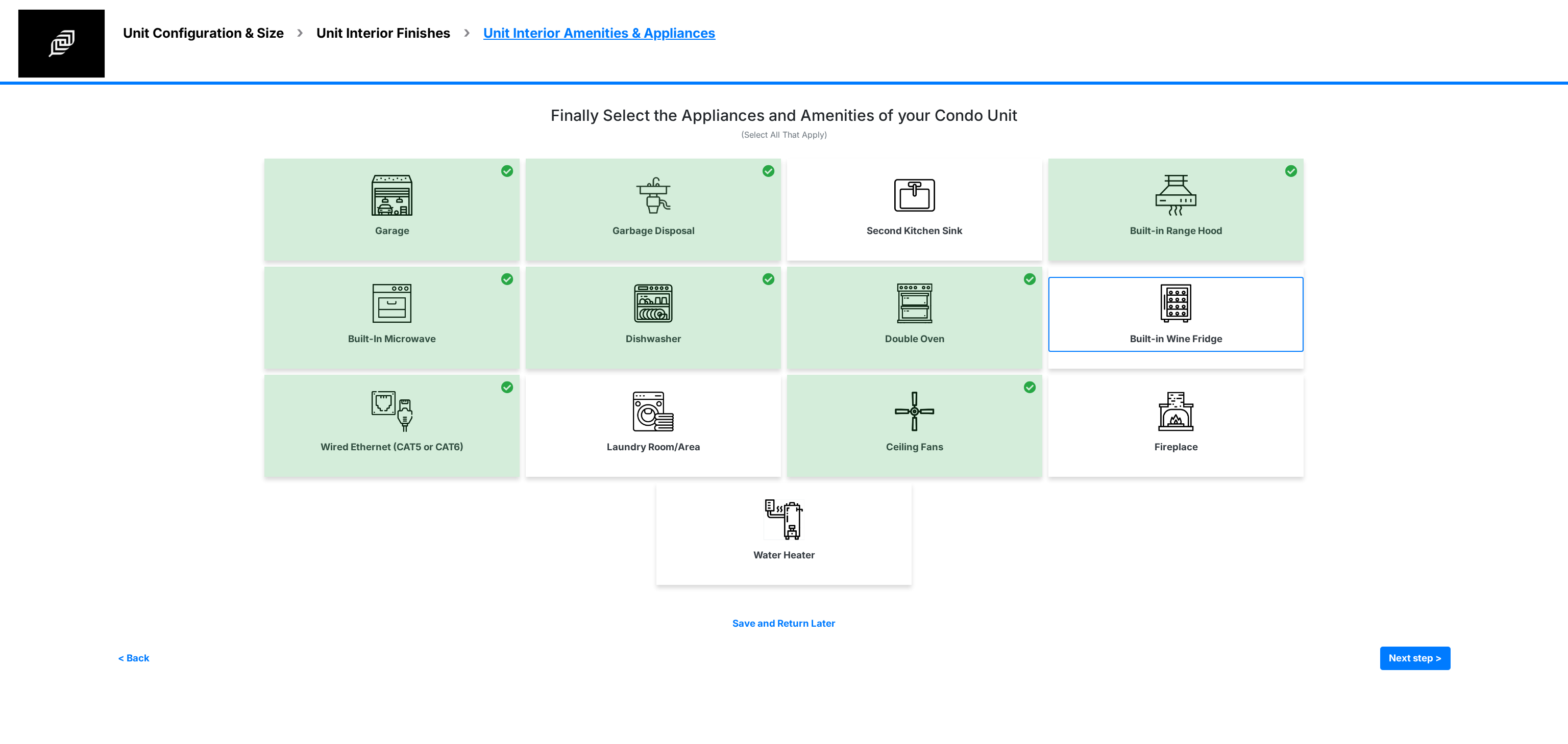
click at [1123, 318] on link "Built-in Wine Fridge" at bounding box center [1175, 314] width 255 height 74
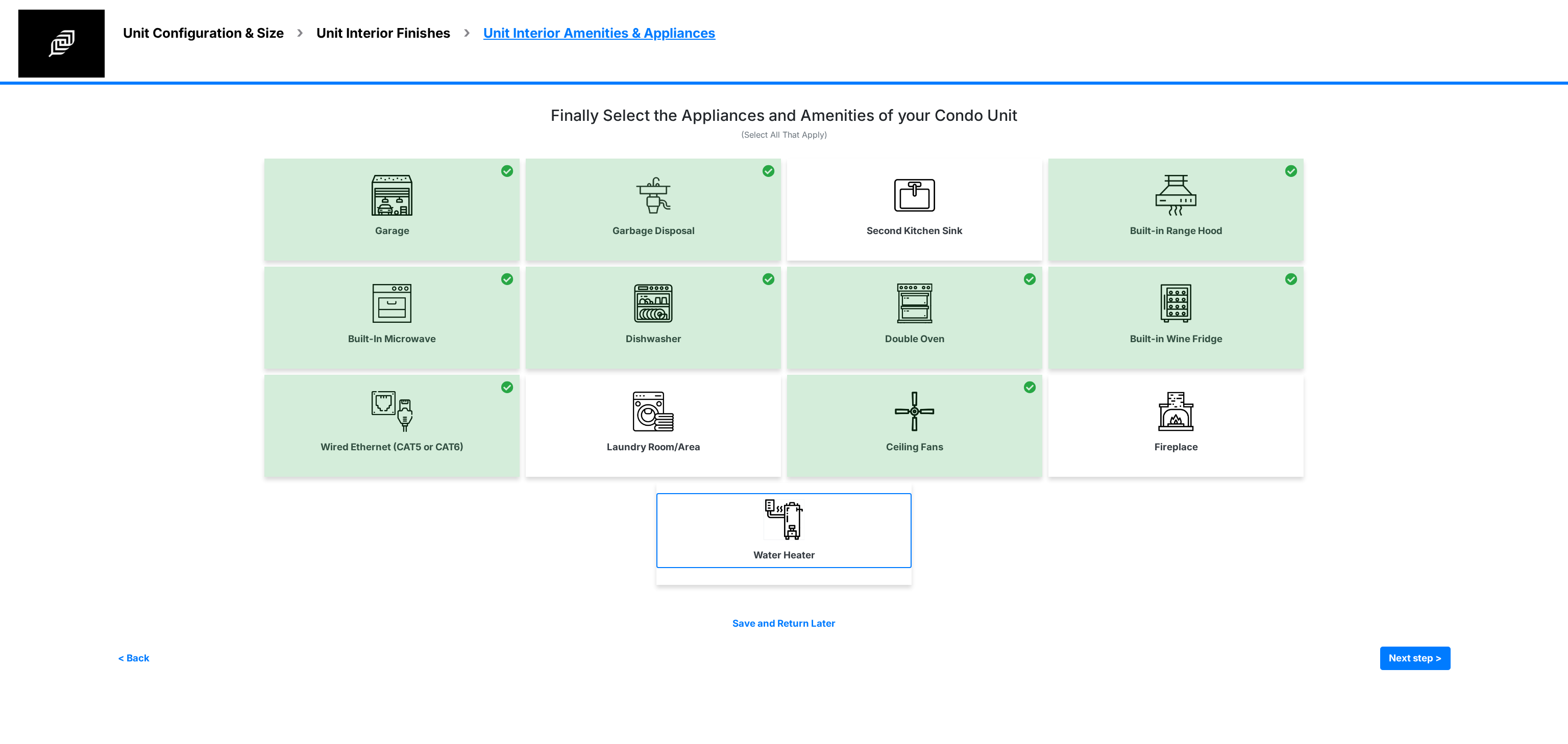
click at [788, 547] on link "Water Heater" at bounding box center [783, 530] width 255 height 74
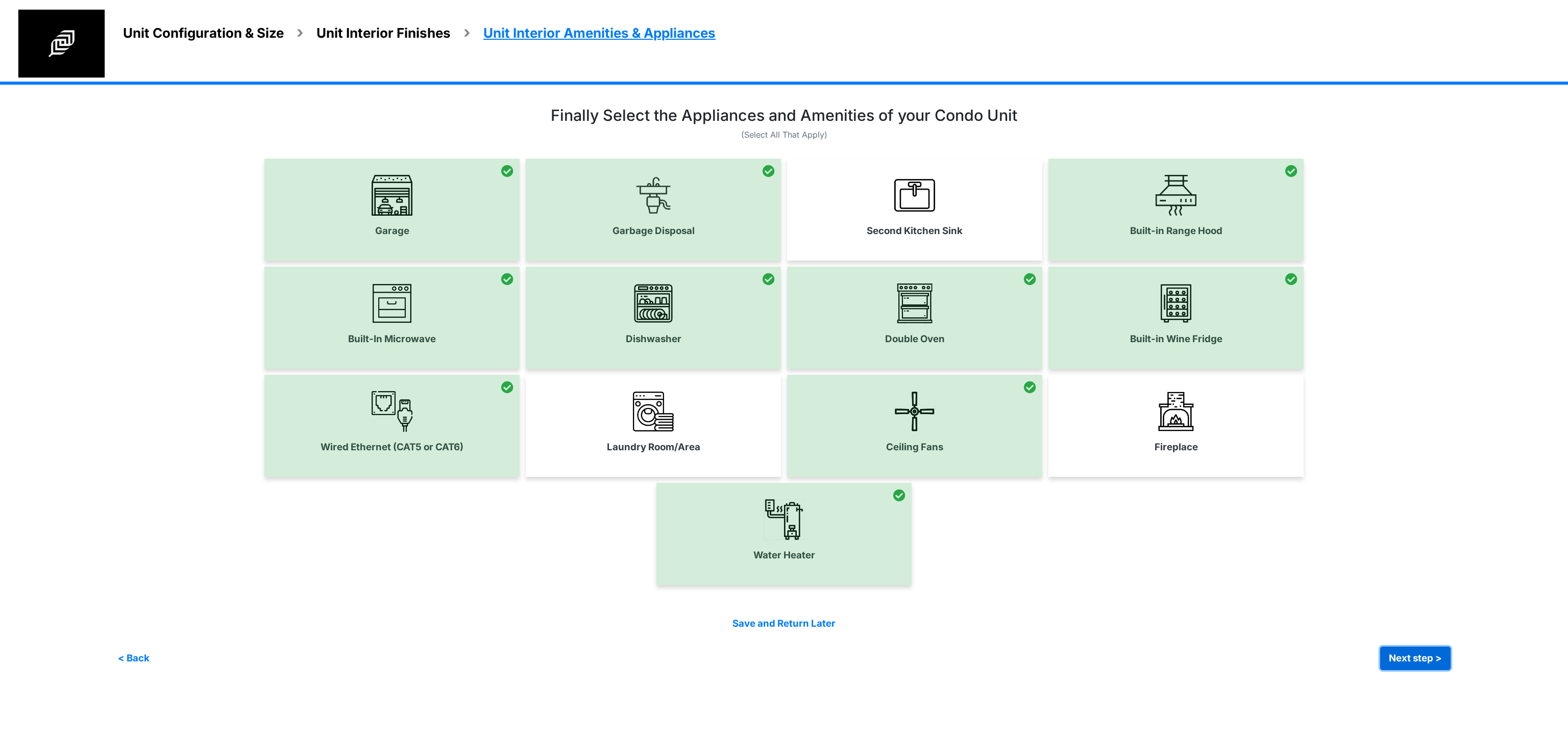
click at [1410, 659] on button "Next step >" at bounding box center [1415, 658] width 71 height 24
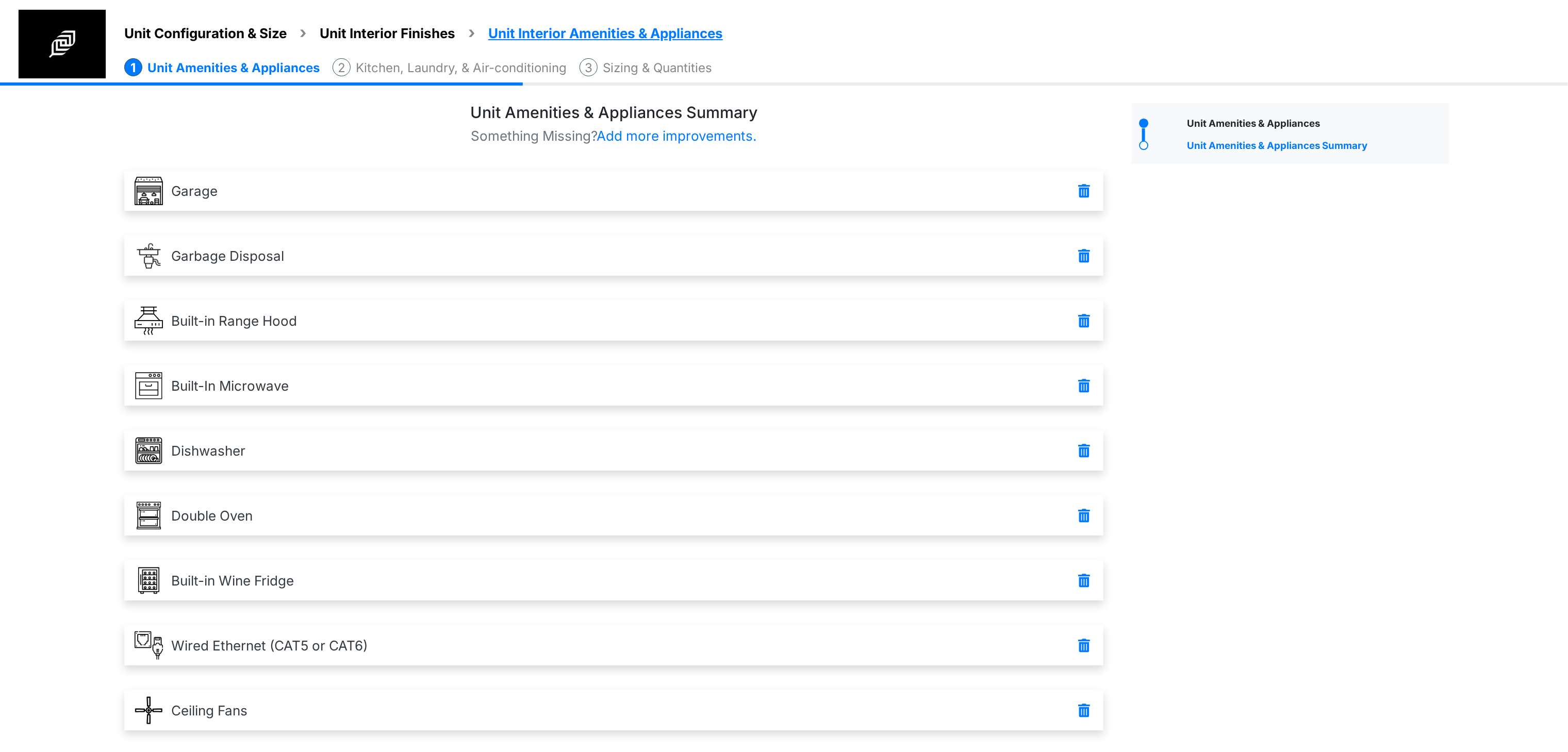
click at [1275, 299] on div "Unit Amenities & Appliances Unit Amenities & Appliances Summary" at bounding box center [1291, 487] width 333 height 767
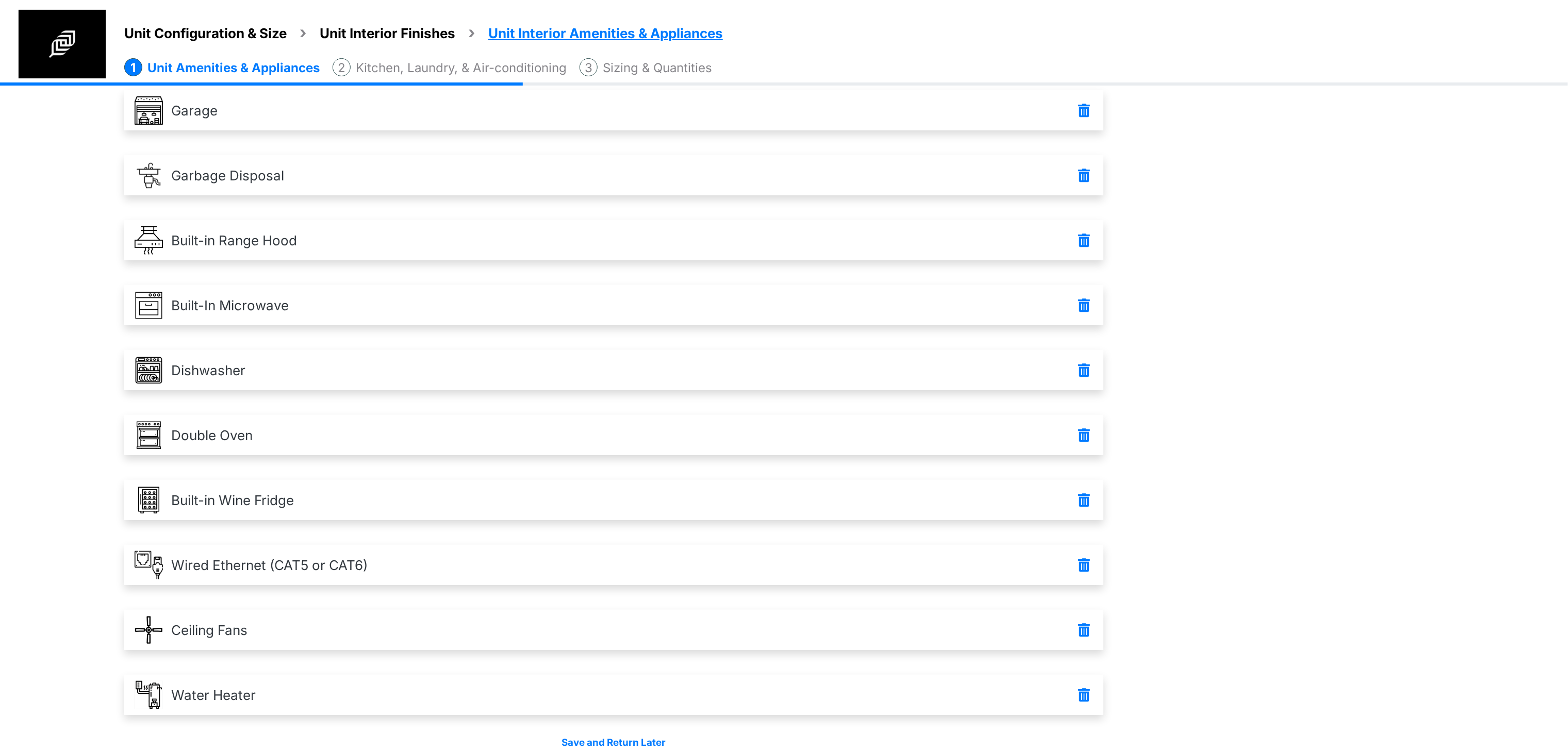
scroll to position [133, 0]
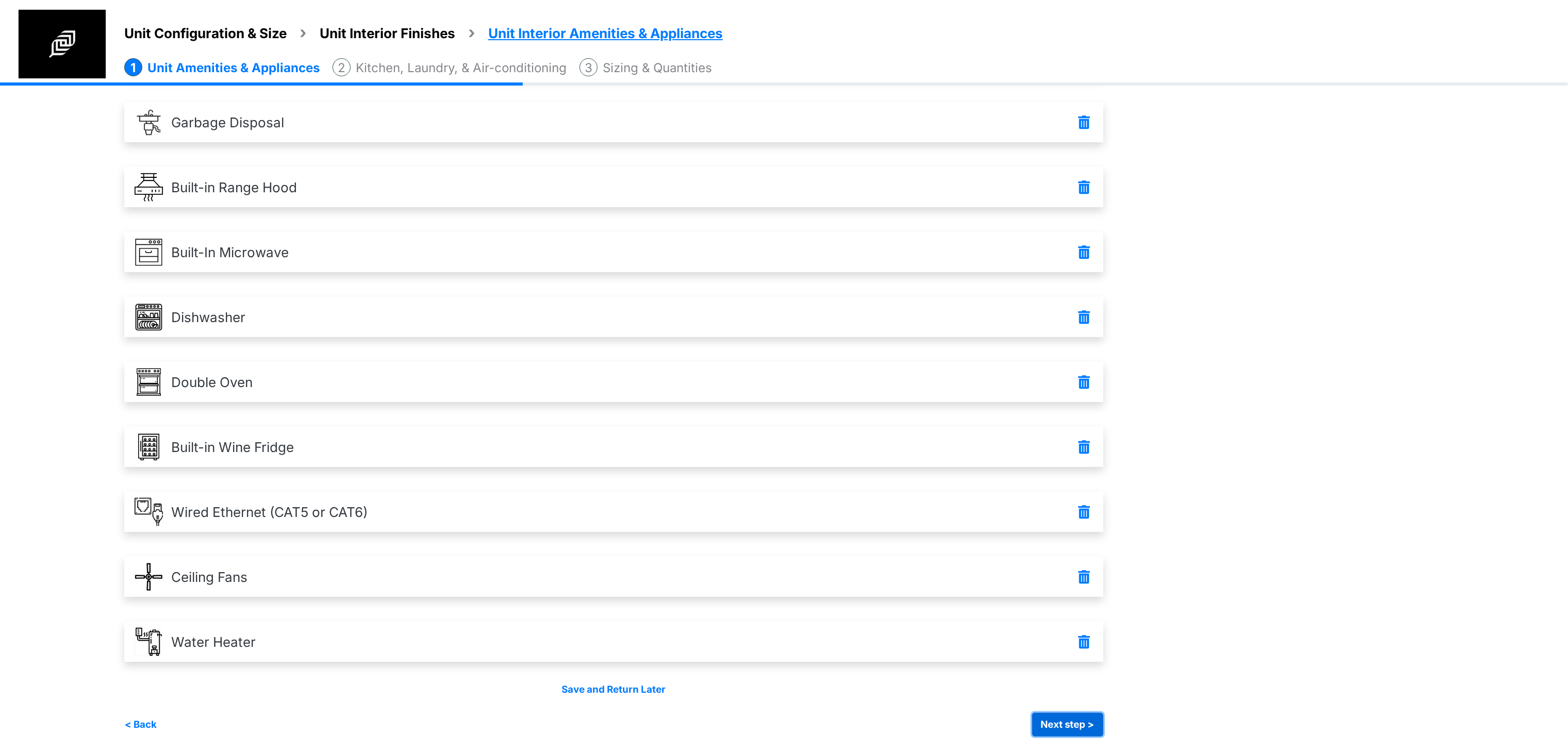
click at [1078, 719] on button "Next step >" at bounding box center [1068, 725] width 71 height 24
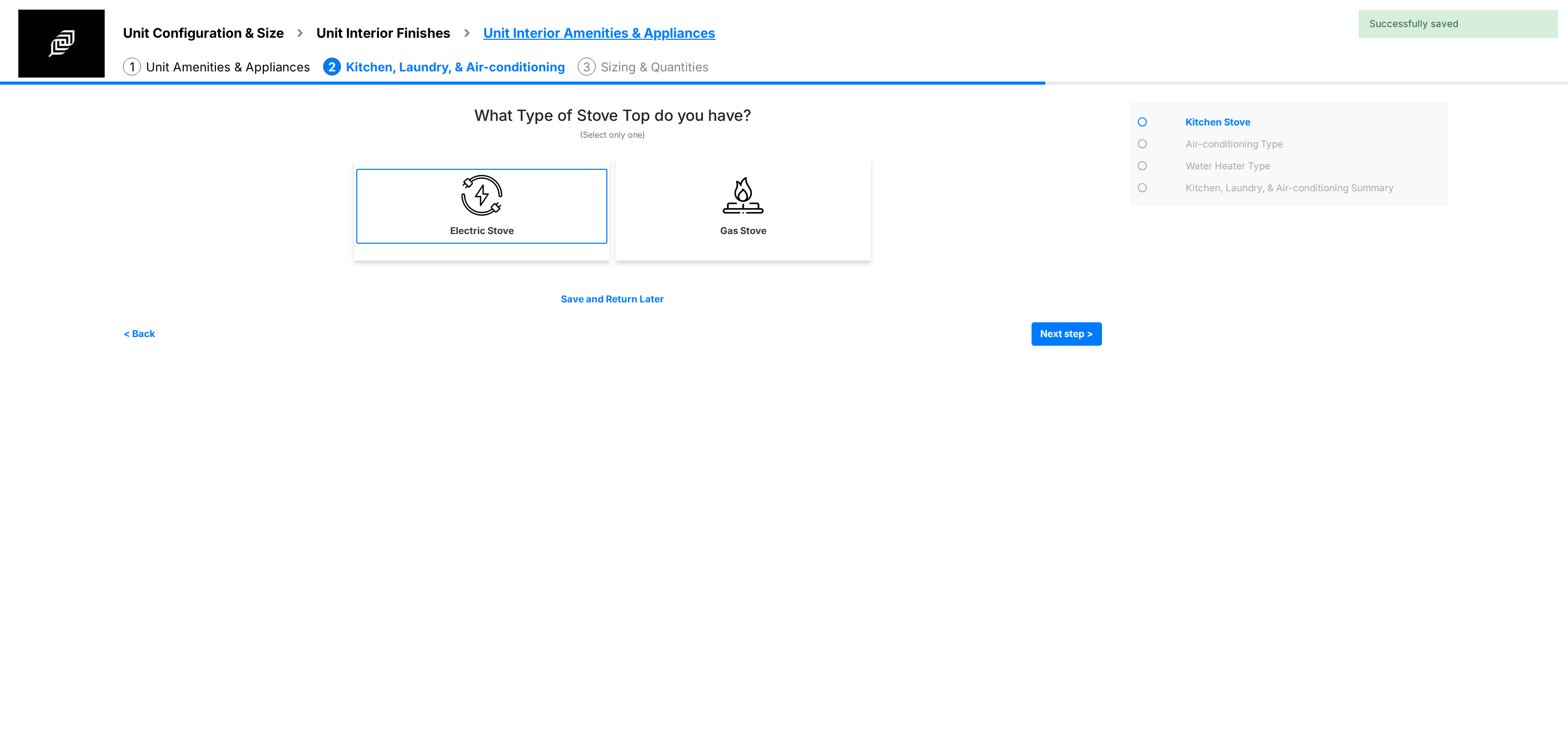
click at [559, 235] on link "Electric Stove" at bounding box center [481, 206] width 251 height 74
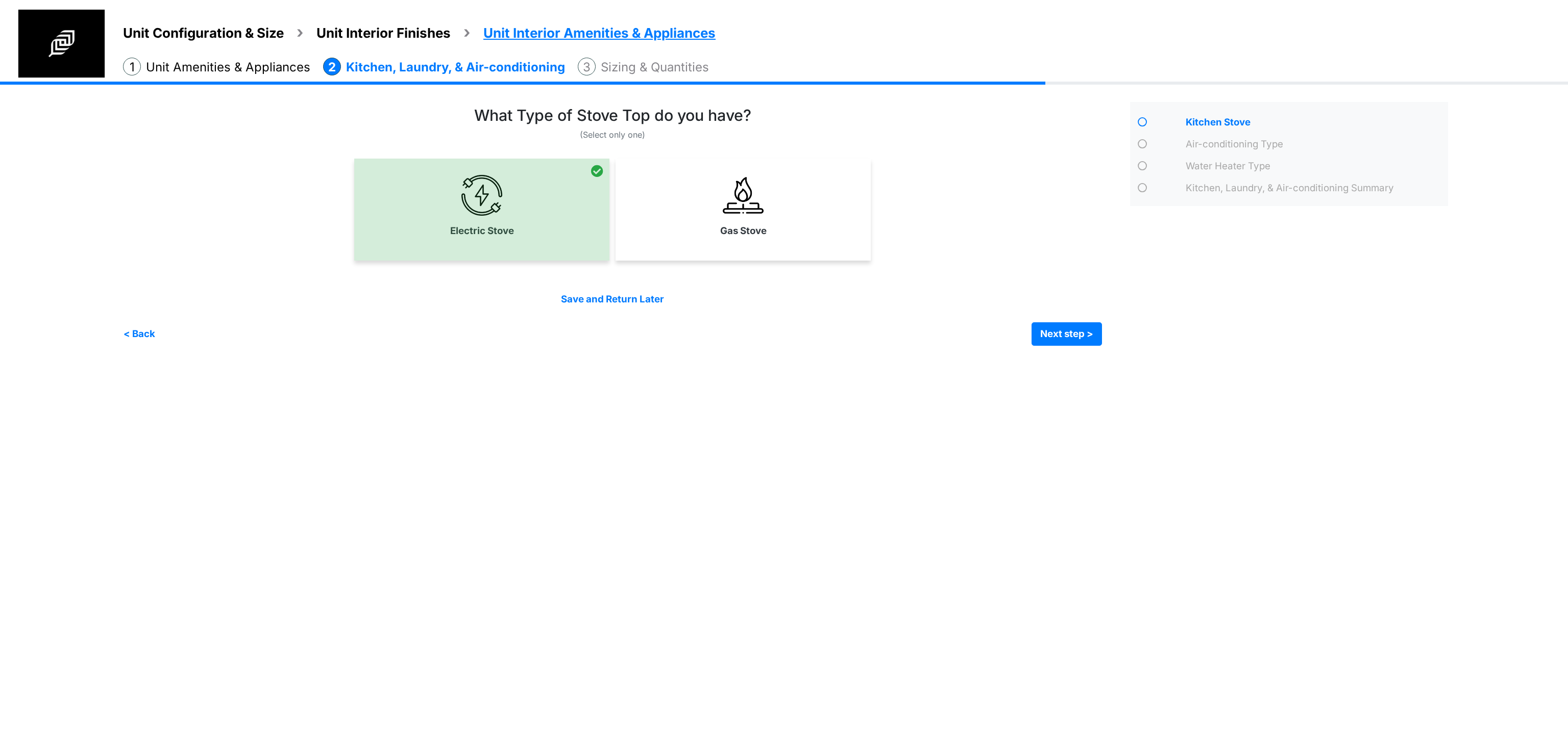
click at [1105, 329] on div "(Select only one)" at bounding box center [623, 226] width 999 height 240
click at [1092, 332] on button "Next step >" at bounding box center [1067, 334] width 71 height 24
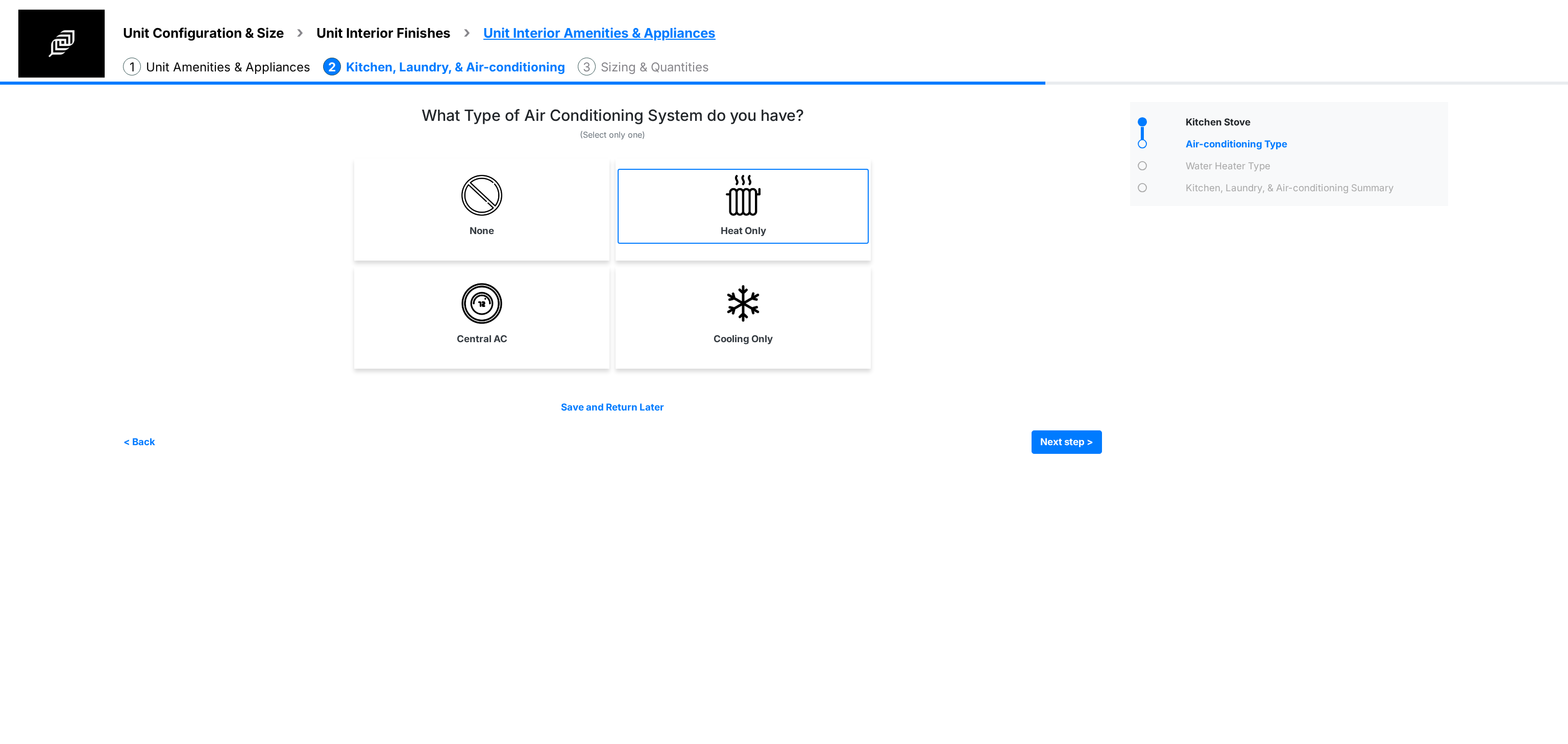
click at [737, 201] on img at bounding box center [743, 195] width 41 height 41
select select "*"
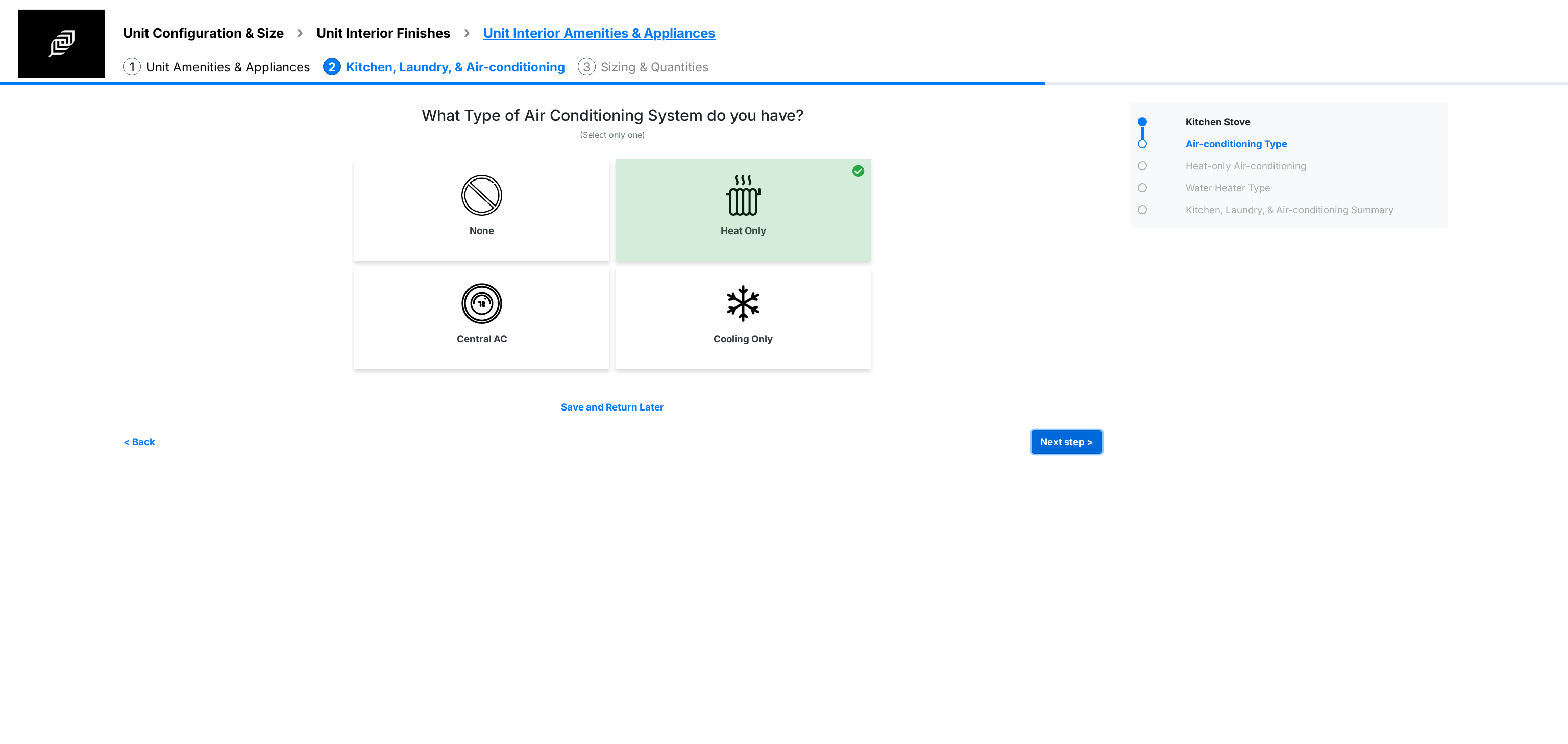
click at [1037, 442] on button "Next step >" at bounding box center [1067, 442] width 71 height 24
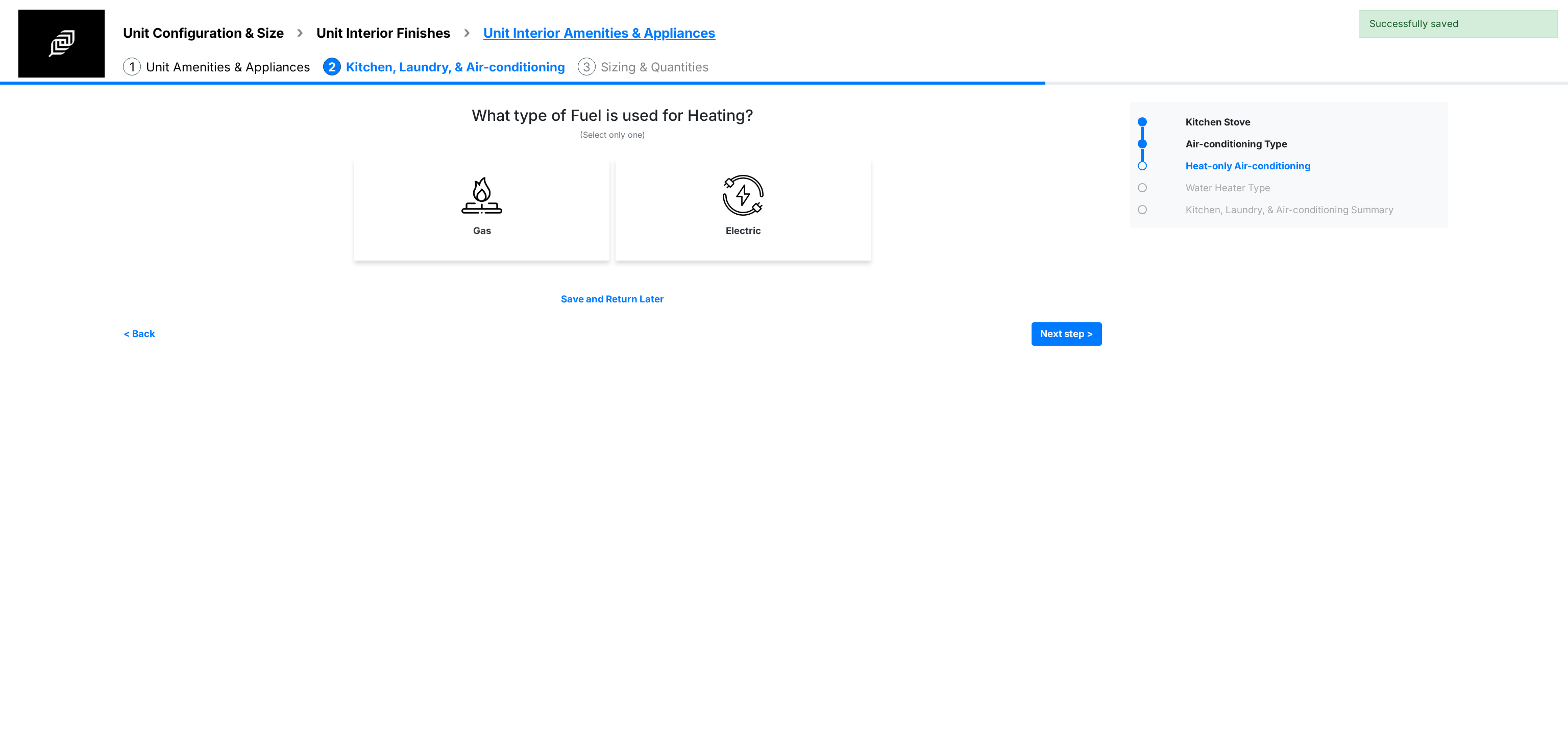
drag, startPoint x: 403, startPoint y: 188, endPoint x: 498, endPoint y: 190, distance: 95.0
click at [404, 188] on link "Gas" at bounding box center [481, 206] width 251 height 74
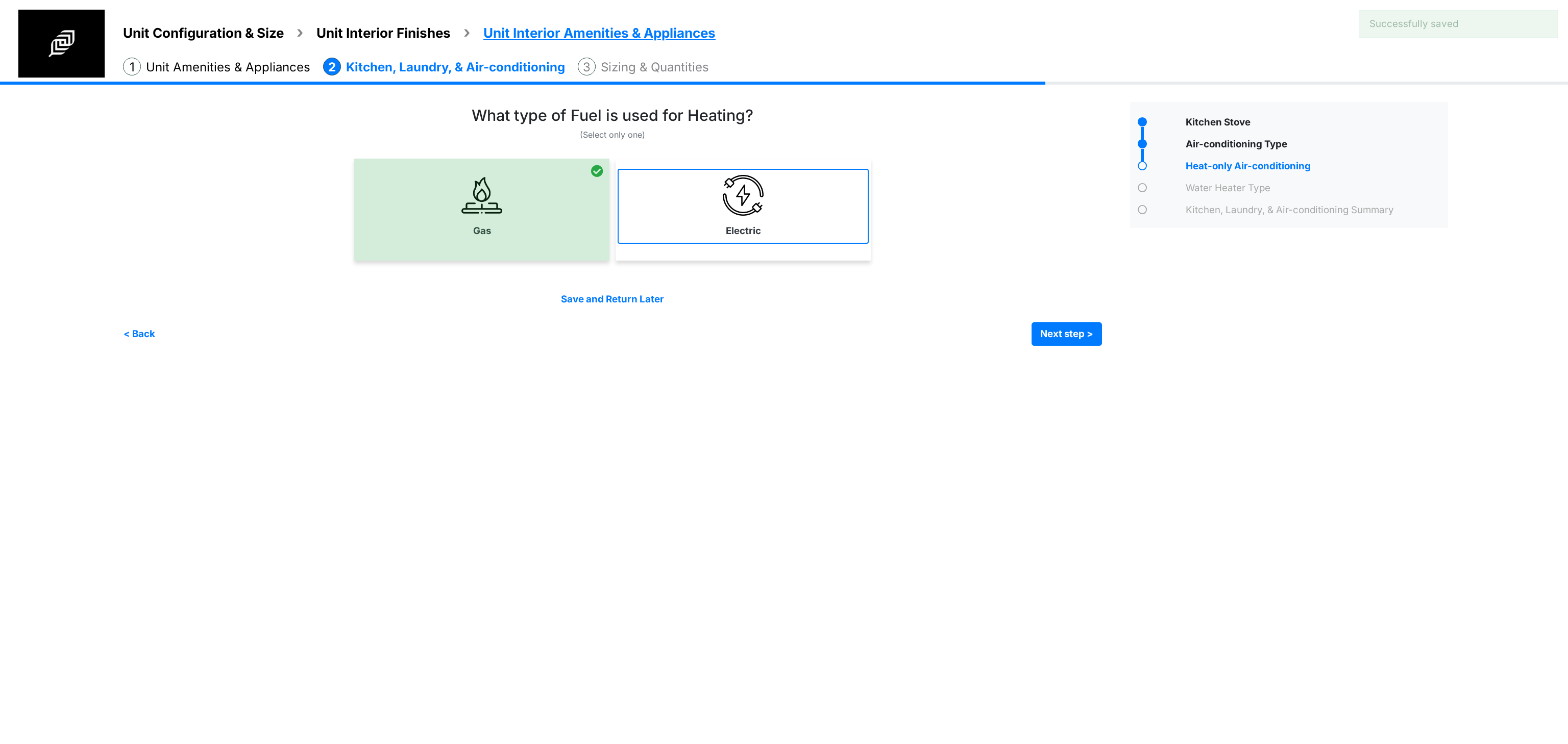
click at [756, 220] on link "Electric" at bounding box center [743, 206] width 251 height 74
select select "*"
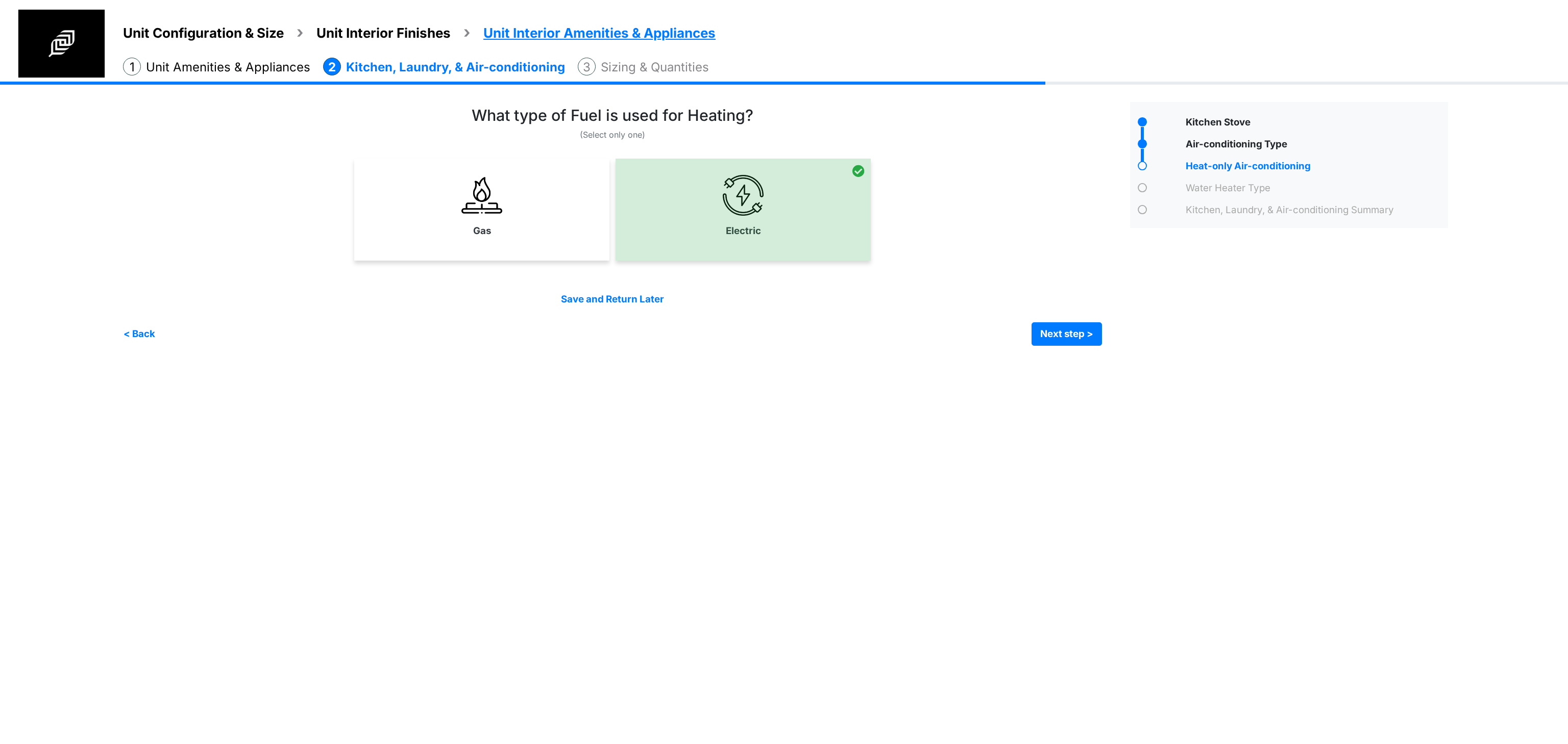
click at [1065, 347] on div "Condo Square Footage **** Next step >" at bounding box center [789, 221] width 1332 height 280
click at [1060, 337] on button "Next step >" at bounding box center [1067, 334] width 71 height 24
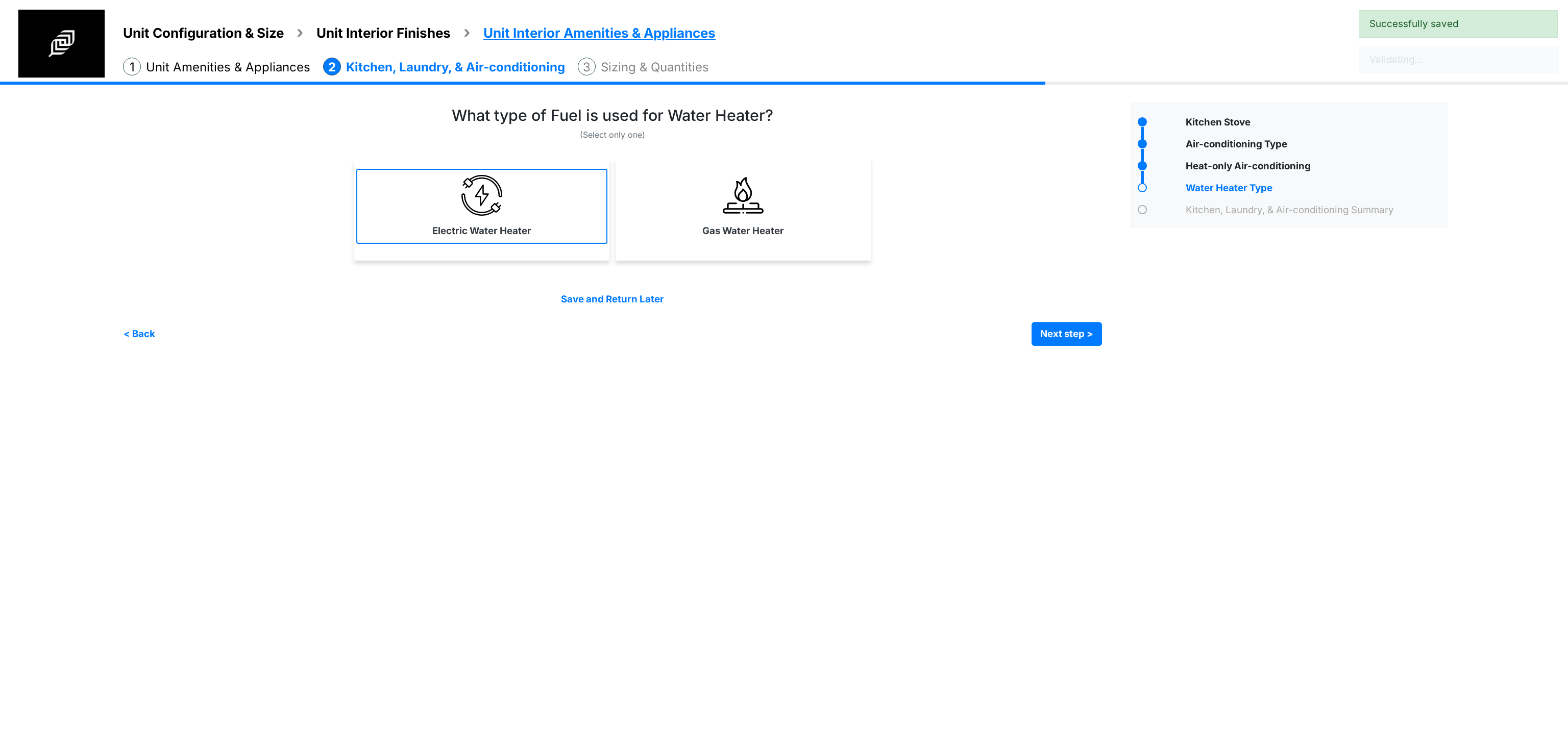
click at [548, 229] on link "Electric Water Heater" at bounding box center [481, 206] width 251 height 74
select select "*"
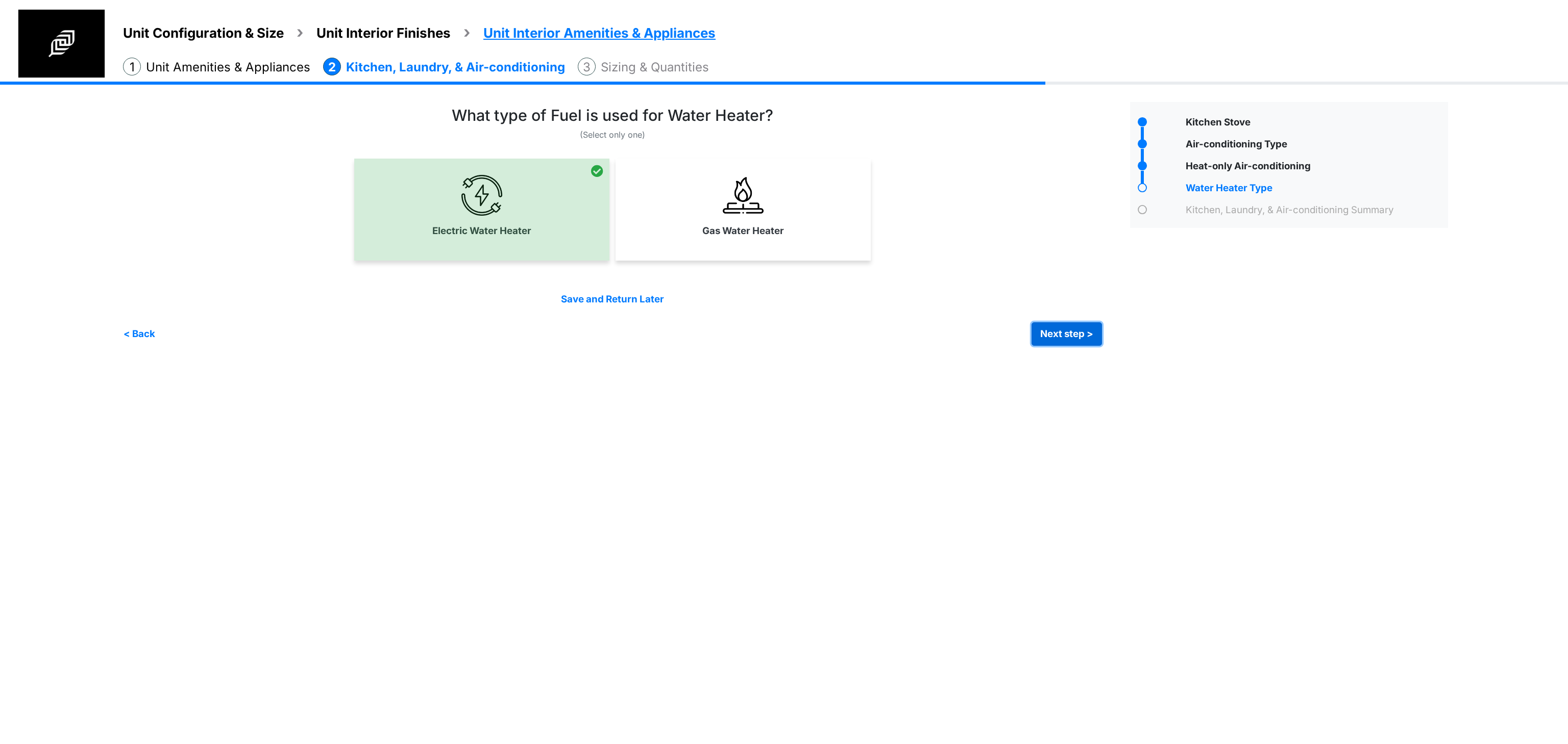
click at [1077, 325] on button "Next step >" at bounding box center [1067, 334] width 71 height 24
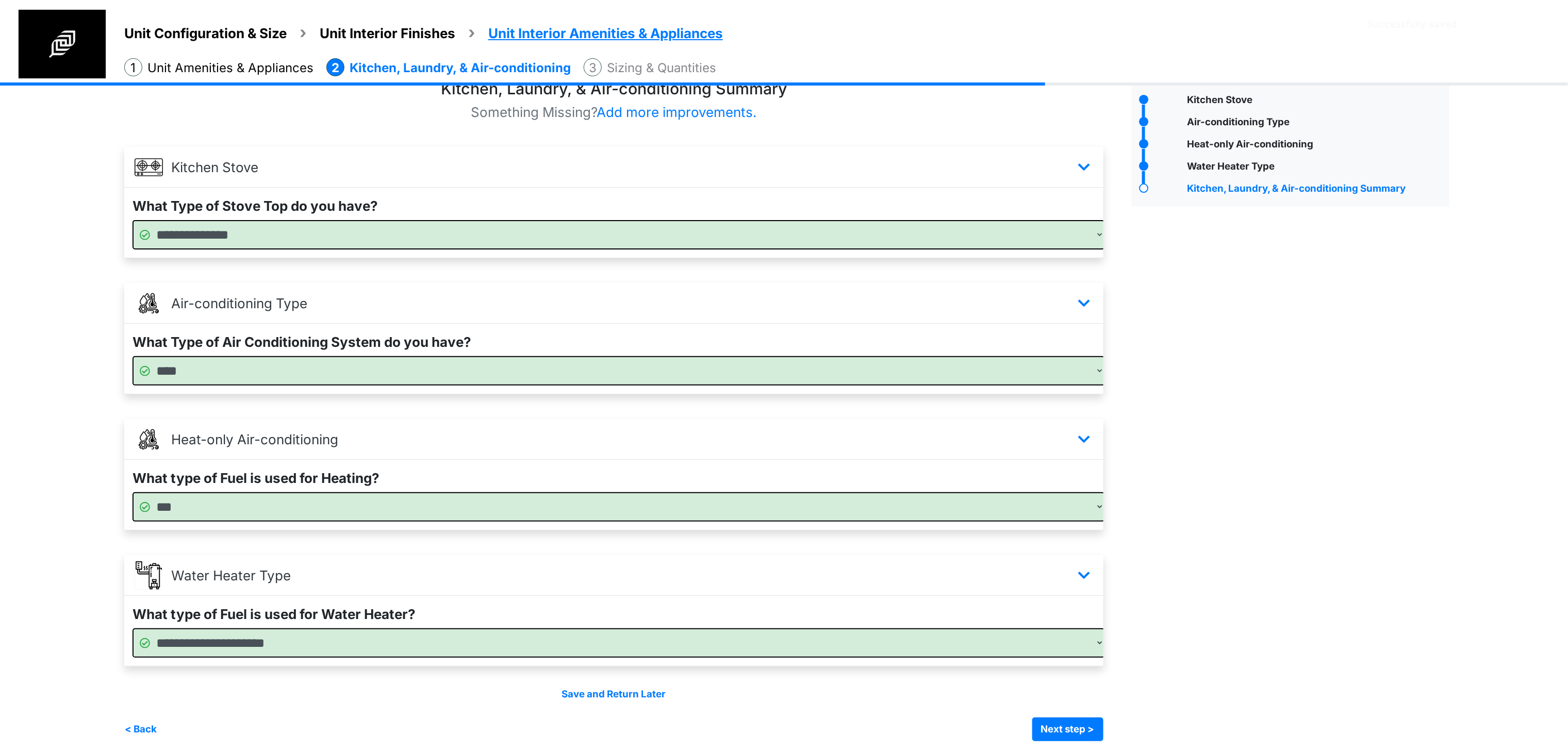
scroll to position [31, 0]
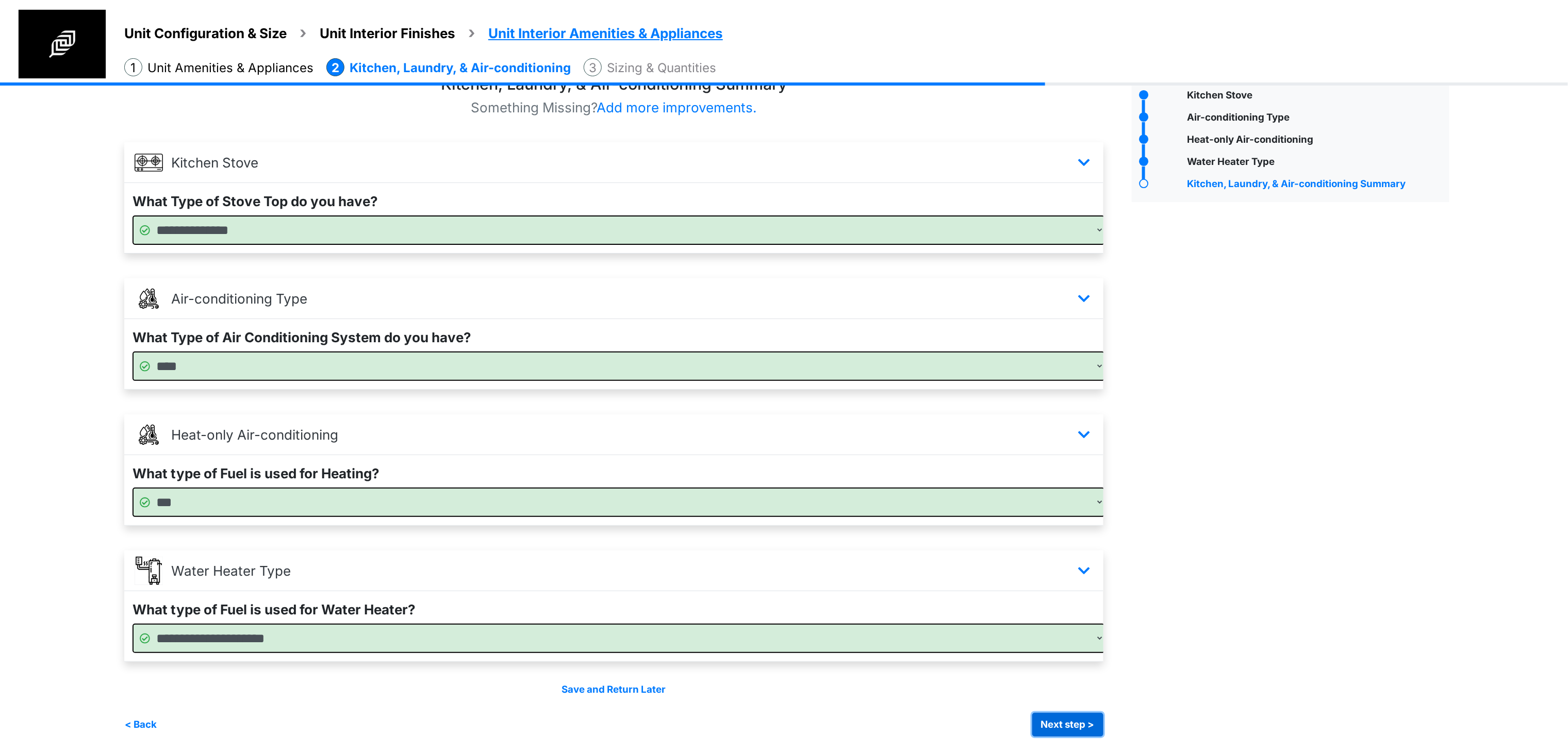
click at [1085, 713] on button "Next step >" at bounding box center [1068, 725] width 71 height 24
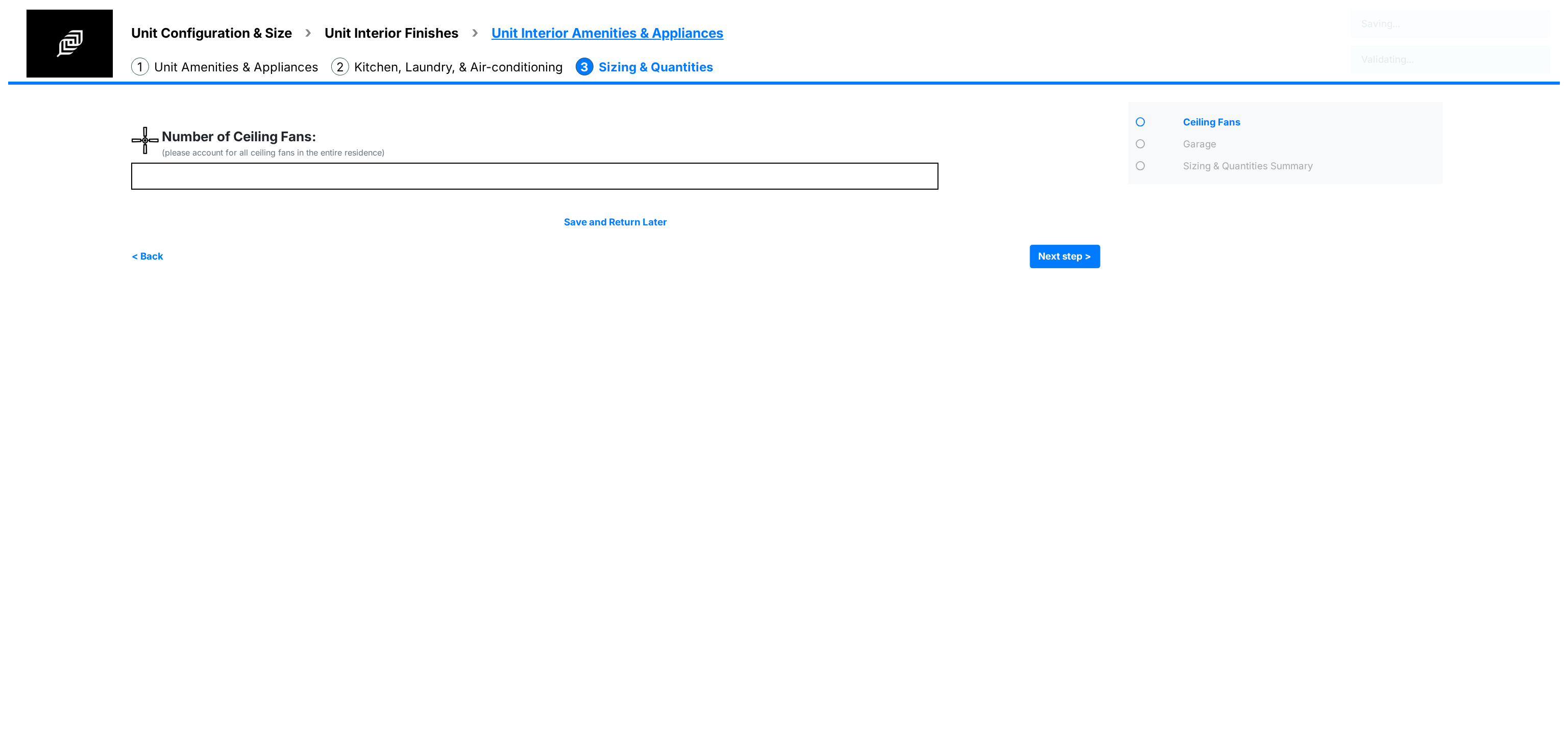
scroll to position [0, 0]
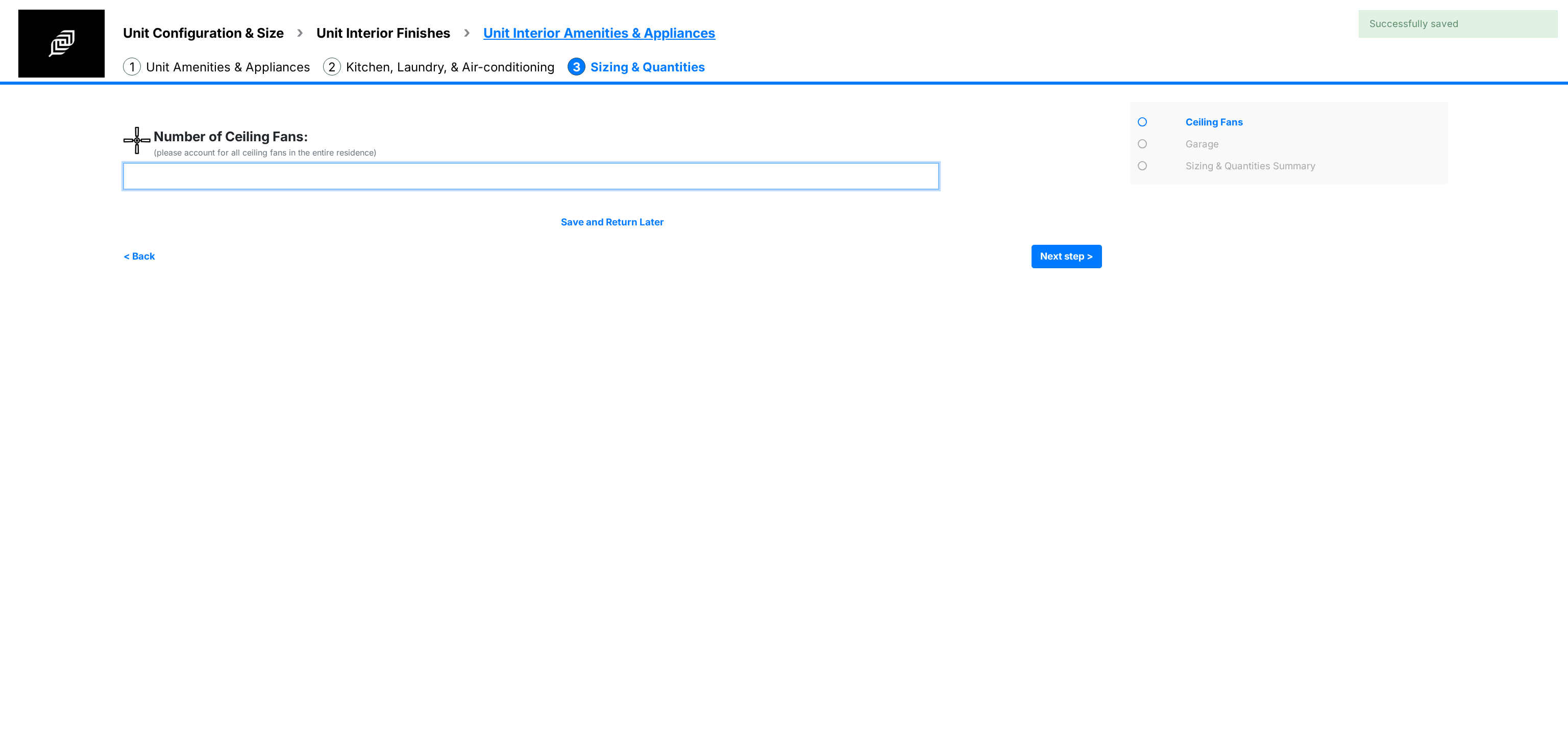
click at [453, 178] on input "number" at bounding box center [531, 176] width 816 height 27
type input "*"
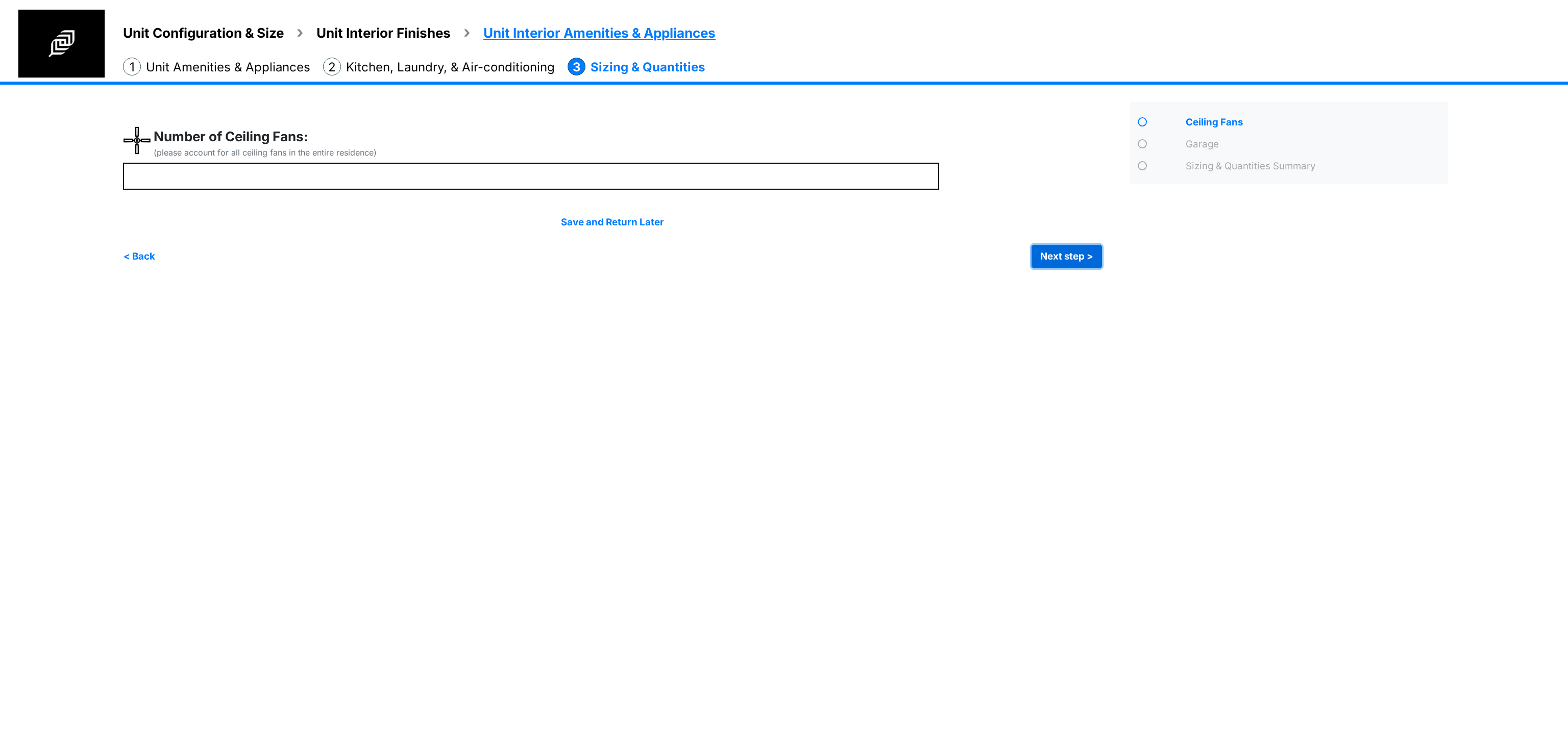
click at [1070, 256] on button "Next step >" at bounding box center [1067, 256] width 71 height 24
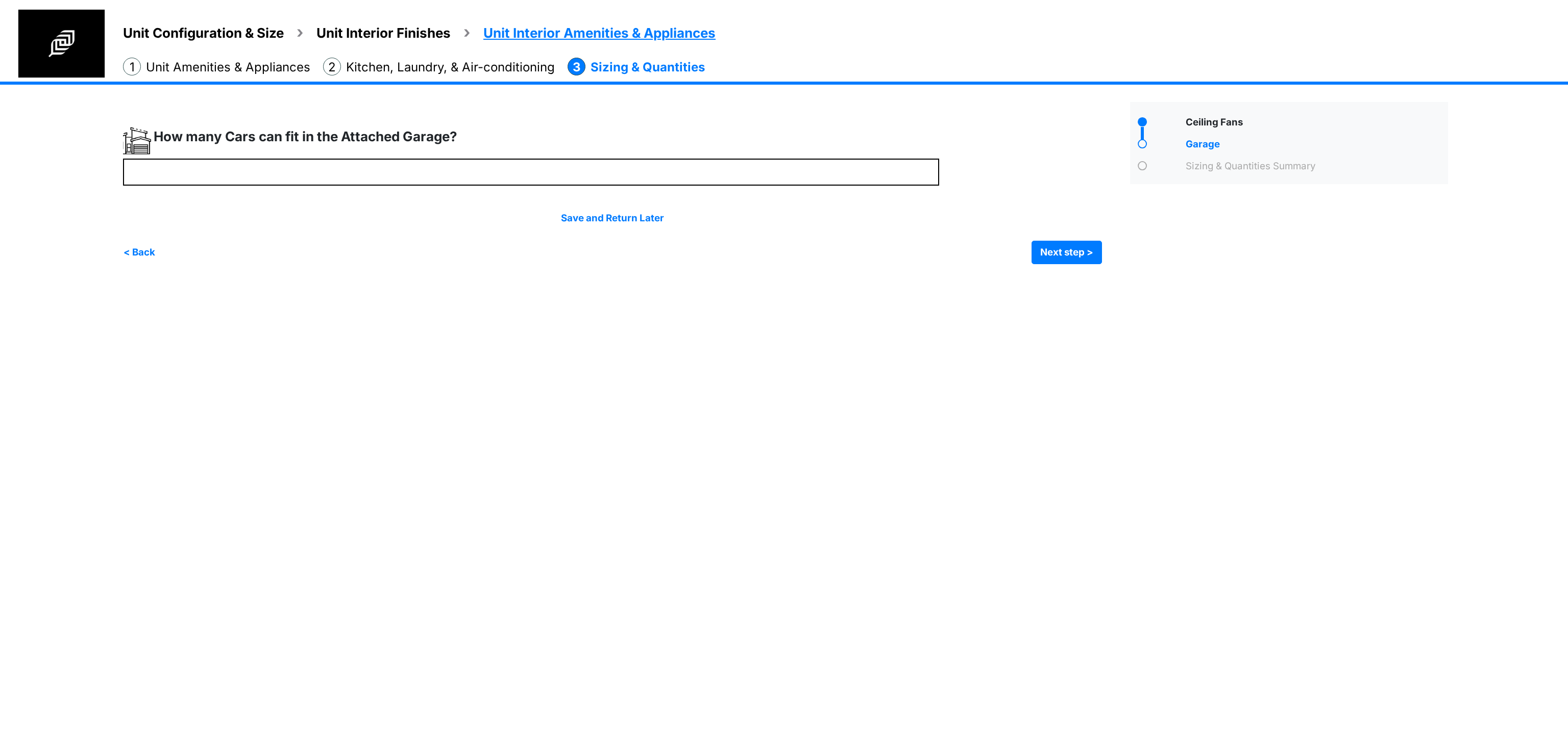
click at [533, 280] on html "Unit Configuration & Size Unit Interior Finishes Unit Interior Amenities & Appl…" at bounding box center [784, 140] width 1568 height 280
click at [1323, 60] on ol "Unit Amenities & Appliances Kitchen, Laundry, & Air-conditioning Sizing & Quant…" at bounding box center [845, 64] width 1445 height 24
click at [855, 280] on html "Unit Configuration & Size Unit Interior Finishes Unit Interior Amenities & Appl…" at bounding box center [784, 140] width 1568 height 280
click at [1492, 280] on html "Unit Configuration & Size Unit Interior Finishes Unit Interior Amenities & Appl…" at bounding box center [784, 140] width 1568 height 280
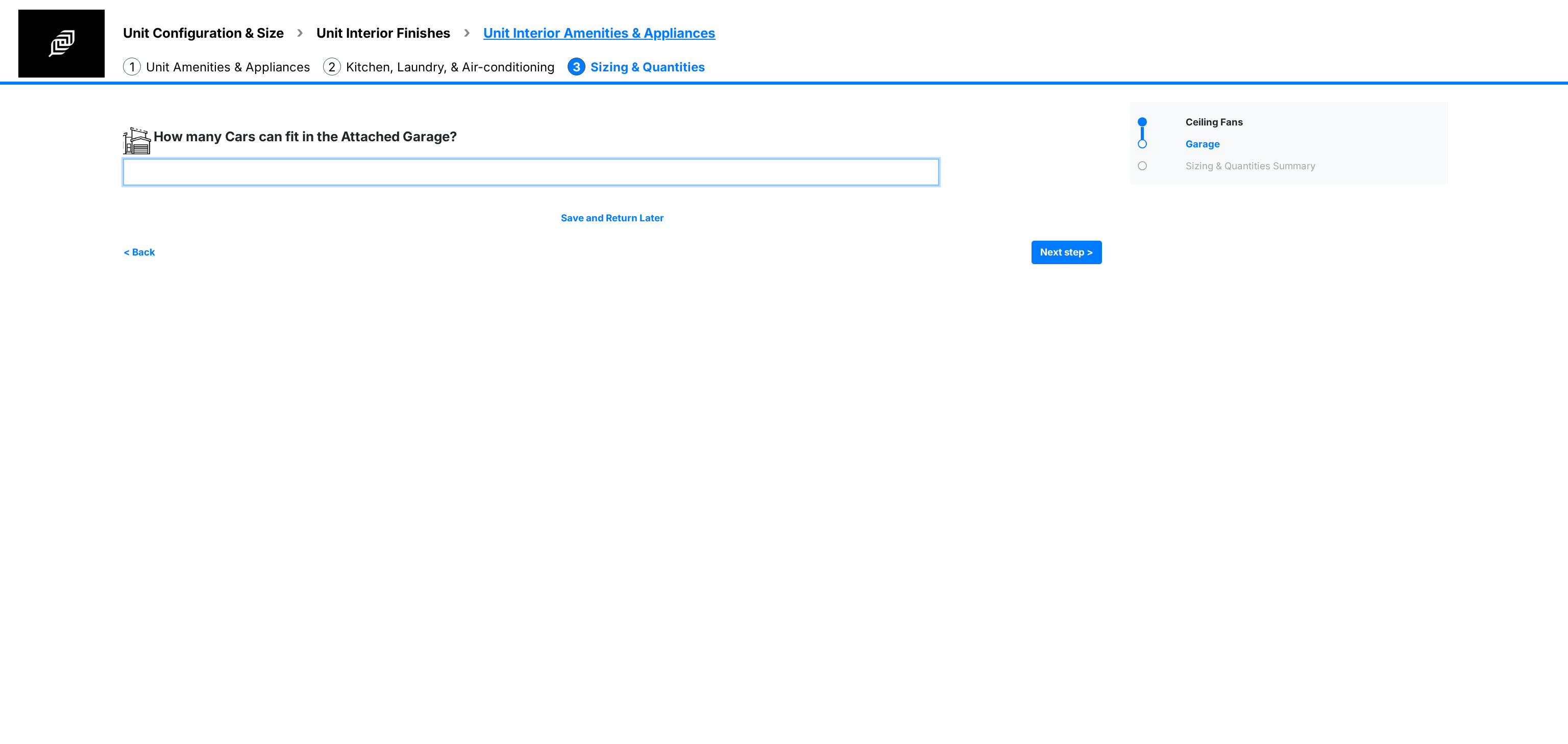
click at [591, 178] on input "number" at bounding box center [531, 172] width 816 height 27
type input "*"
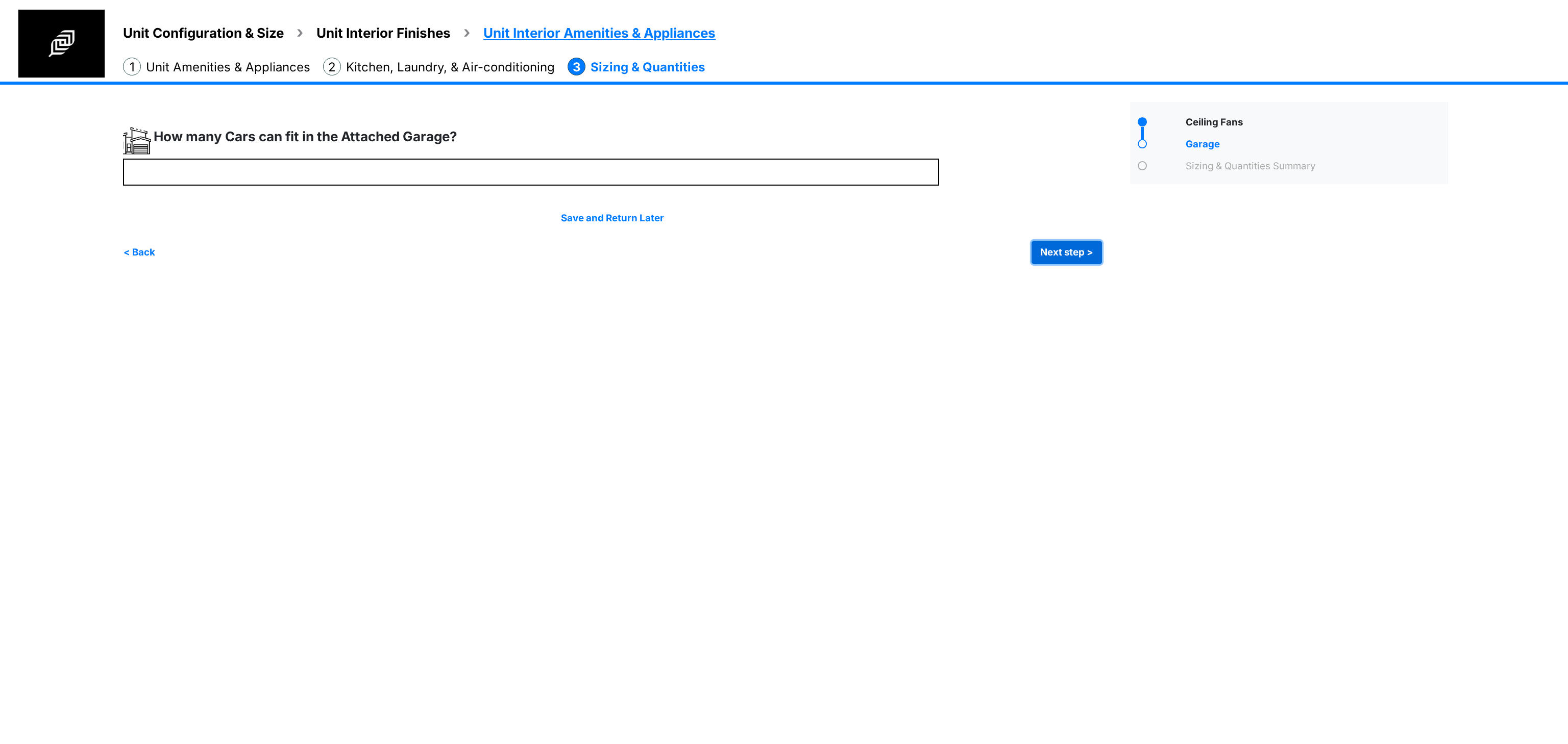
type input "*"
click at [1039, 248] on button "Next step >" at bounding box center [1067, 252] width 71 height 24
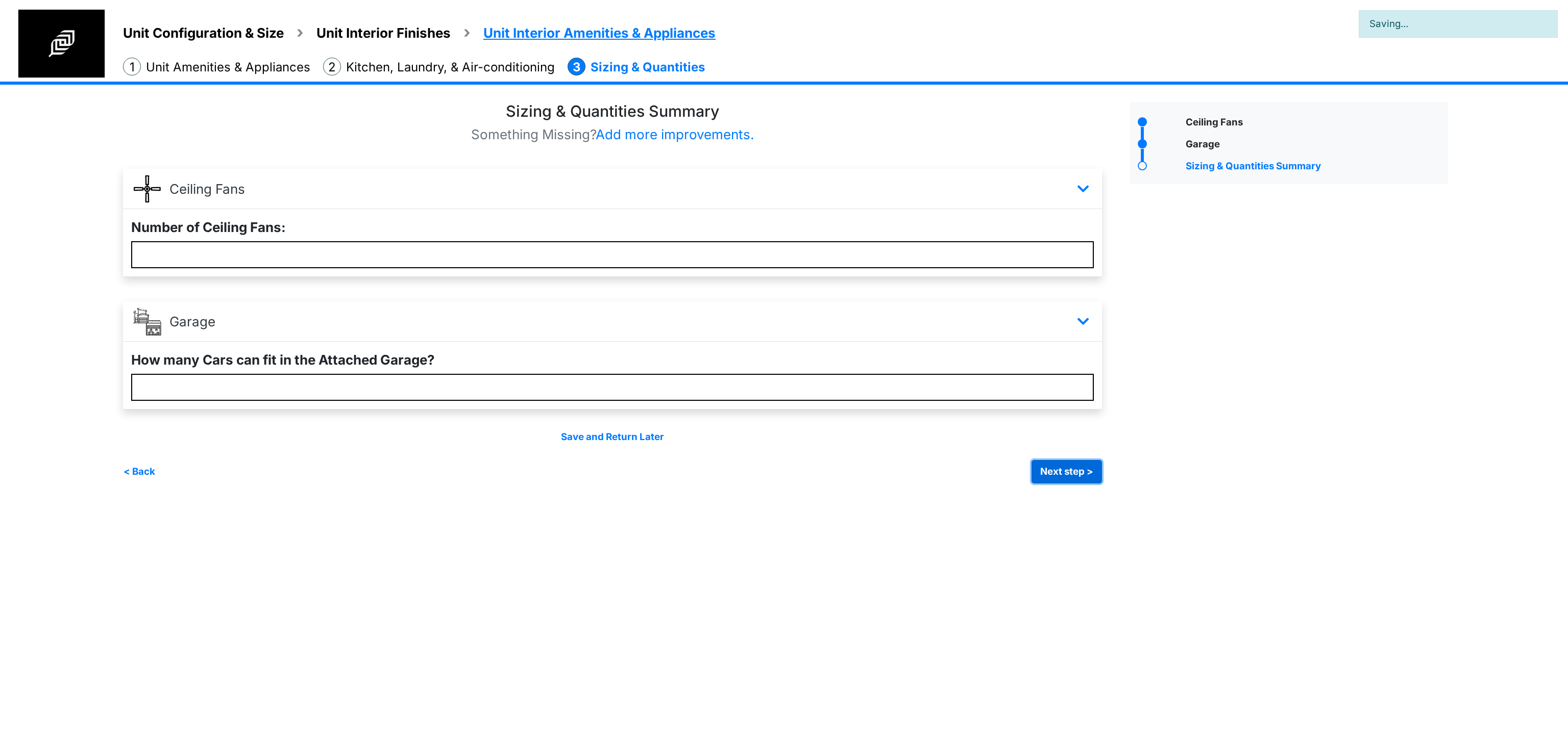
click at [1066, 475] on button "Next step >" at bounding box center [1067, 471] width 71 height 24
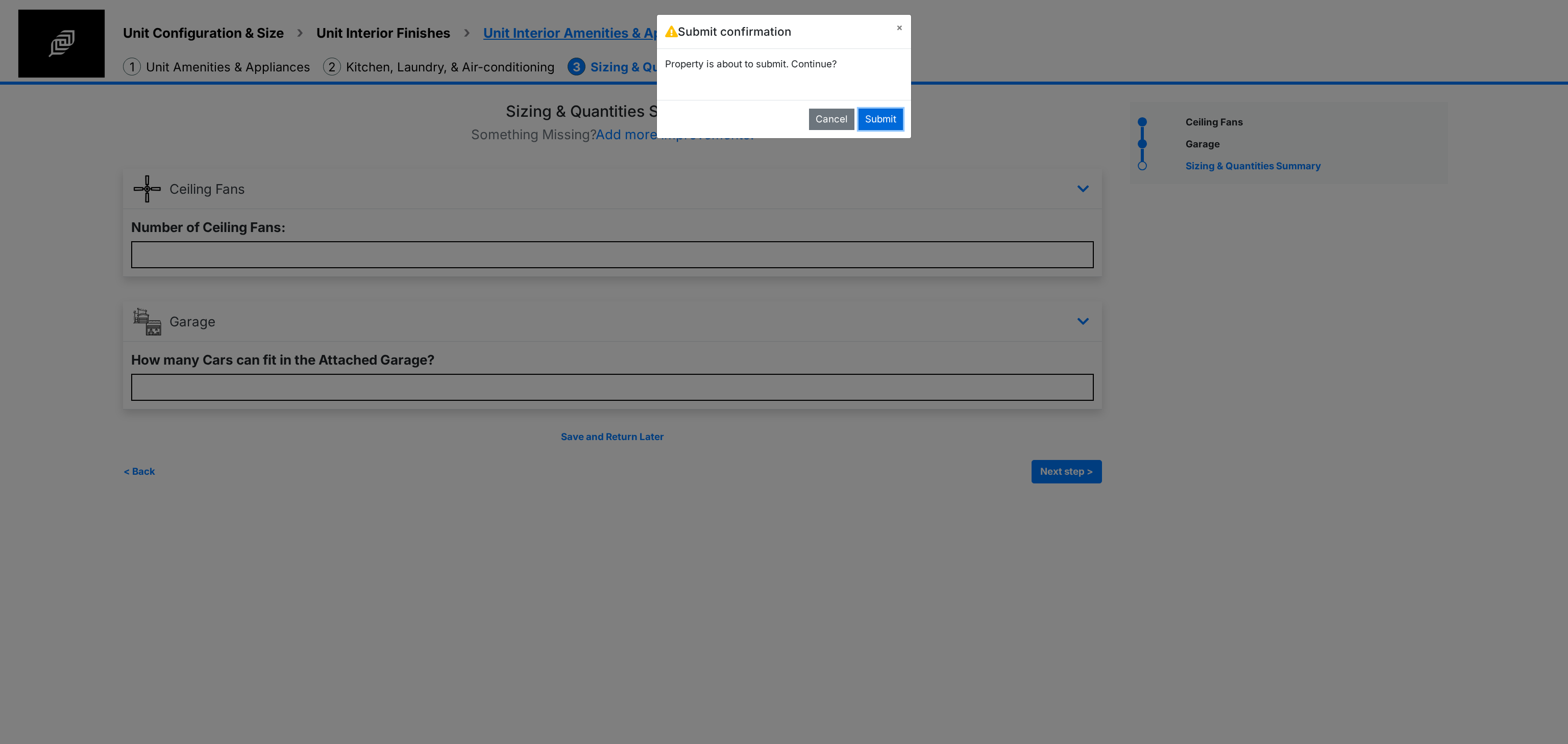
click at [881, 116] on button "Submit" at bounding box center [880, 119] width 44 height 21
